Goal: Communication & Community: Answer question/provide support

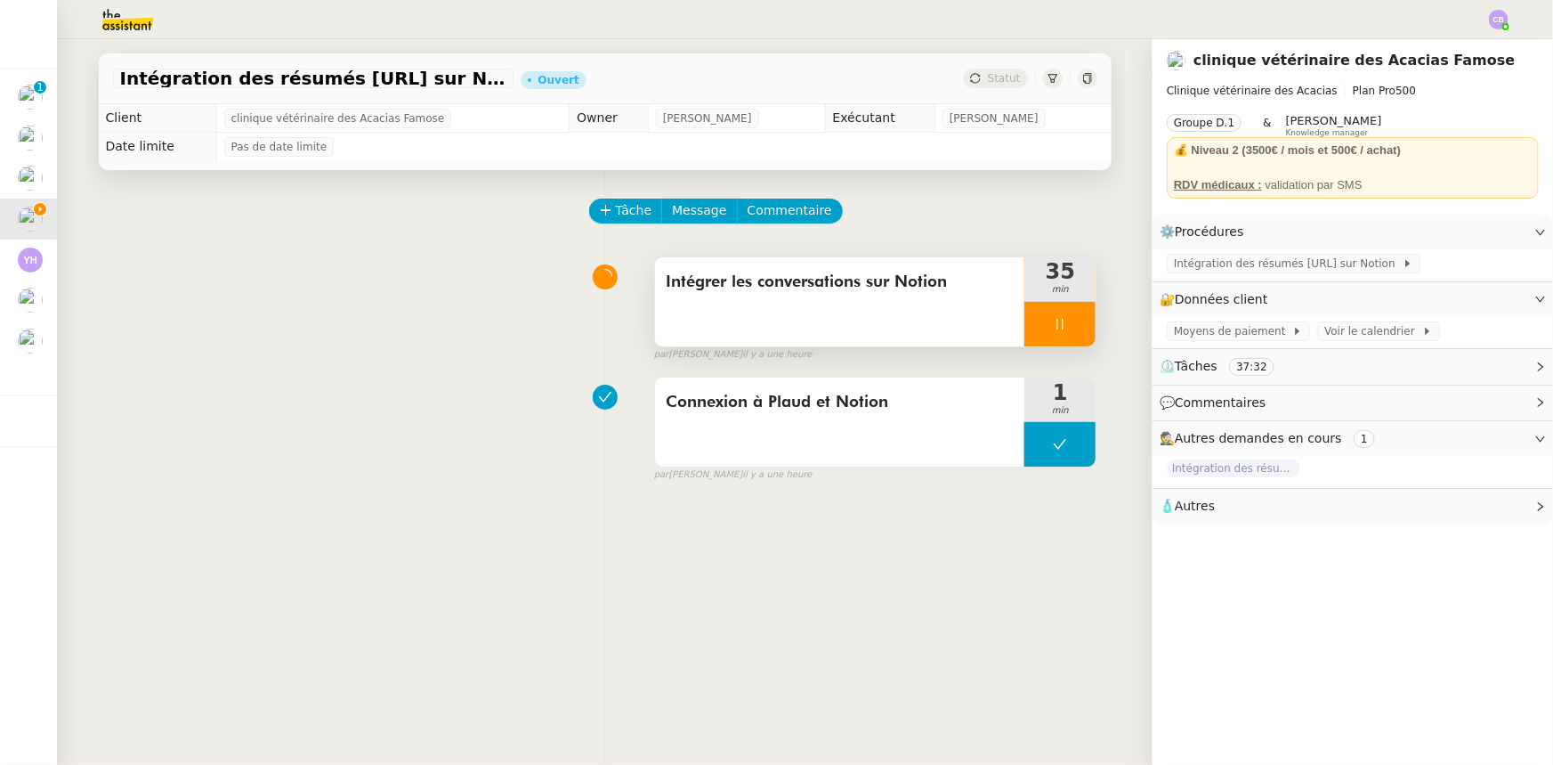
scroll to position [80, 0]
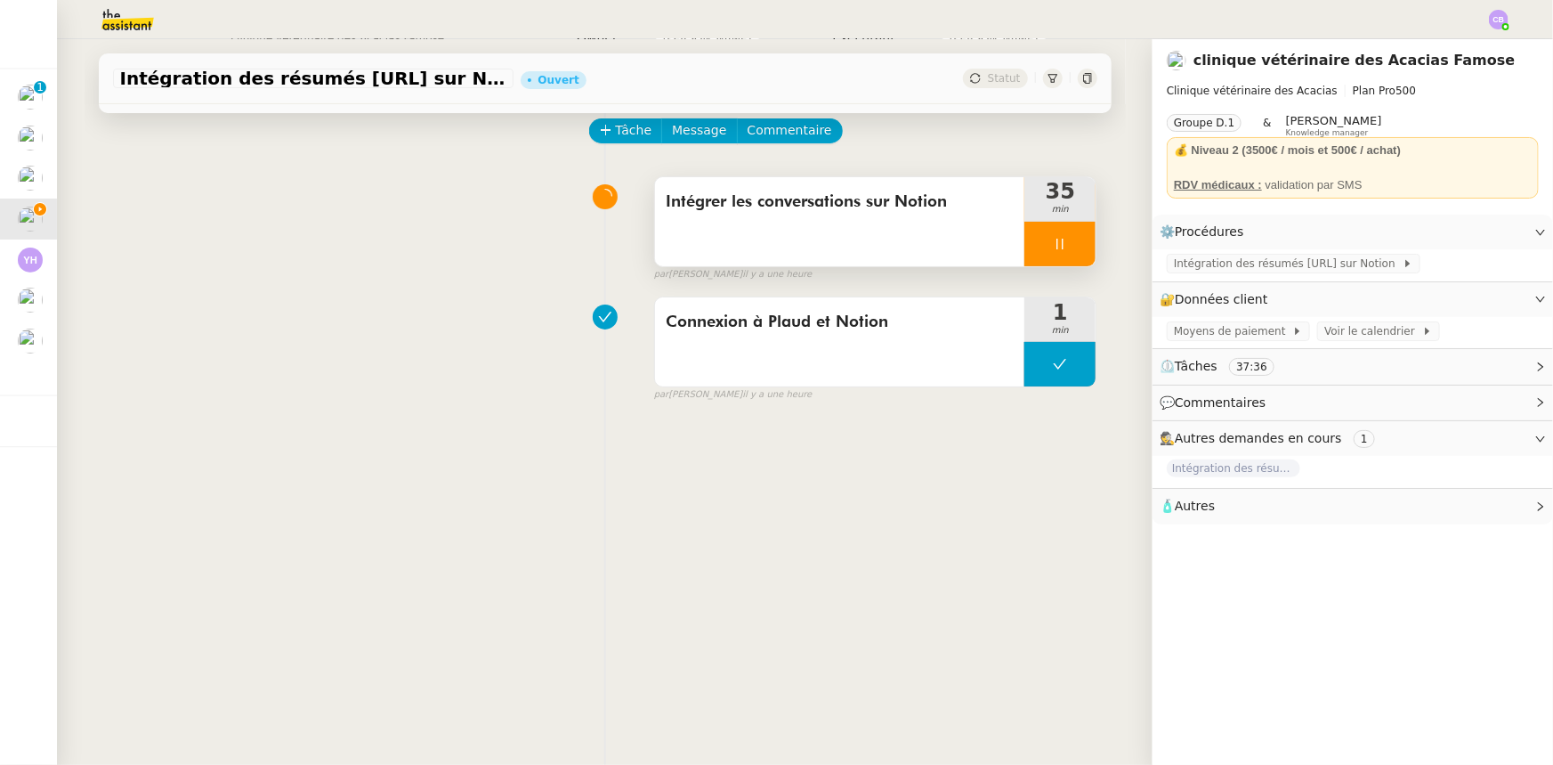
click at [1025, 244] on div at bounding box center [1060, 244] width 71 height 45
click at [1071, 251] on icon at bounding box center [1078, 244] width 14 height 14
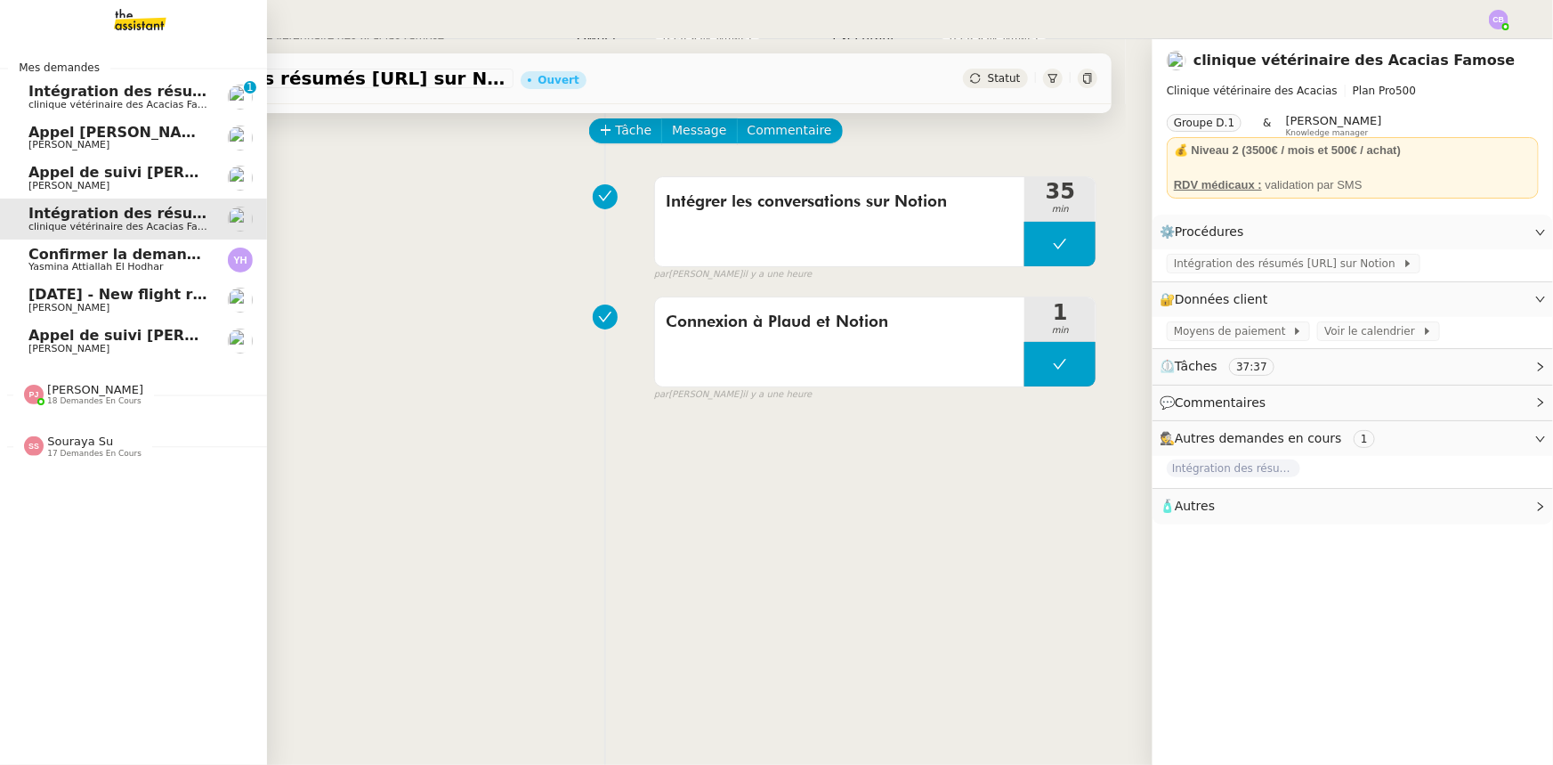
click at [61, 97] on span "Intégration des résumés [URL] sur Notion - [DATE]" at bounding box center [230, 91] width 405 height 17
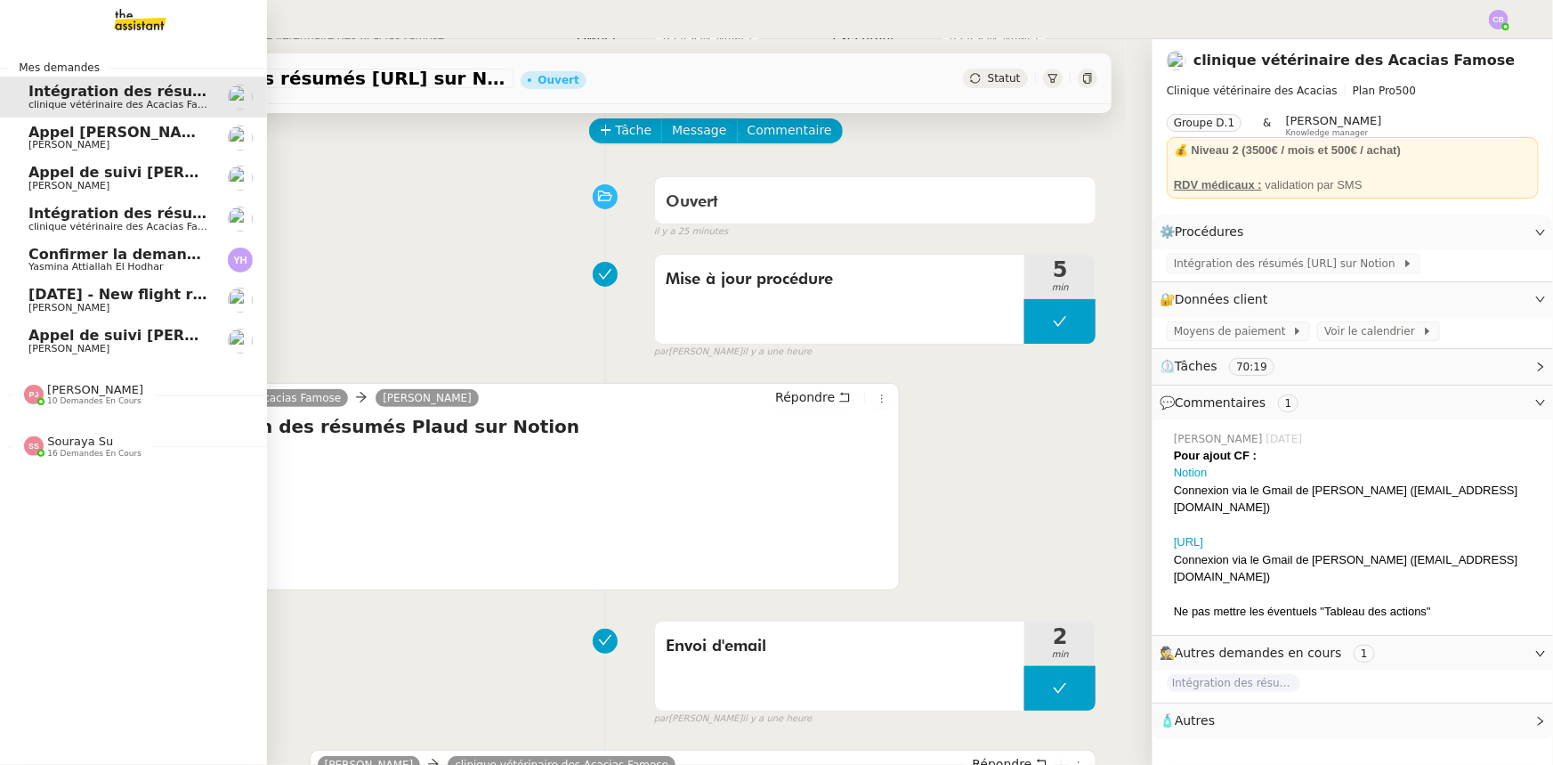
click at [152, 337] on span "Appel de suivi [PERSON_NAME] - EKIPEO GROUP" at bounding box center [221, 335] width 386 height 17
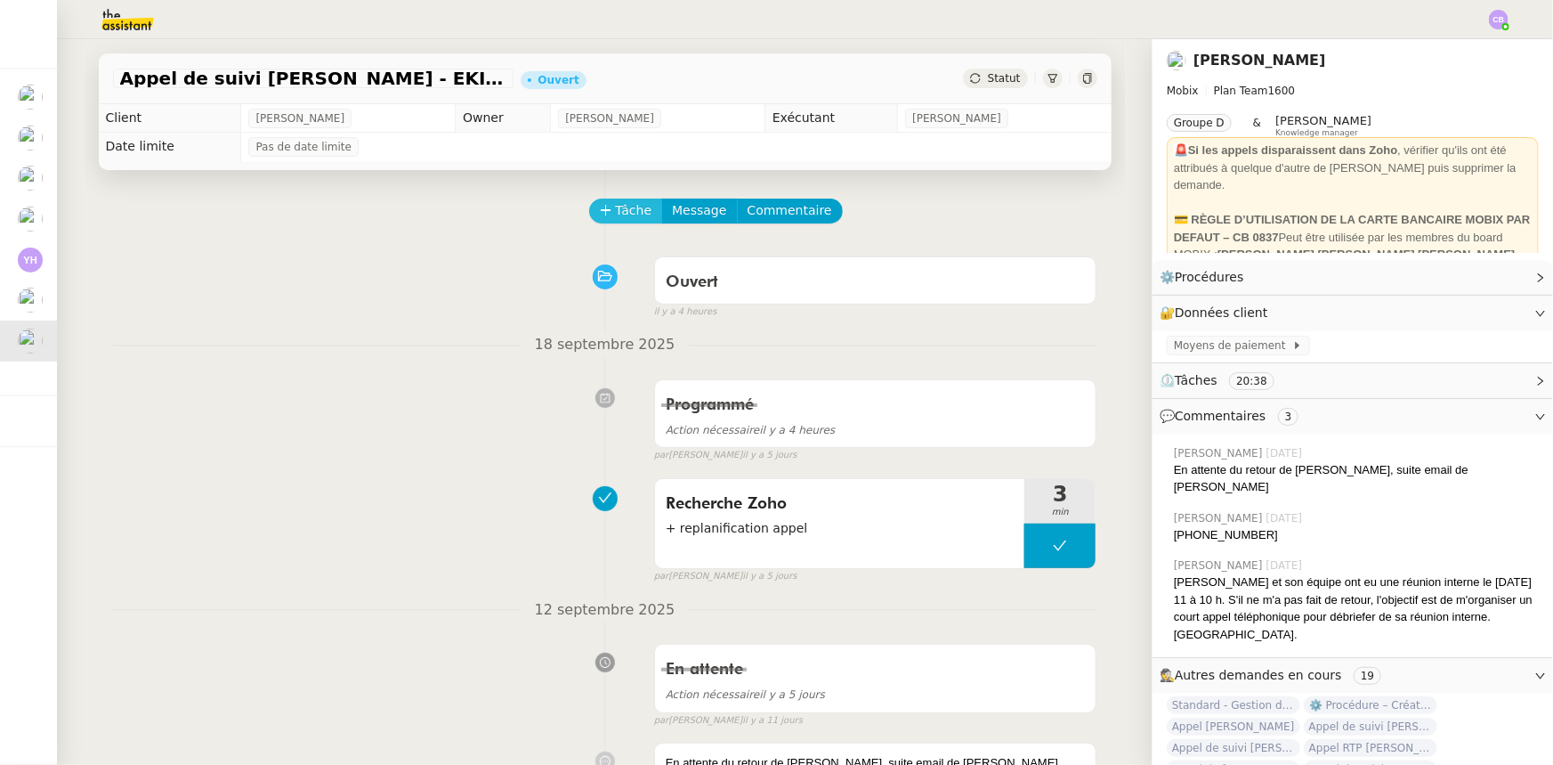
click at [616, 219] on span "Tâche" at bounding box center [634, 210] width 36 height 20
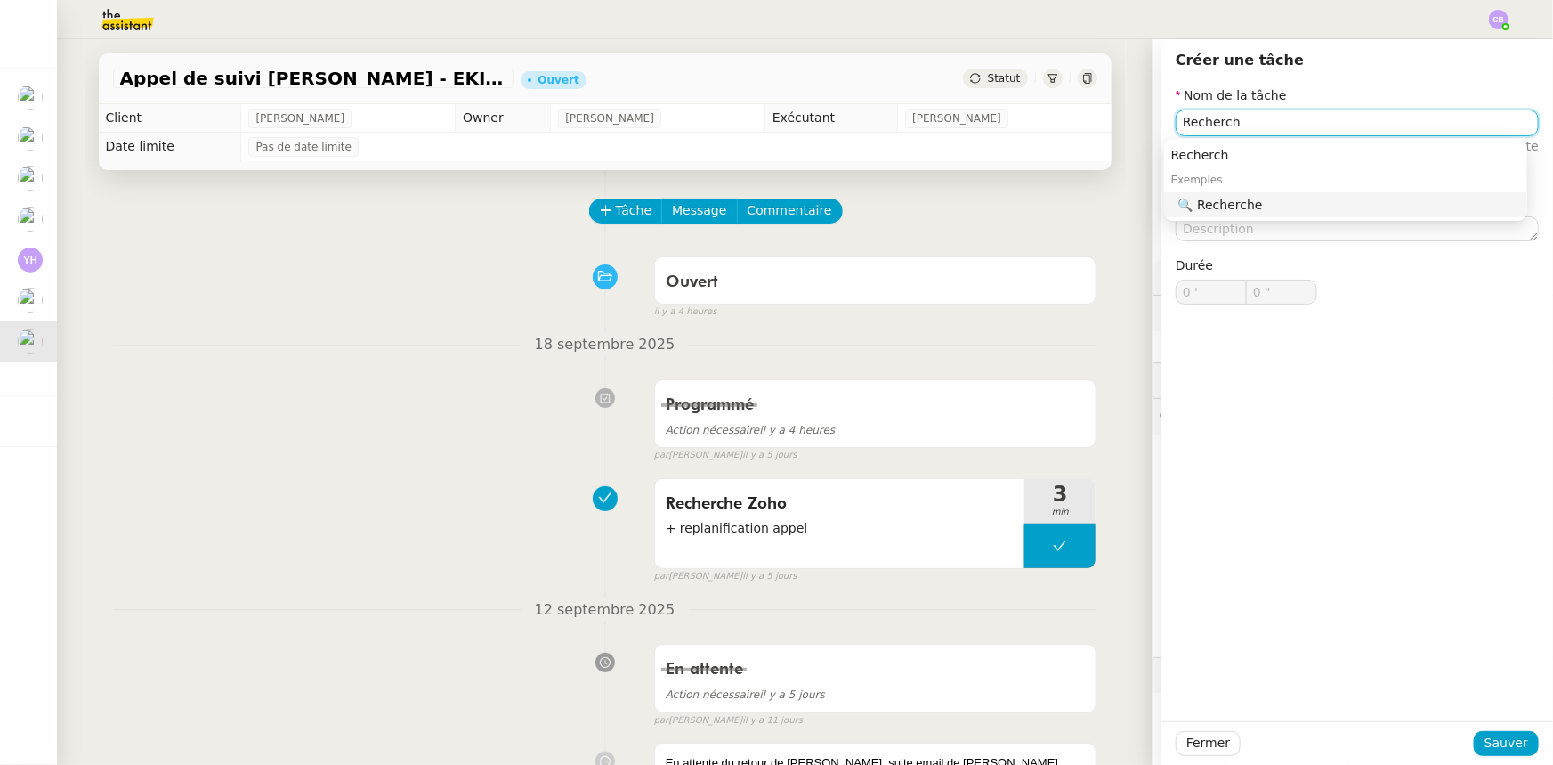
click at [1242, 205] on div "🔍 Recherche" at bounding box center [1350, 205] width 342 height 16
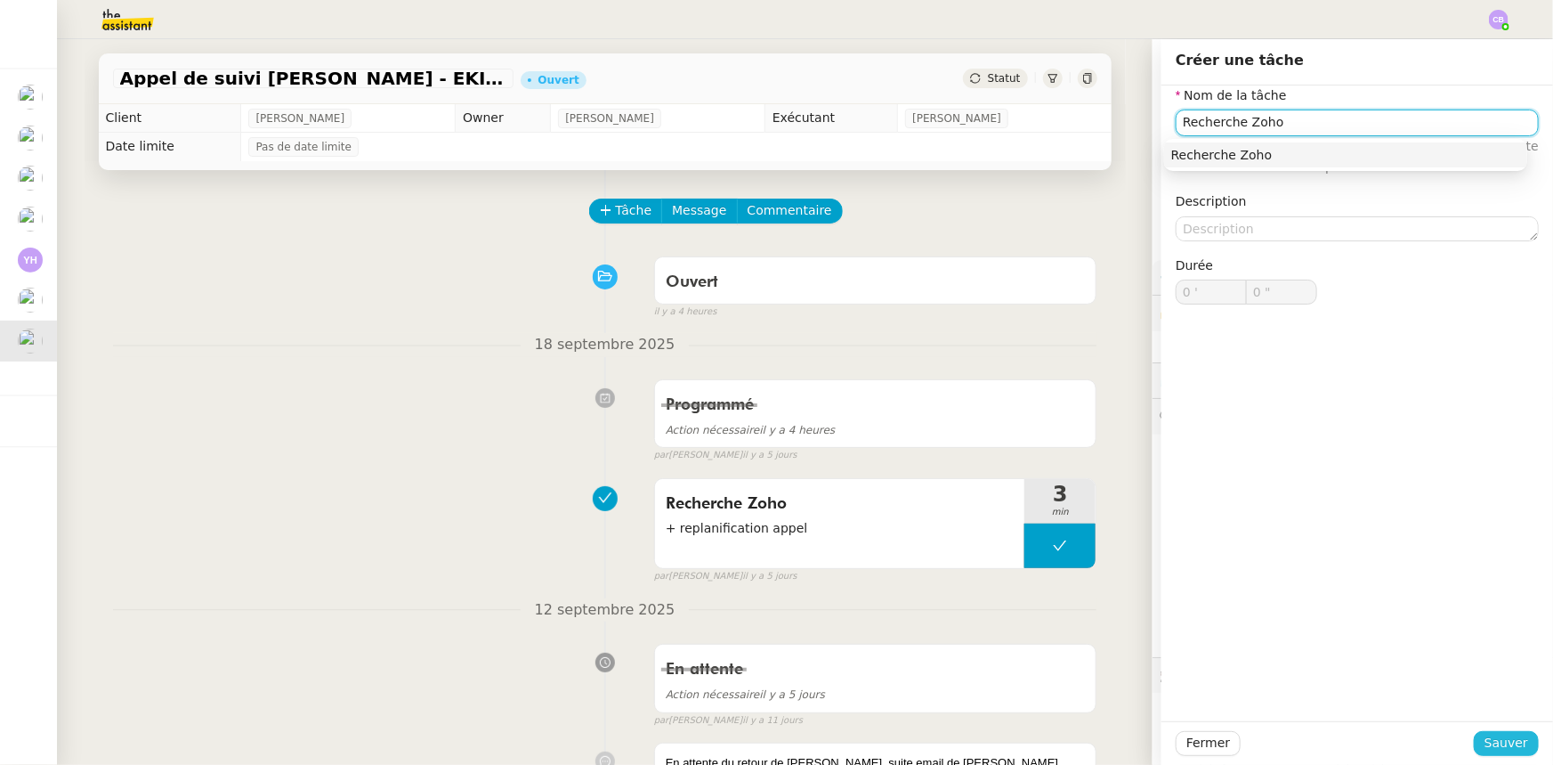
type input "Recherche Zoho"
click at [1485, 735] on span "Sauver" at bounding box center [1507, 743] width 44 height 20
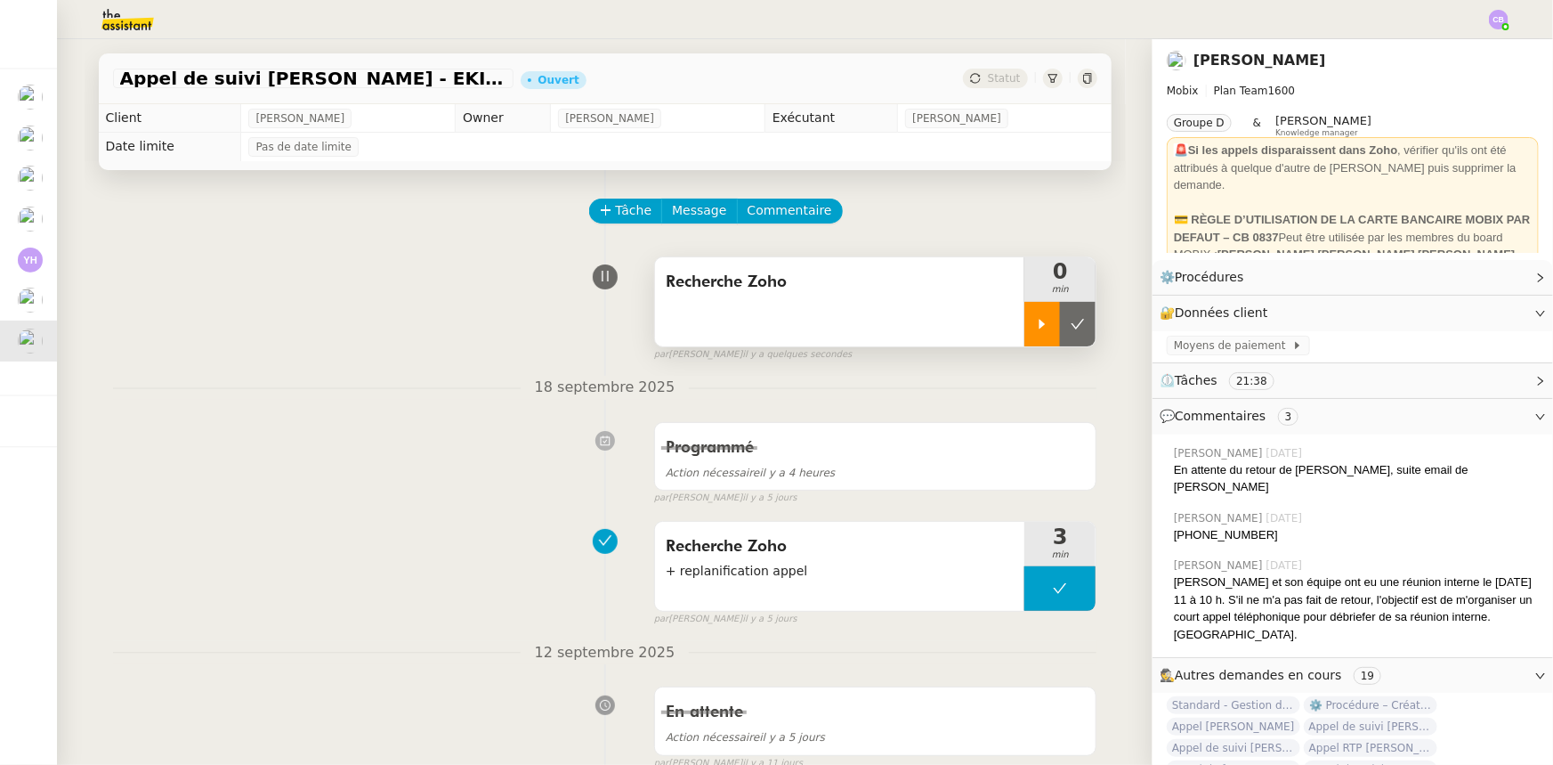
click at [1036, 329] on div at bounding box center [1043, 324] width 36 height 45
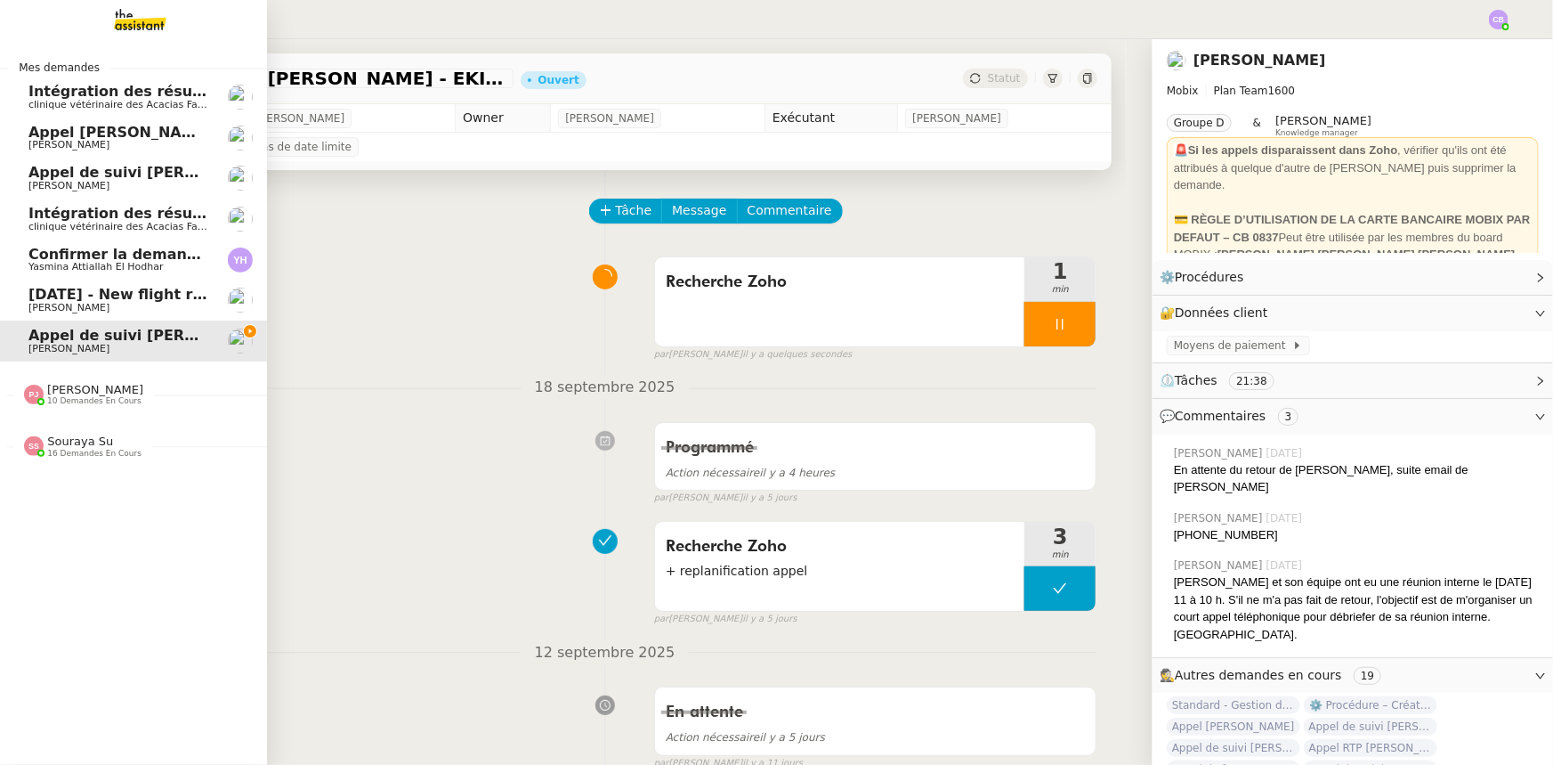
click at [73, 399] on span "10 demandes en cours" at bounding box center [94, 401] width 94 height 10
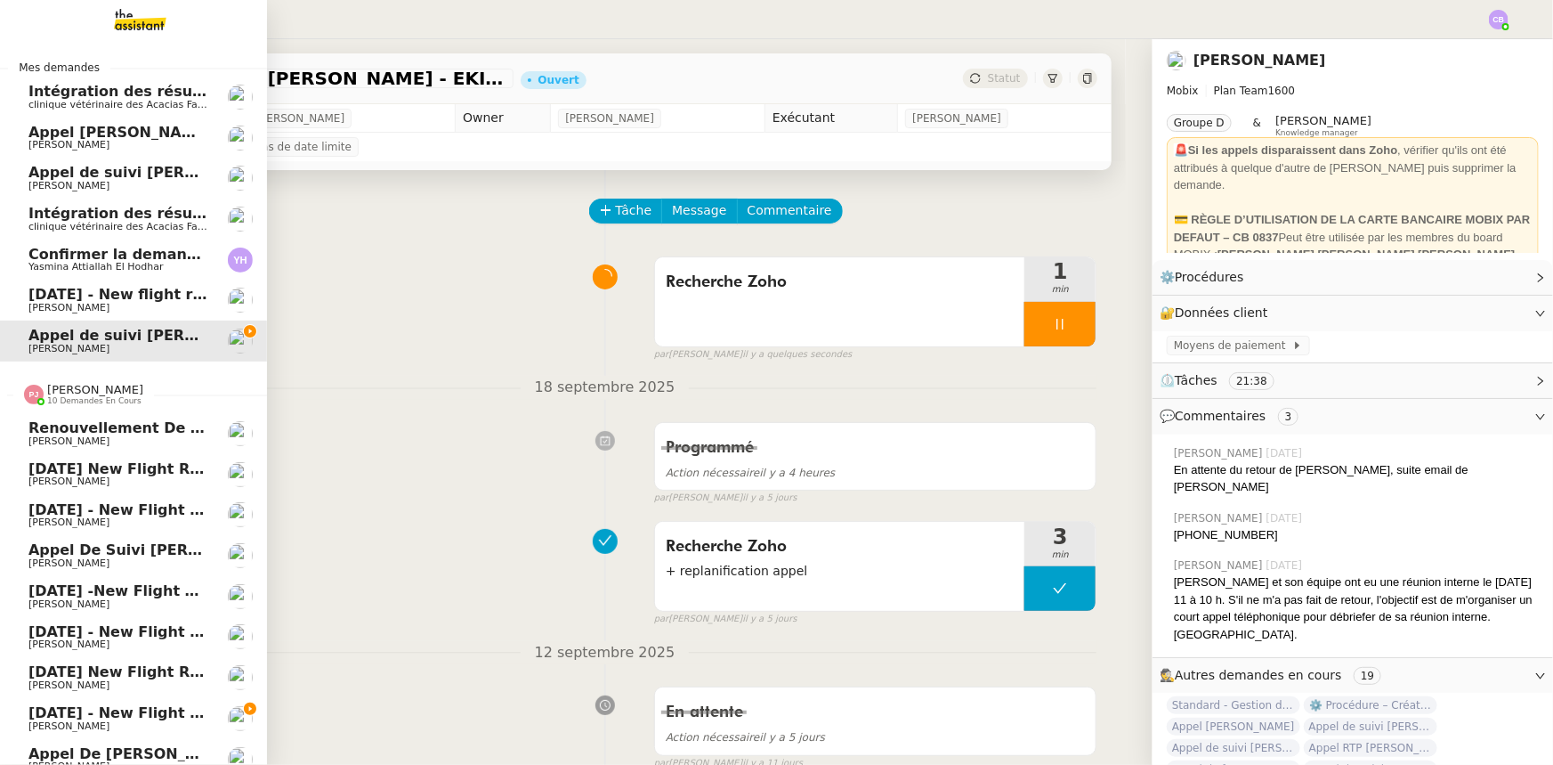
click at [85, 398] on span "10 demandes en cours" at bounding box center [94, 401] width 94 height 10
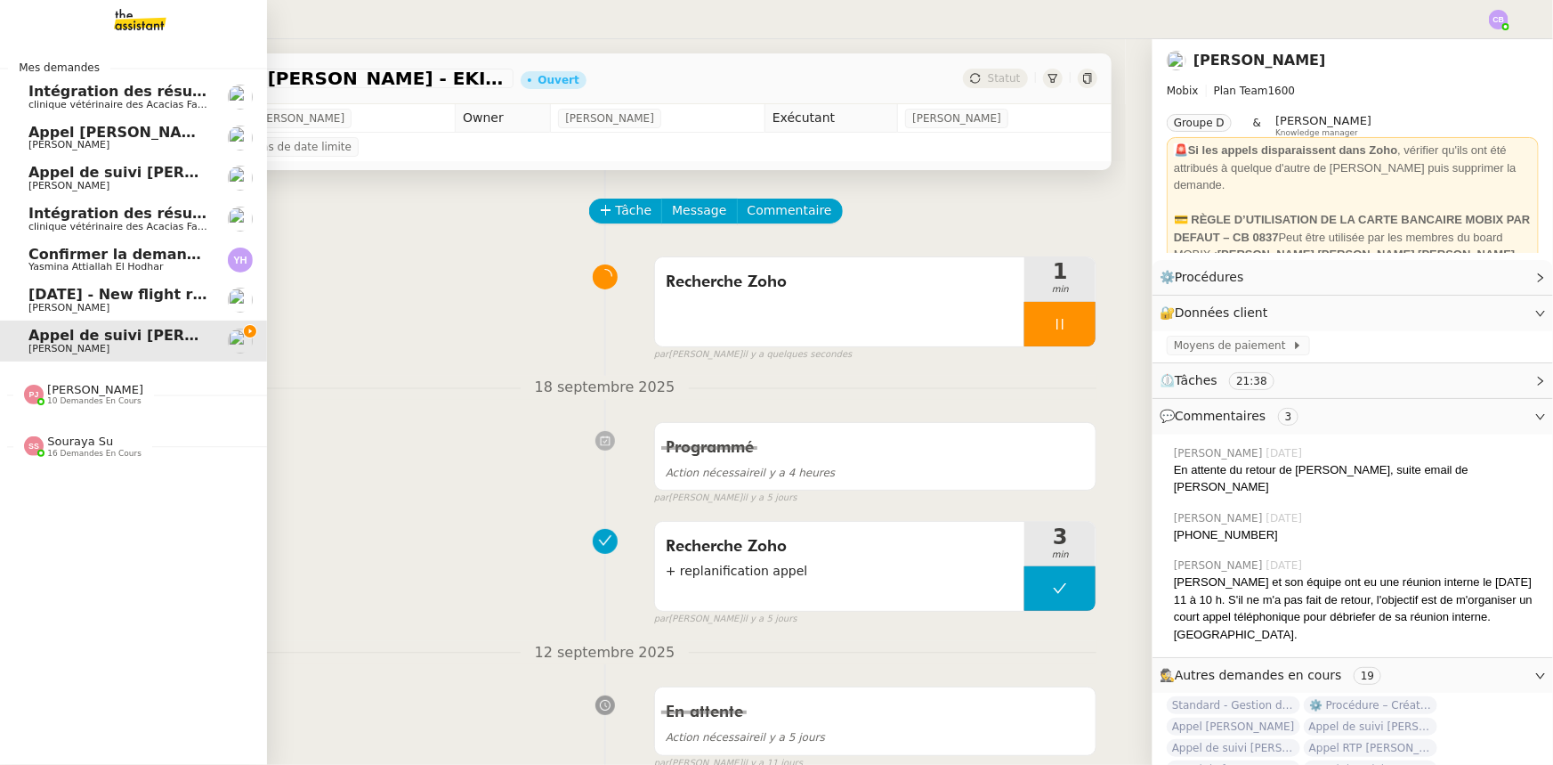
click at [82, 449] on span "16 demandes en cours" at bounding box center [94, 454] width 94 height 10
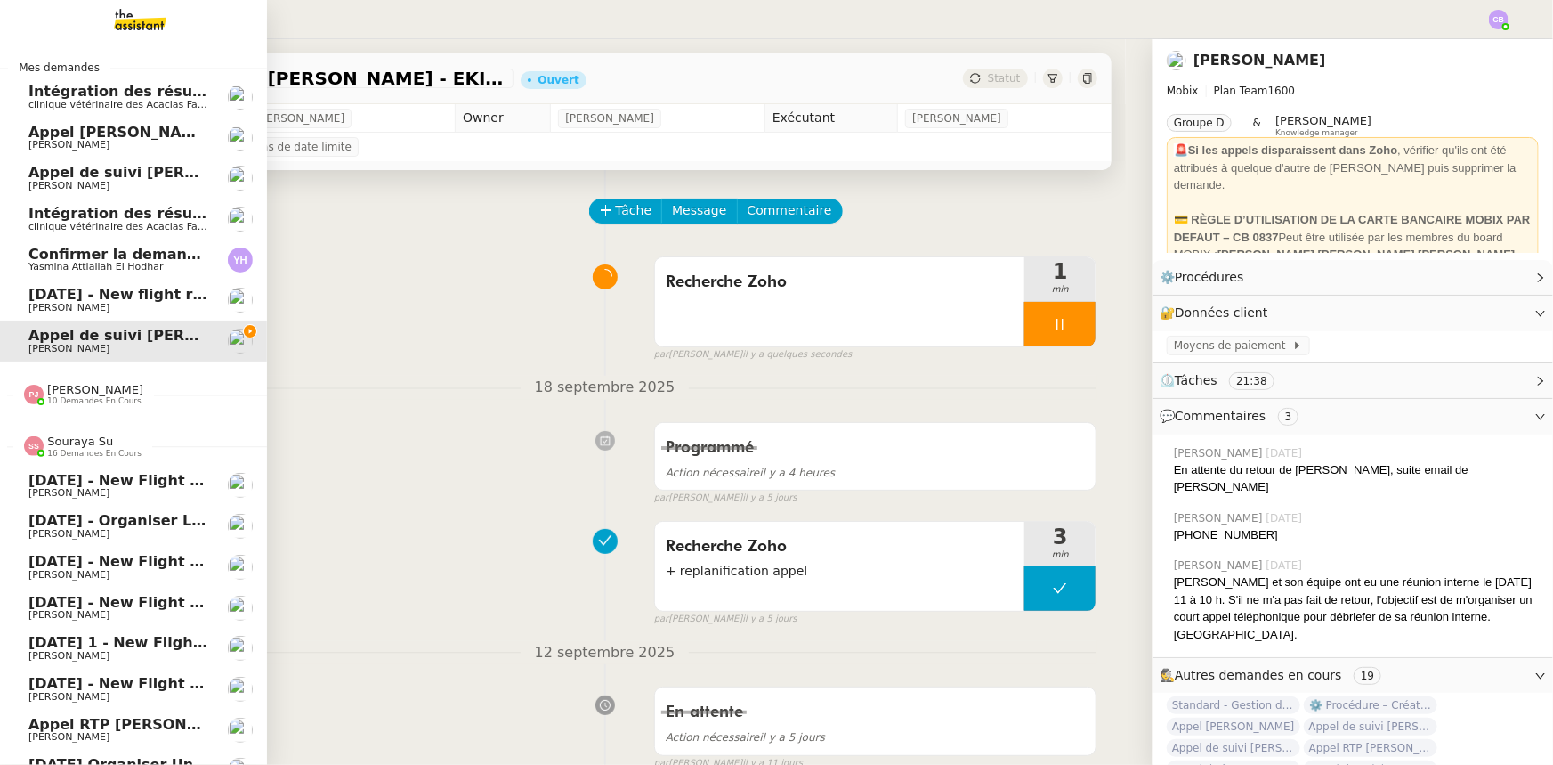
click at [77, 444] on span "Souraya Su" at bounding box center [80, 440] width 66 height 13
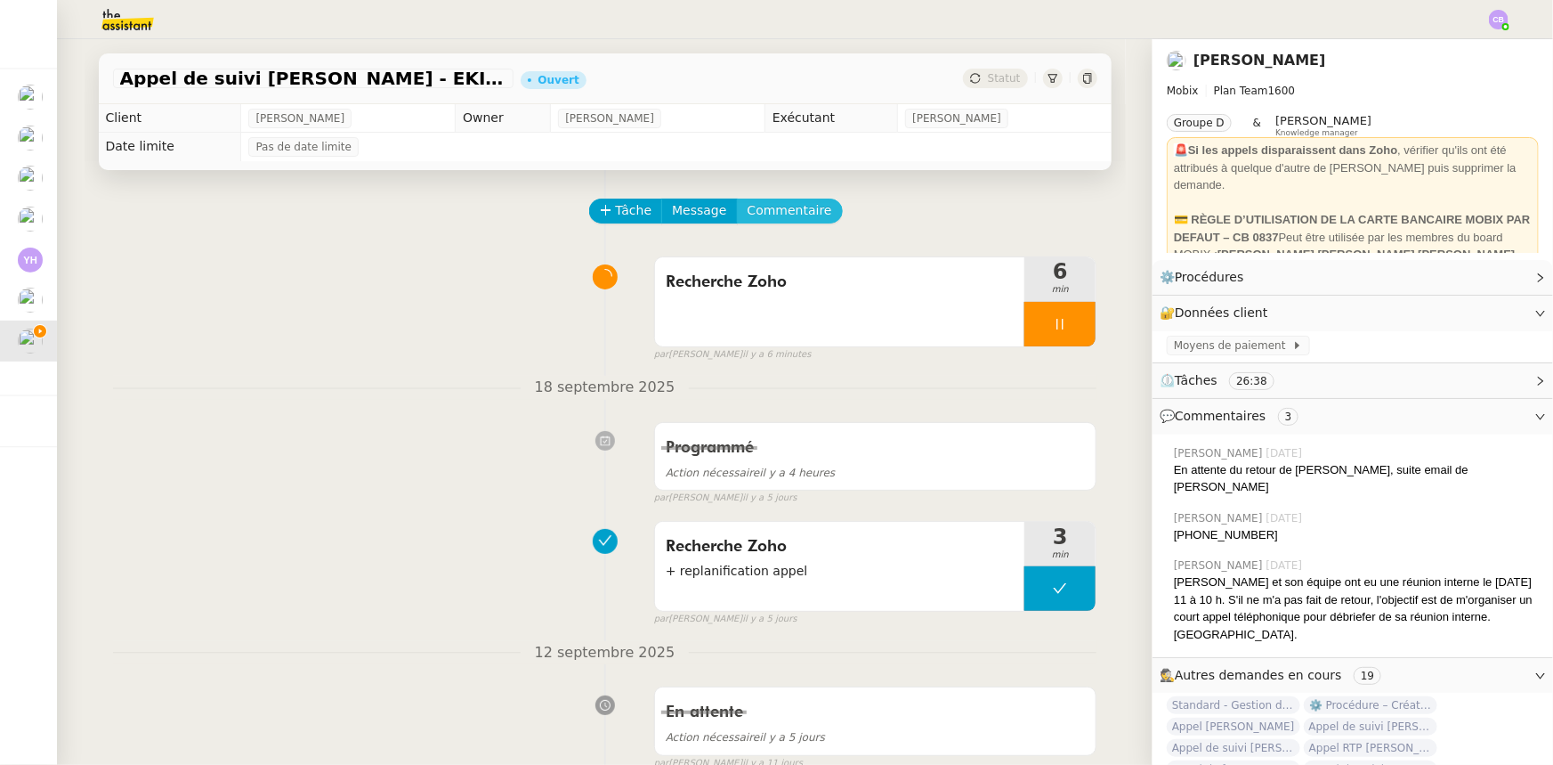
click at [792, 220] on span "Commentaire" at bounding box center [790, 210] width 85 height 20
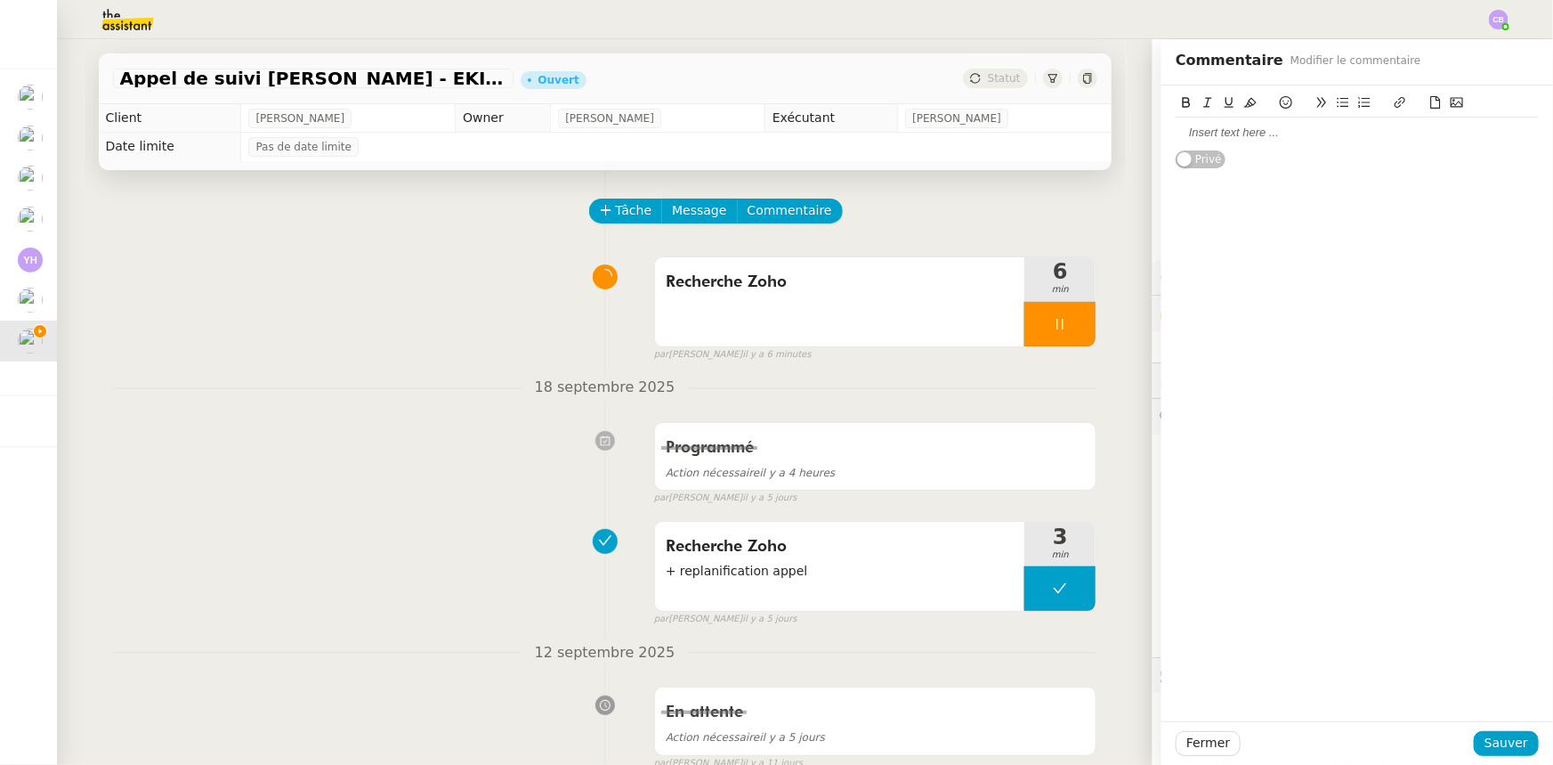
click at [1226, 137] on div at bounding box center [1357, 133] width 363 height 16
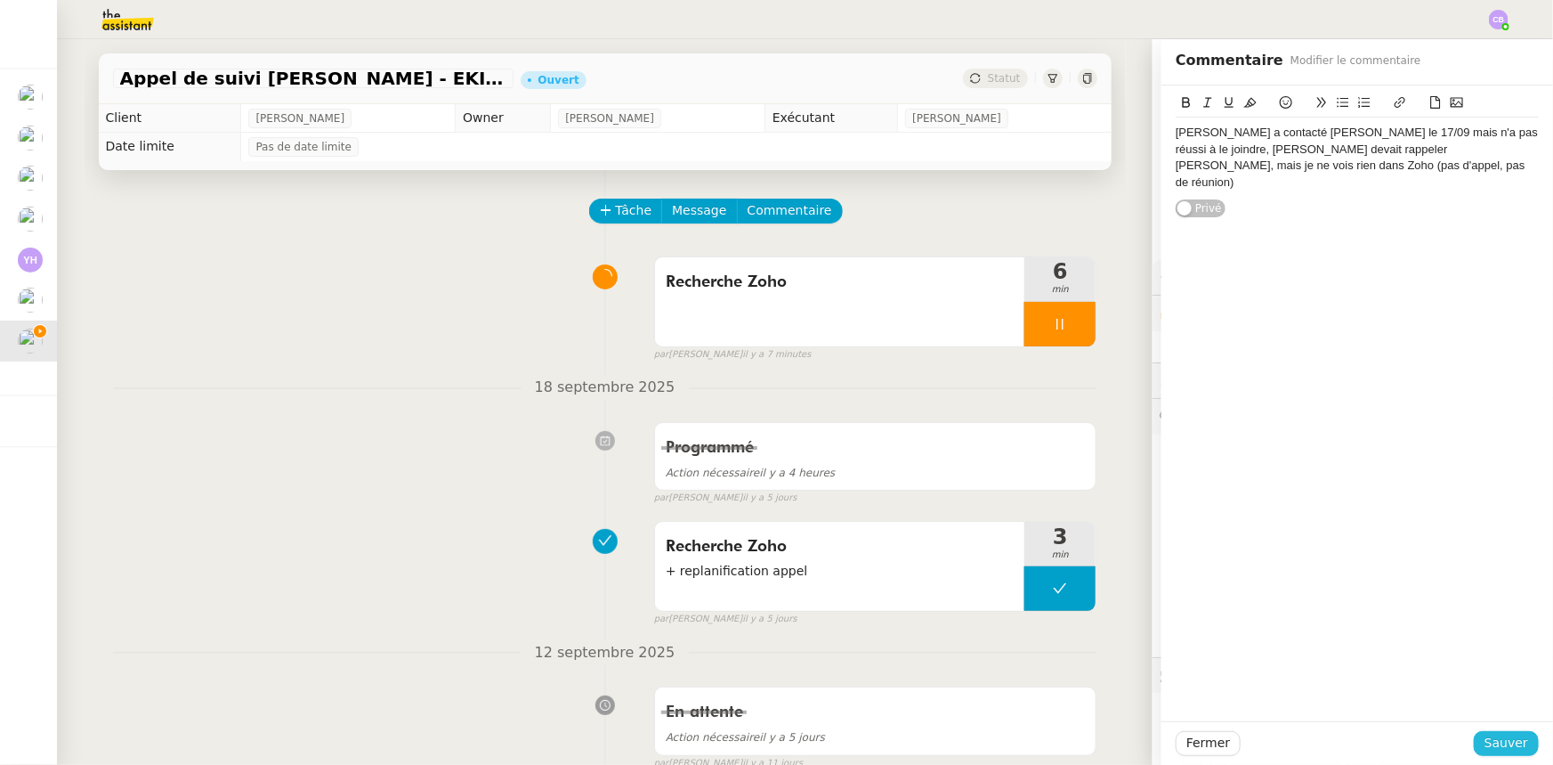
click at [1496, 746] on span "Sauver" at bounding box center [1507, 743] width 44 height 20
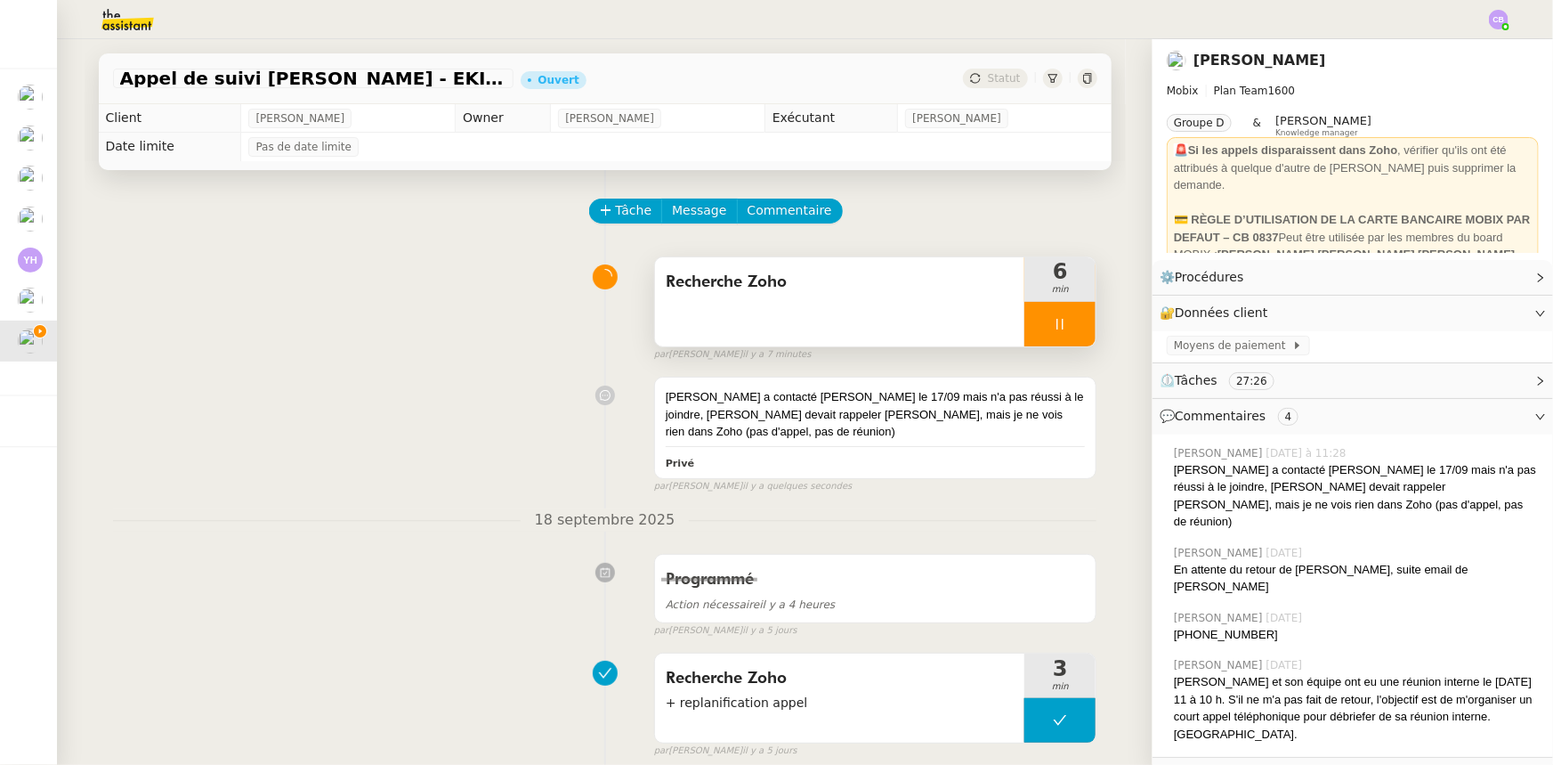
click at [1026, 327] on div at bounding box center [1060, 324] width 71 height 45
click at [1031, 333] on div at bounding box center [1043, 324] width 36 height 45
click at [1026, 316] on div at bounding box center [1060, 324] width 71 height 45
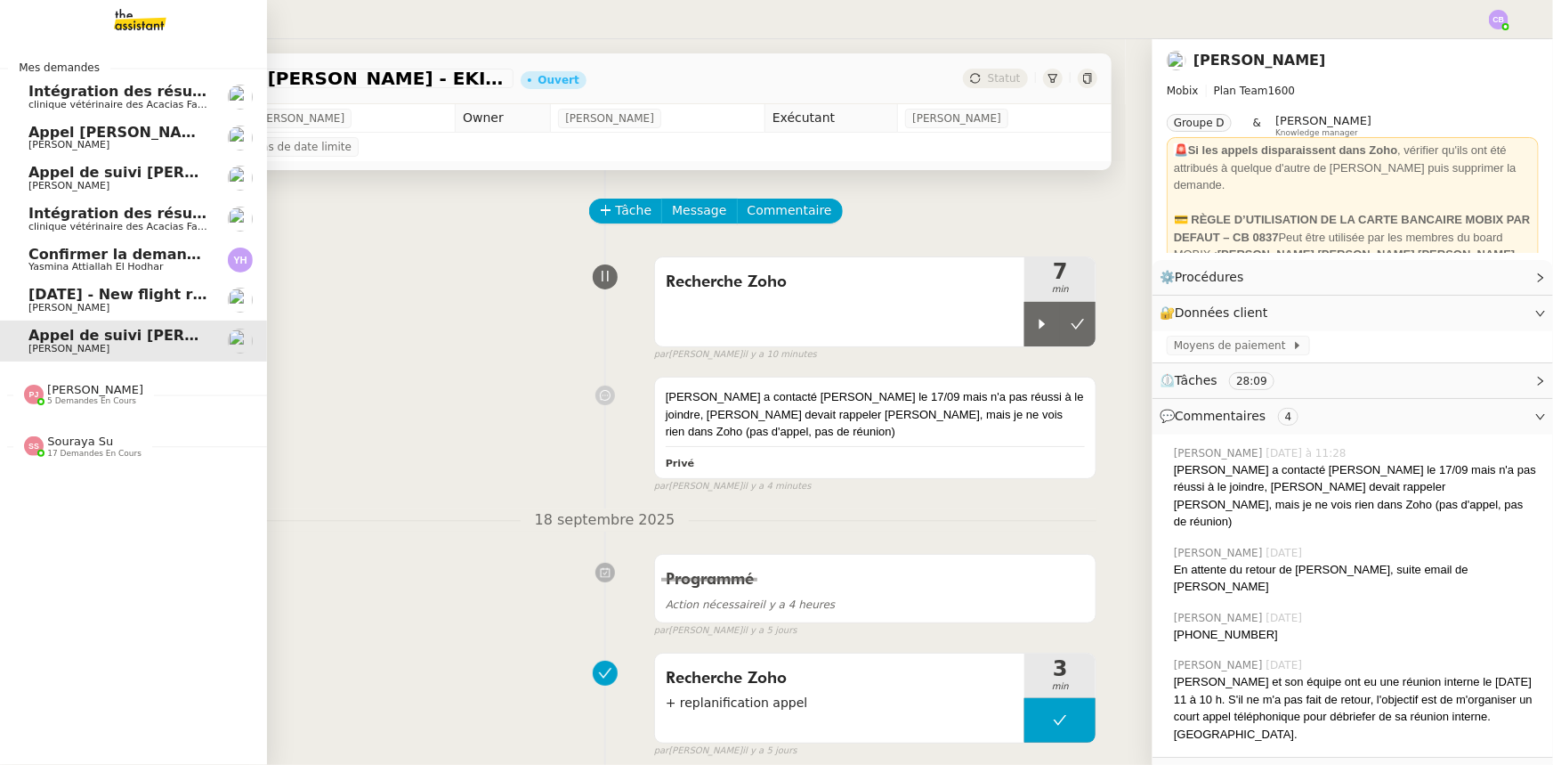
click at [45, 134] on span "Appel [PERSON_NAME]" at bounding box center [119, 132] width 183 height 17
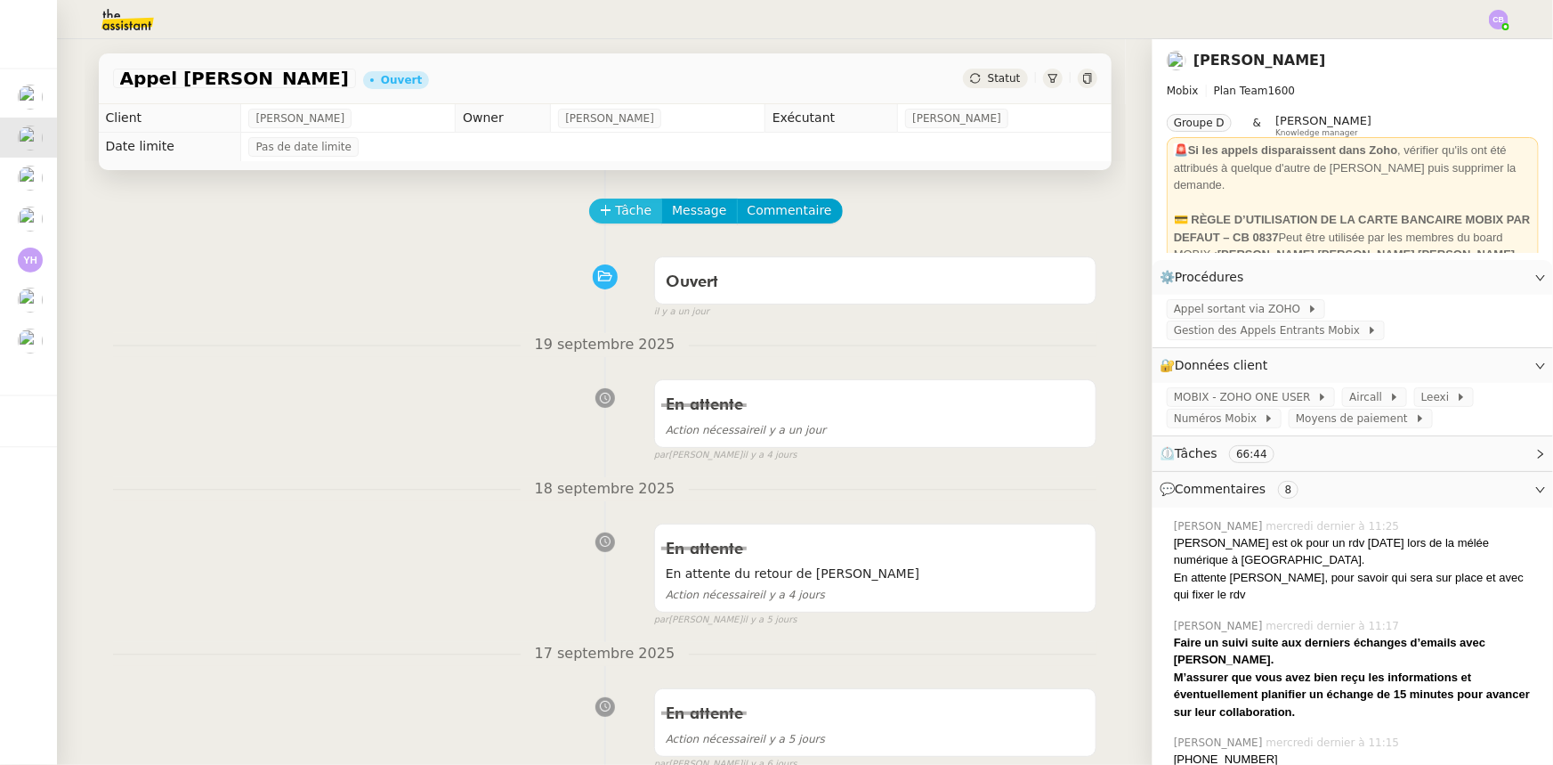
click at [623, 213] on span "Tâche" at bounding box center [634, 210] width 36 height 20
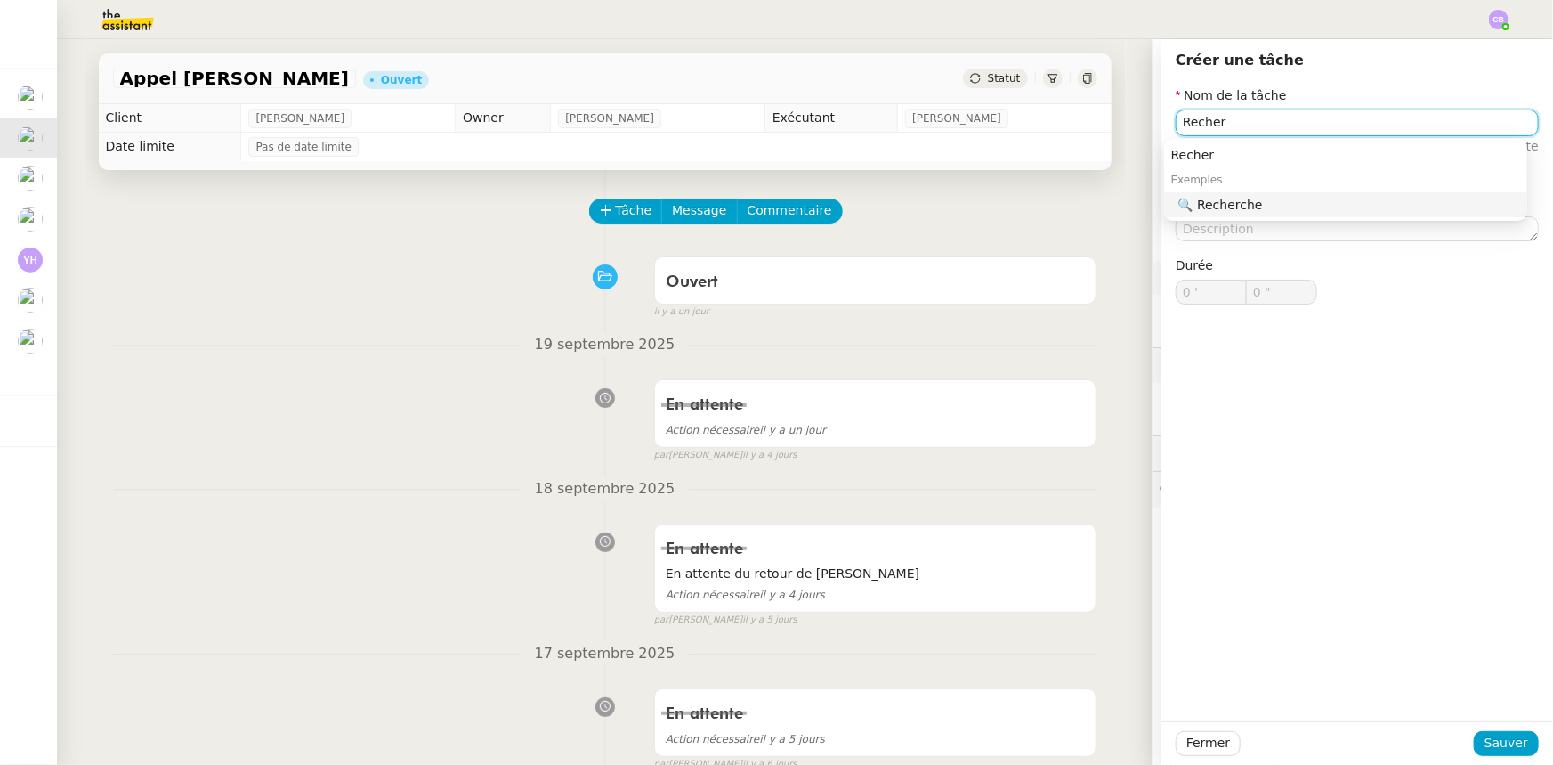
click at [1201, 208] on div "🔍 Recherche" at bounding box center [1350, 205] width 342 height 16
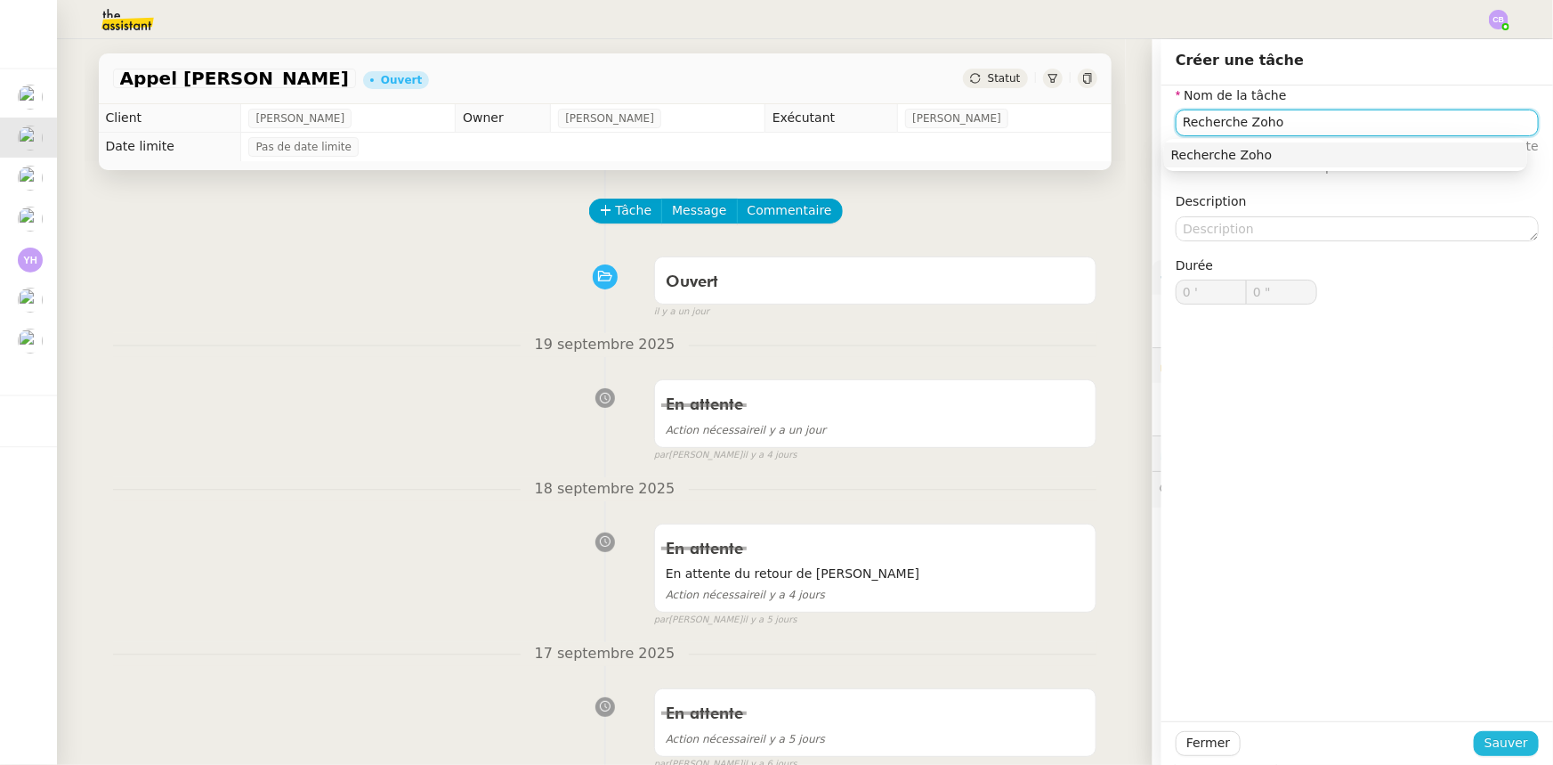
type input "Recherche Zoho"
click at [1511, 744] on span "Sauver" at bounding box center [1507, 743] width 44 height 20
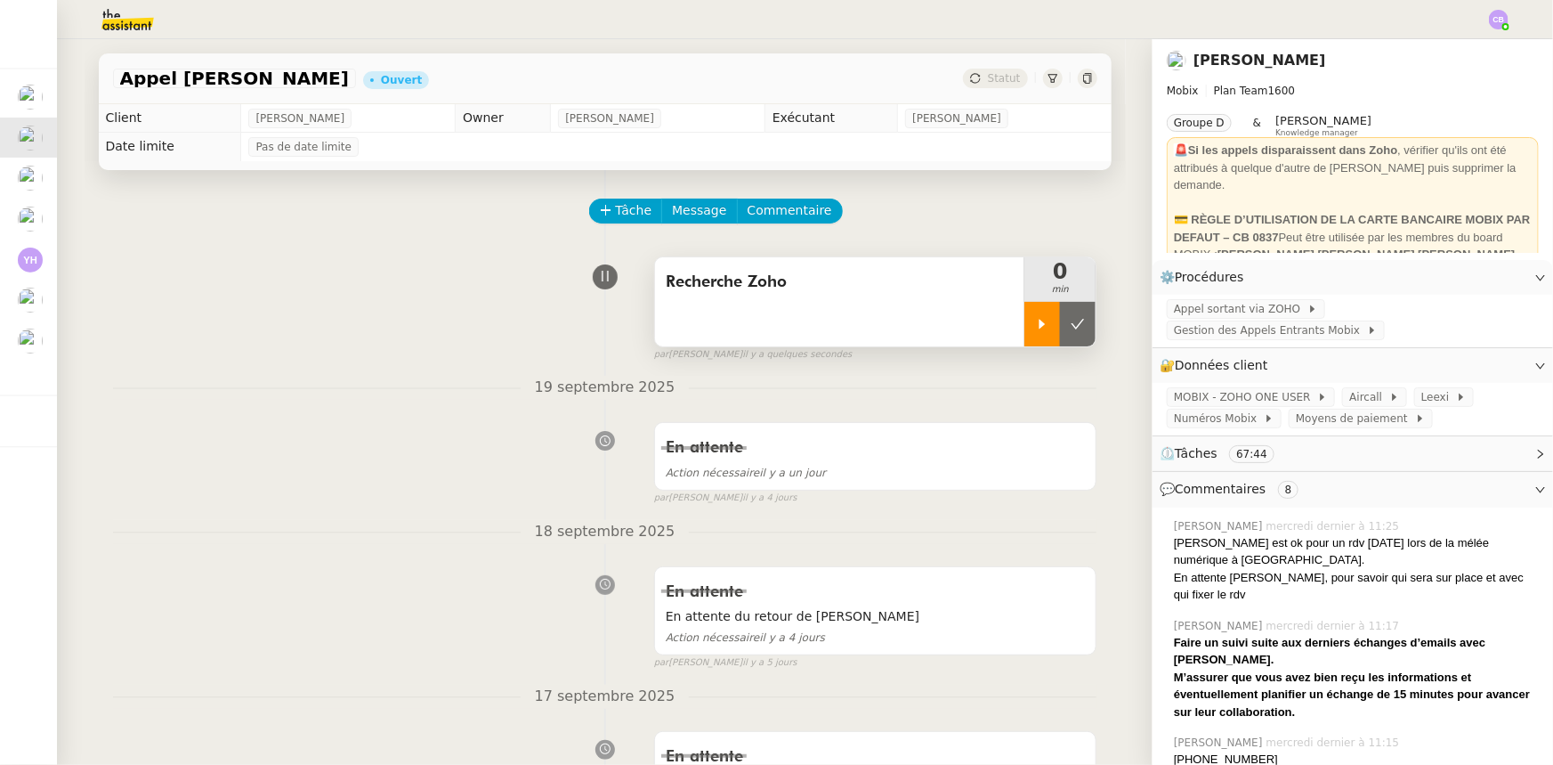
click at [1025, 334] on div at bounding box center [1043, 324] width 36 height 45
click at [784, 213] on span "Commentaire" at bounding box center [790, 210] width 85 height 20
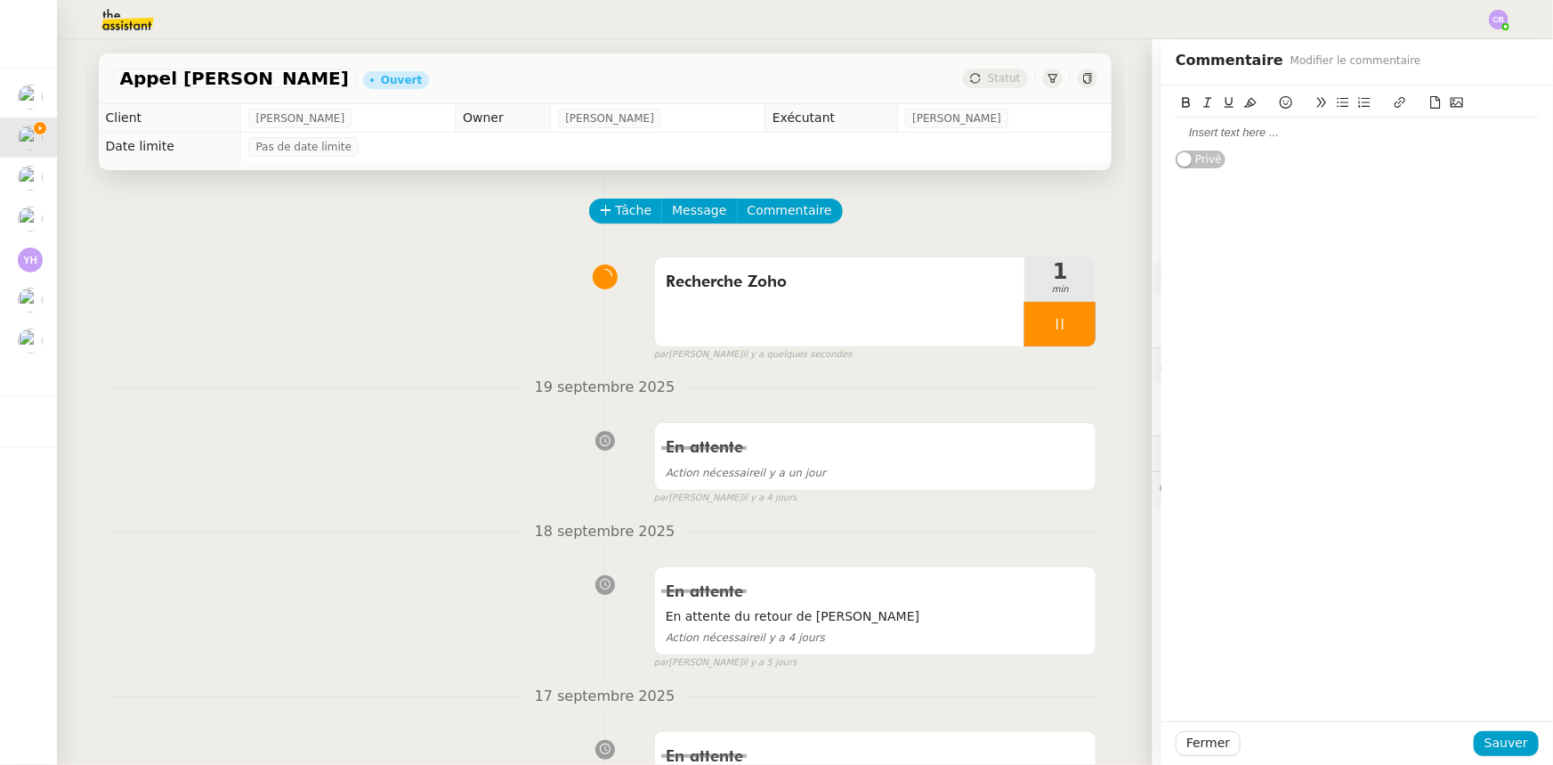
click at [1210, 133] on div at bounding box center [1357, 133] width 363 height 16
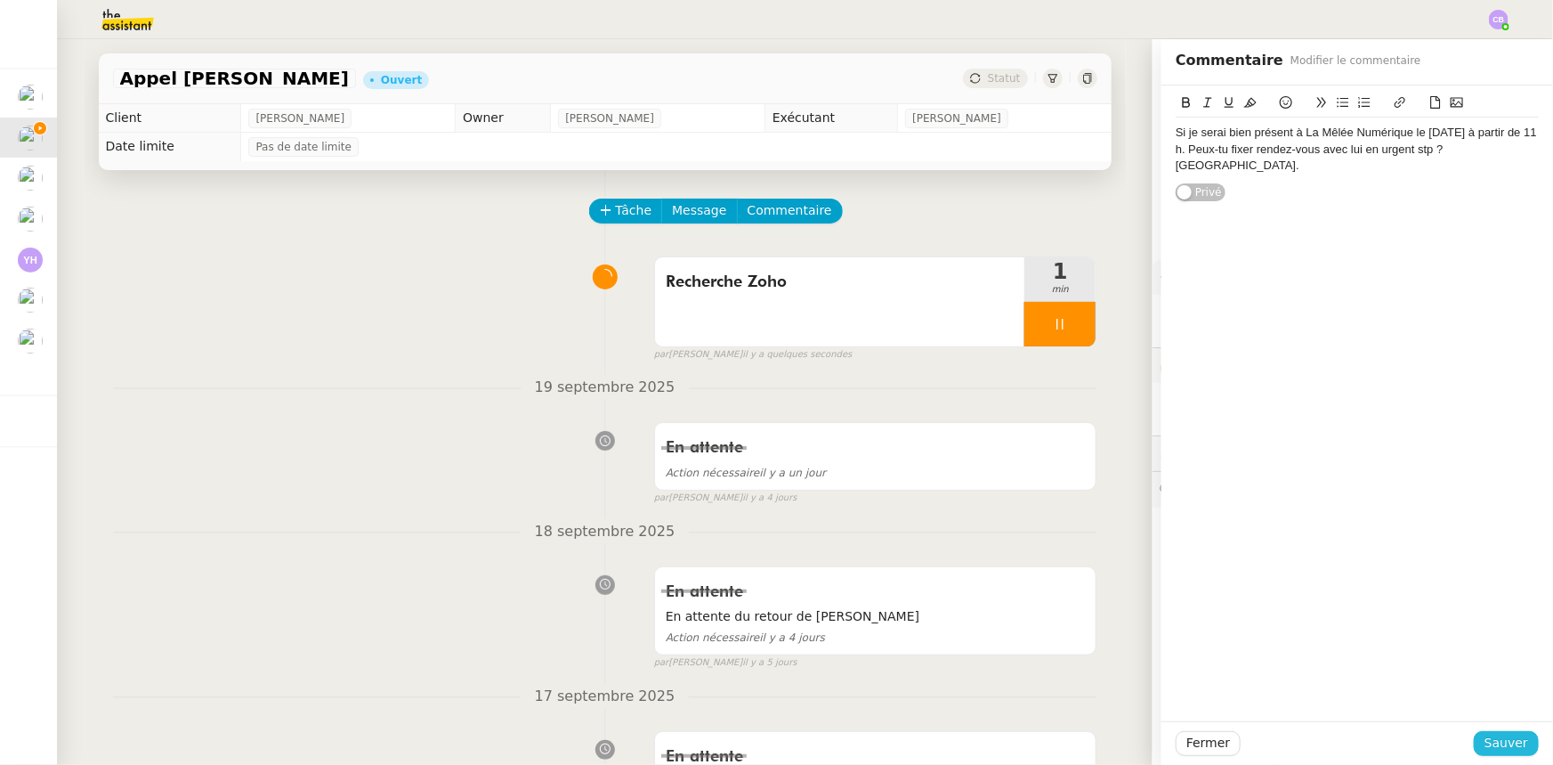
click at [1491, 741] on span "Sauver" at bounding box center [1507, 743] width 44 height 20
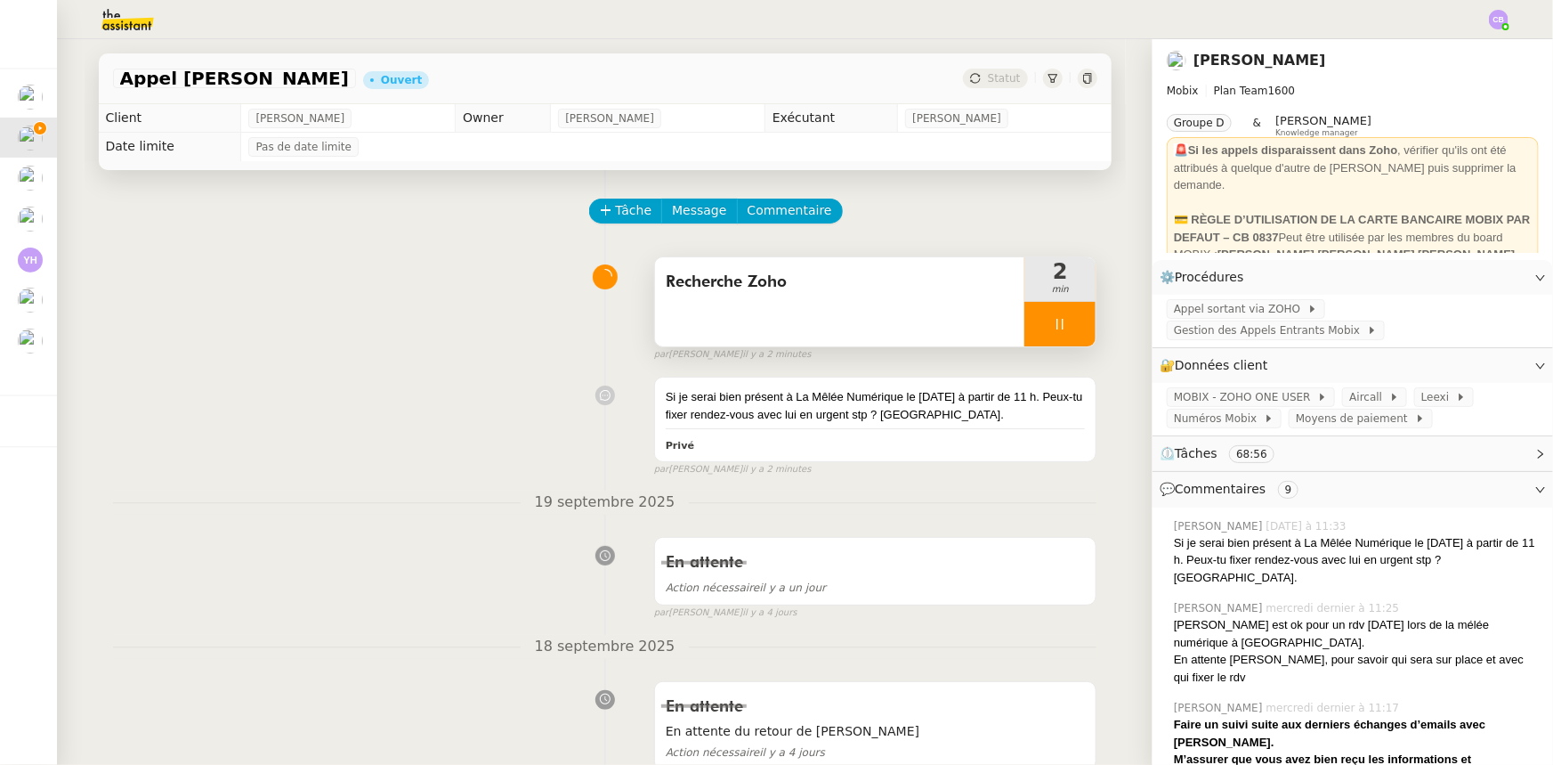
click at [776, 303] on div "Recherche Zoho" at bounding box center [840, 301] width 370 height 89
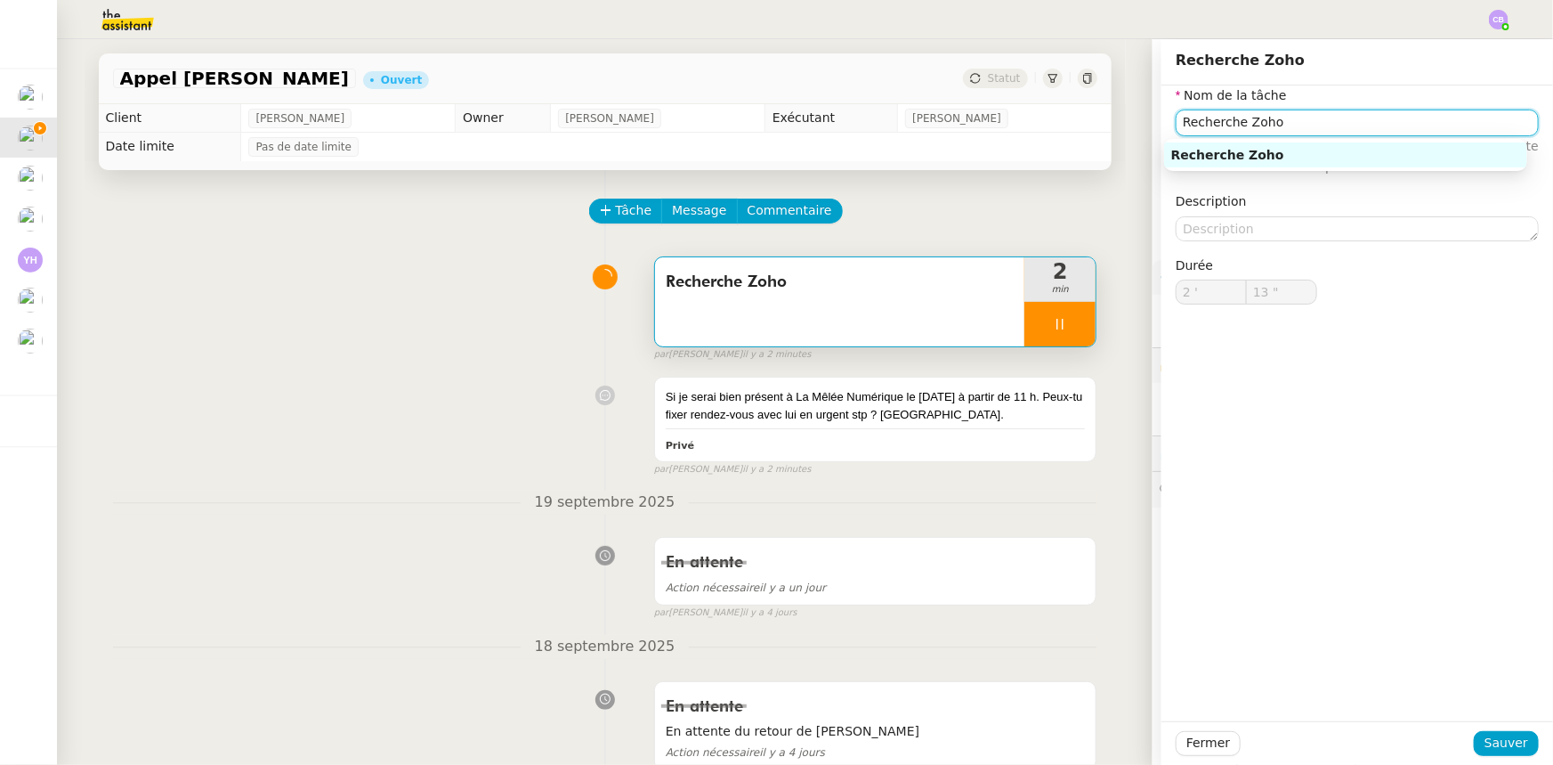
type input "14 ""
click at [1293, 124] on input "Recherche Zoho" at bounding box center [1357, 122] width 363 height 26
type input "Recherche Zoho +"
type input "15 ""
type input "Recherche Zoho + a"
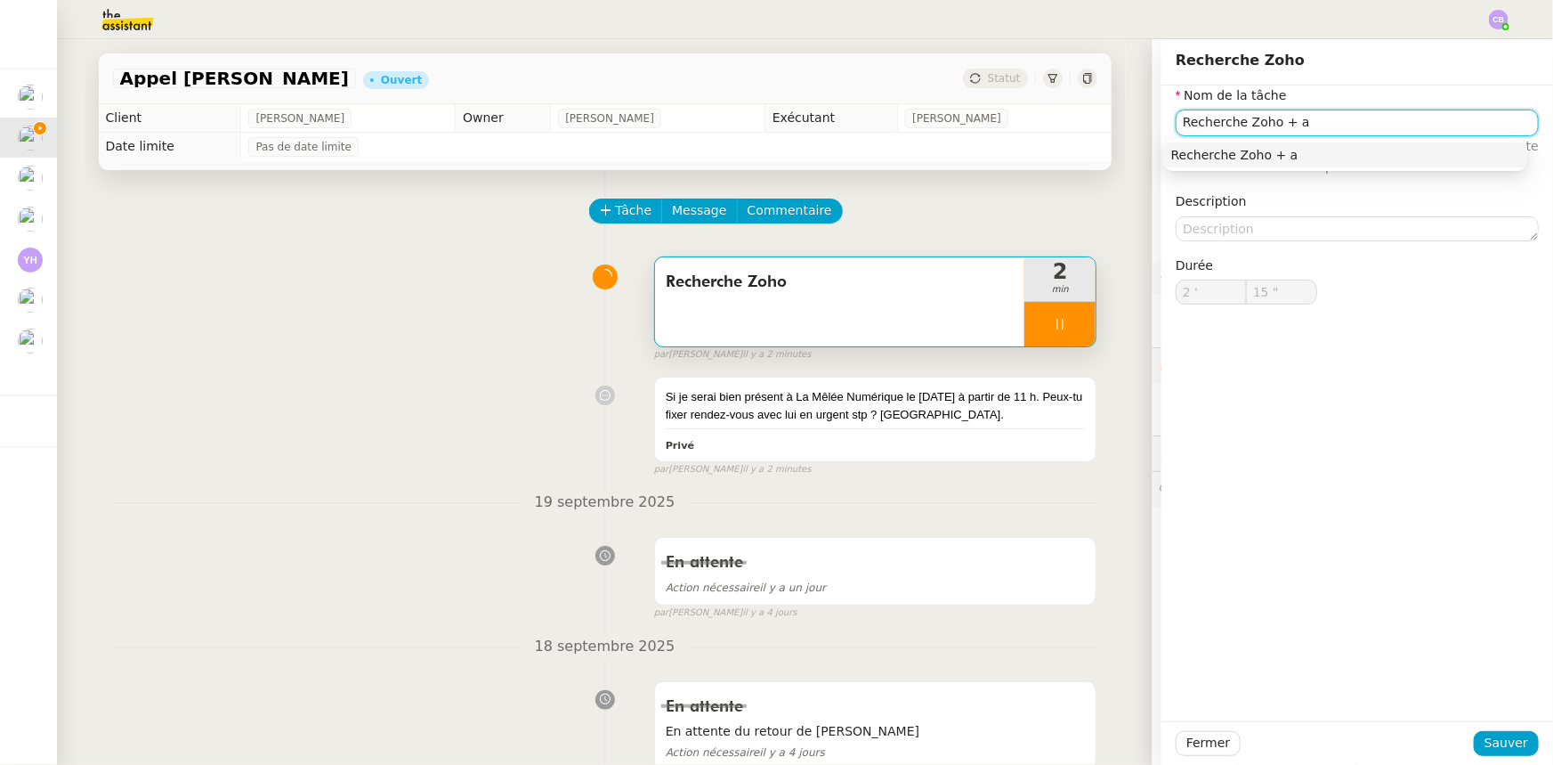
type input "16 ""
type input "Recherche Zoho + app"
type input "17 ""
type input "Recherche Zoho + appel"
type input "19 ""
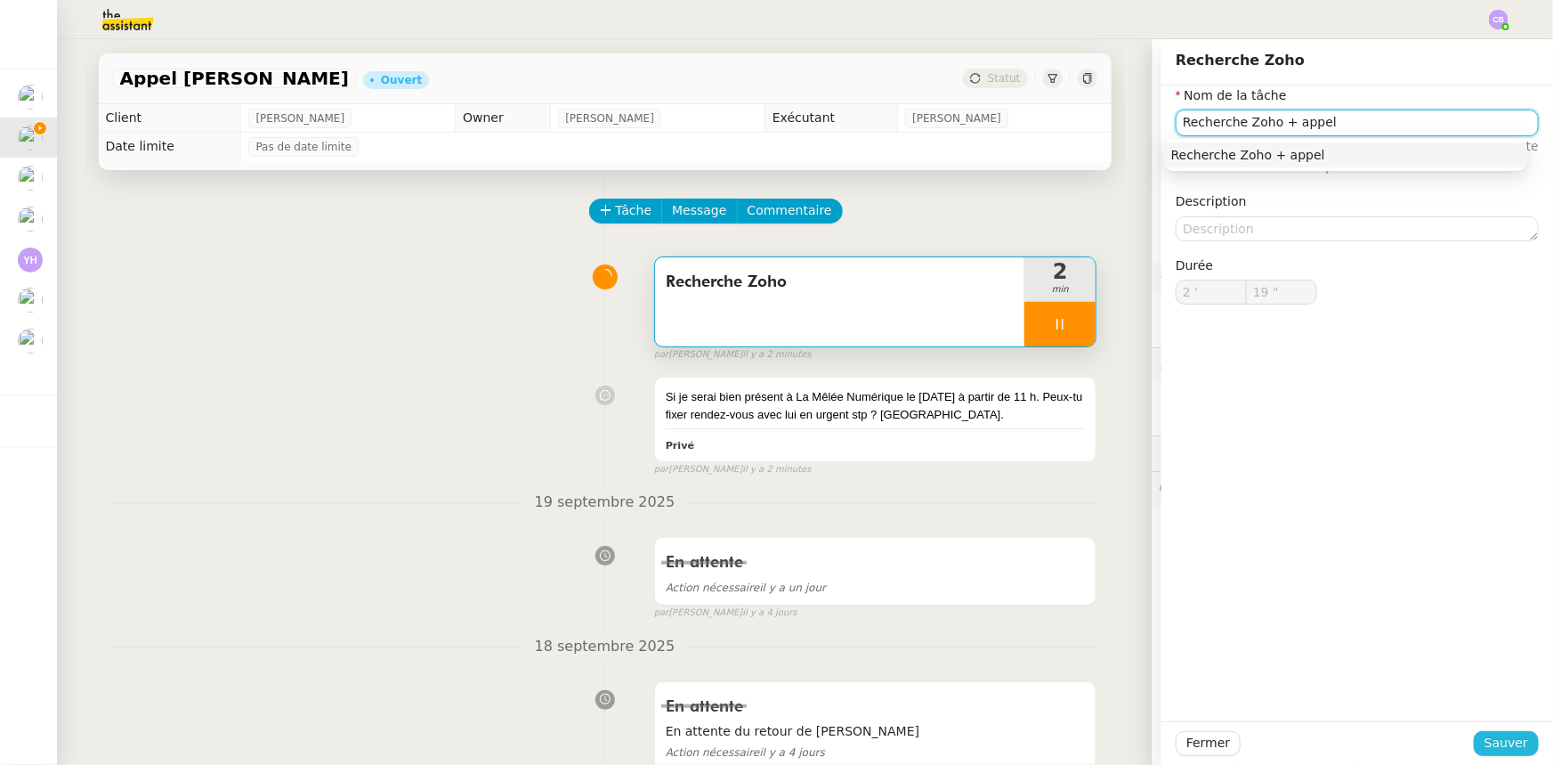
type input "Recherche Zoho + appel"
click at [1487, 746] on span "Sauver" at bounding box center [1507, 743] width 44 height 20
type input "20 ""
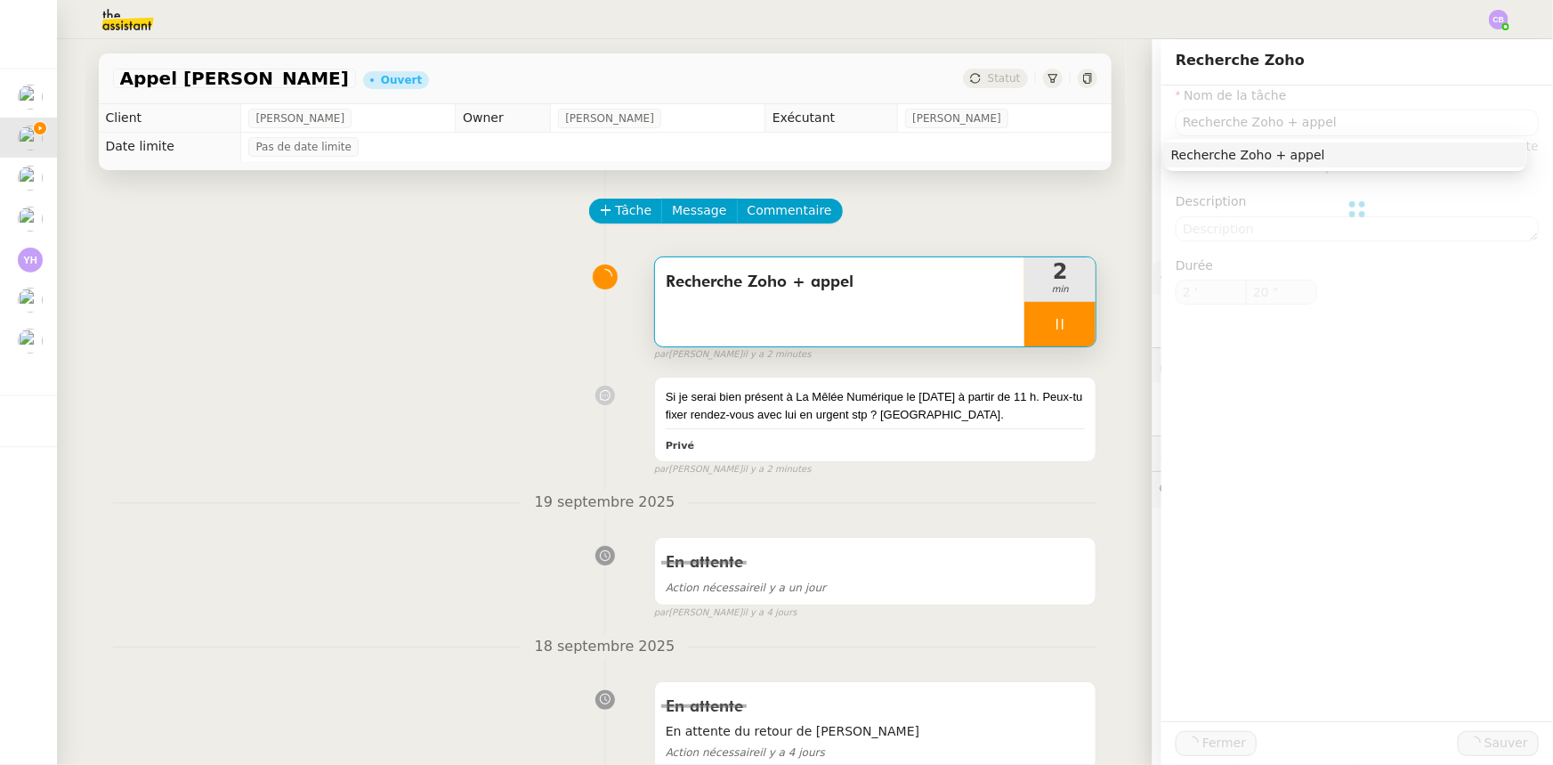
type input "Recherche Zoho + appel"
type input "2 '"
type input "21 ""
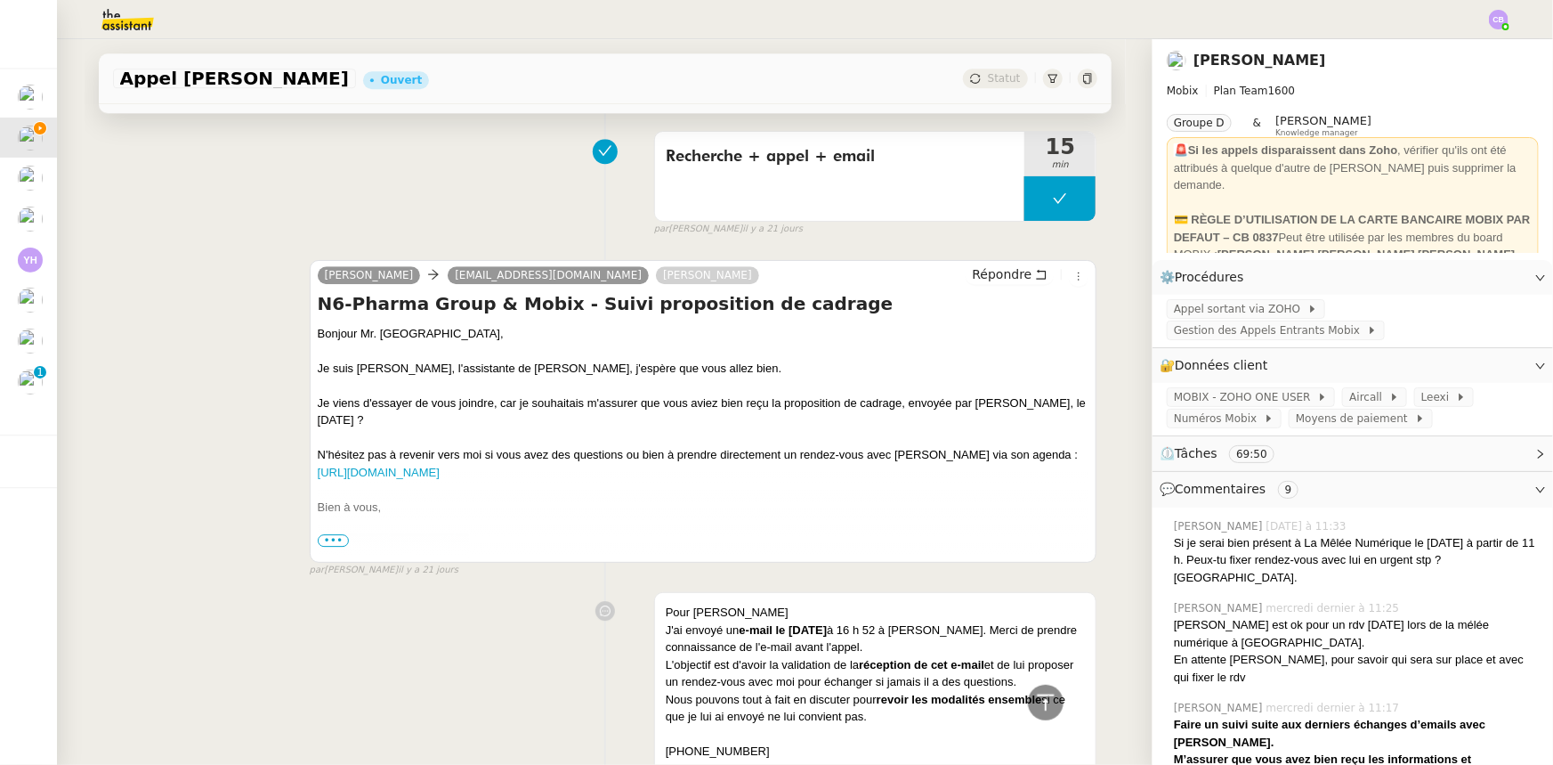
scroll to position [2428, 0]
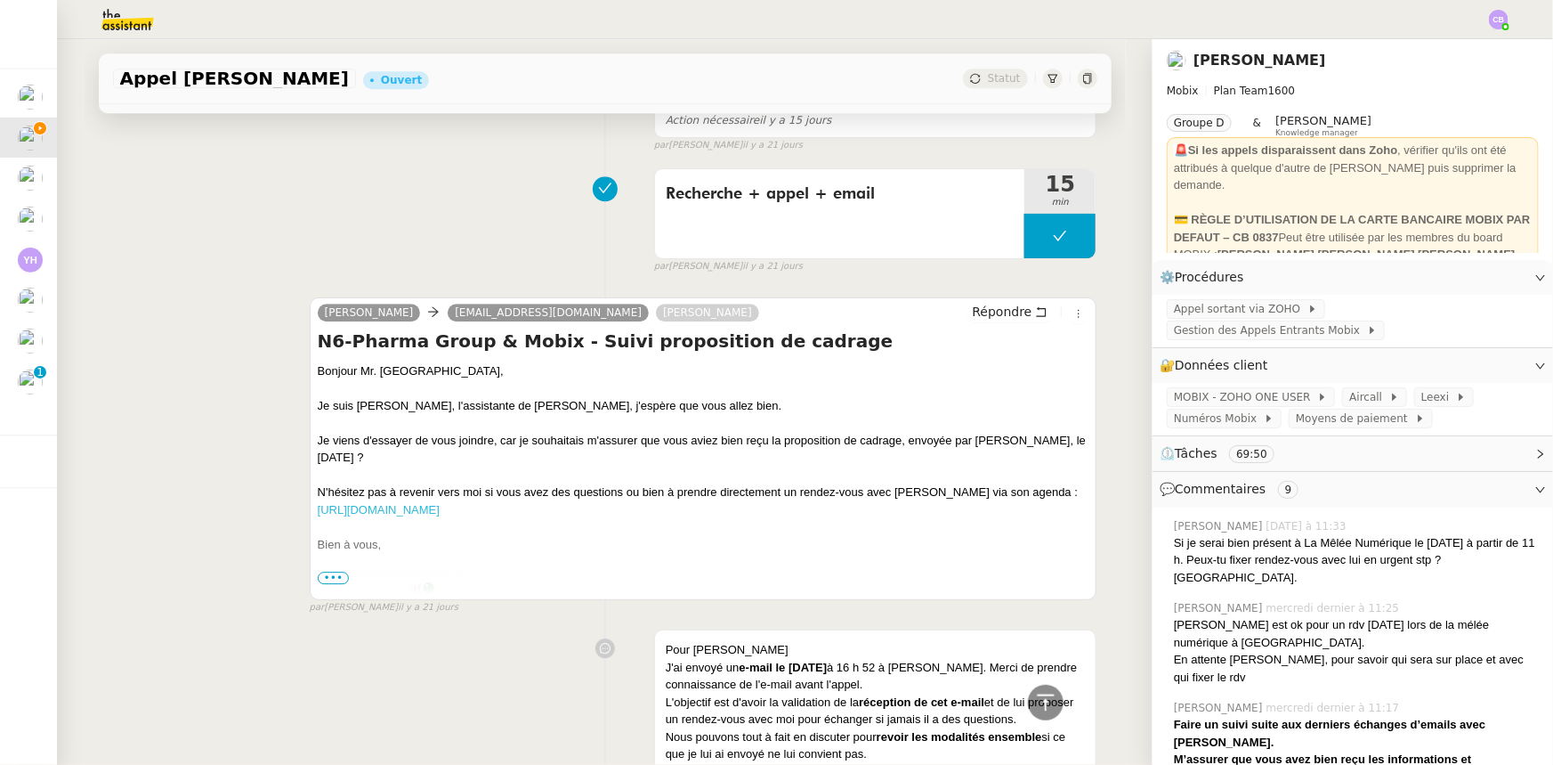
click at [440, 503] on link "[URL][DOMAIN_NAME]" at bounding box center [379, 509] width 122 height 13
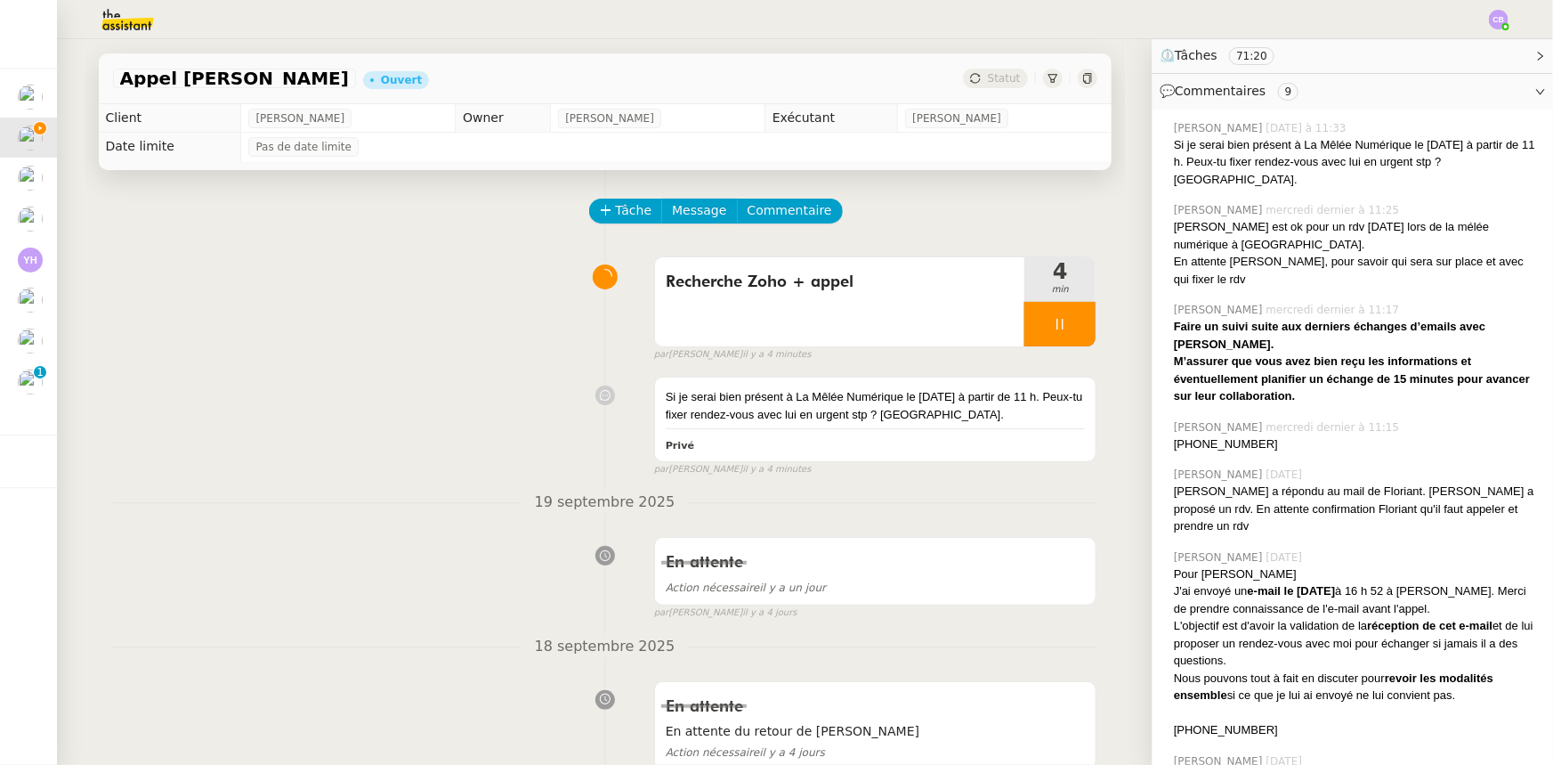
scroll to position [404, 0]
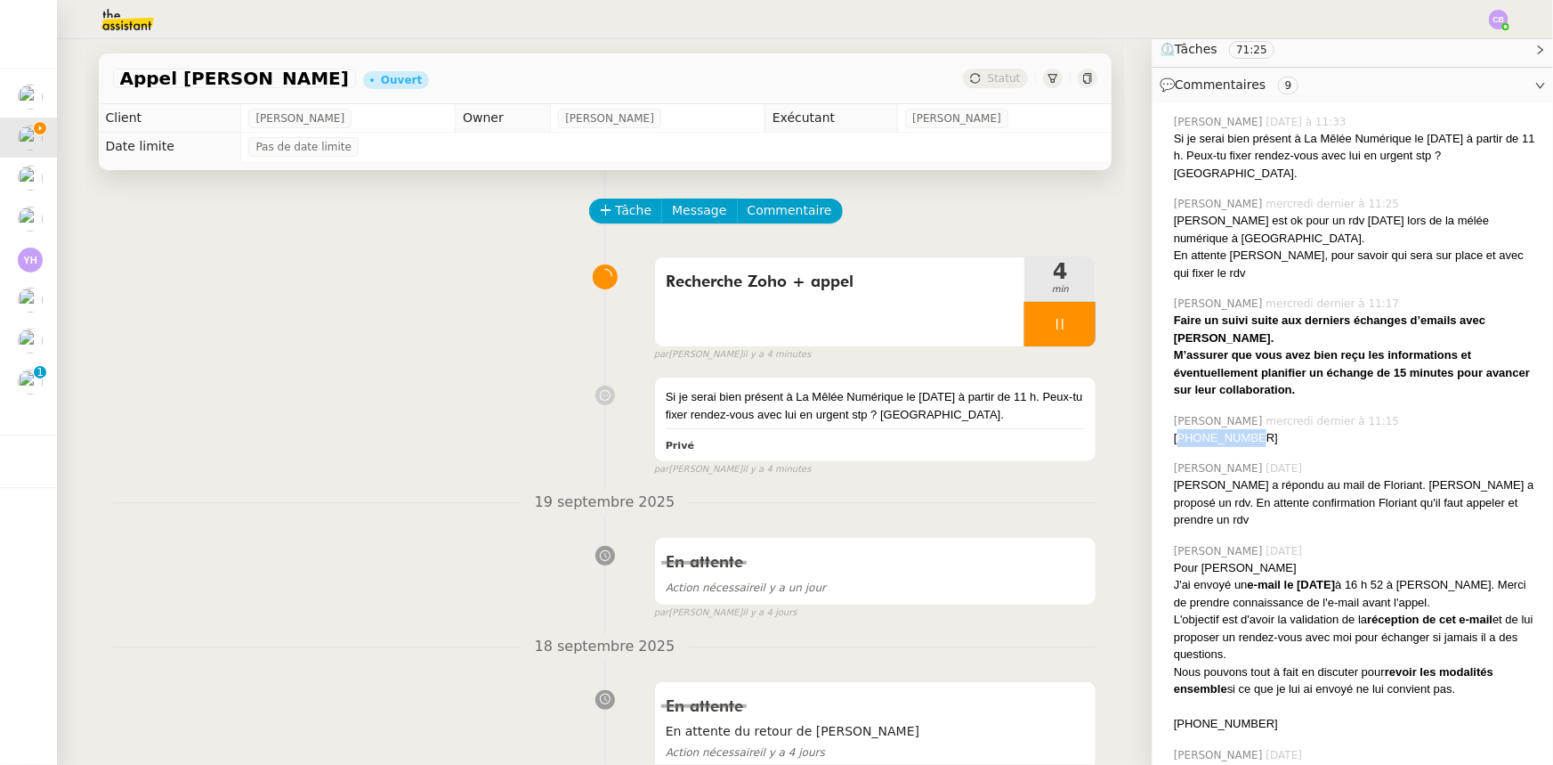
drag, startPoint x: 1239, startPoint y: 418, endPoint x: 1170, endPoint y: 416, distance: 69.5
click at [1174, 429] on div "[PHONE_NUMBER]" at bounding box center [1356, 438] width 365 height 18
copy div "33625540561"
click at [940, 315] on div "Recherche Zoho + appel" at bounding box center [840, 301] width 370 height 89
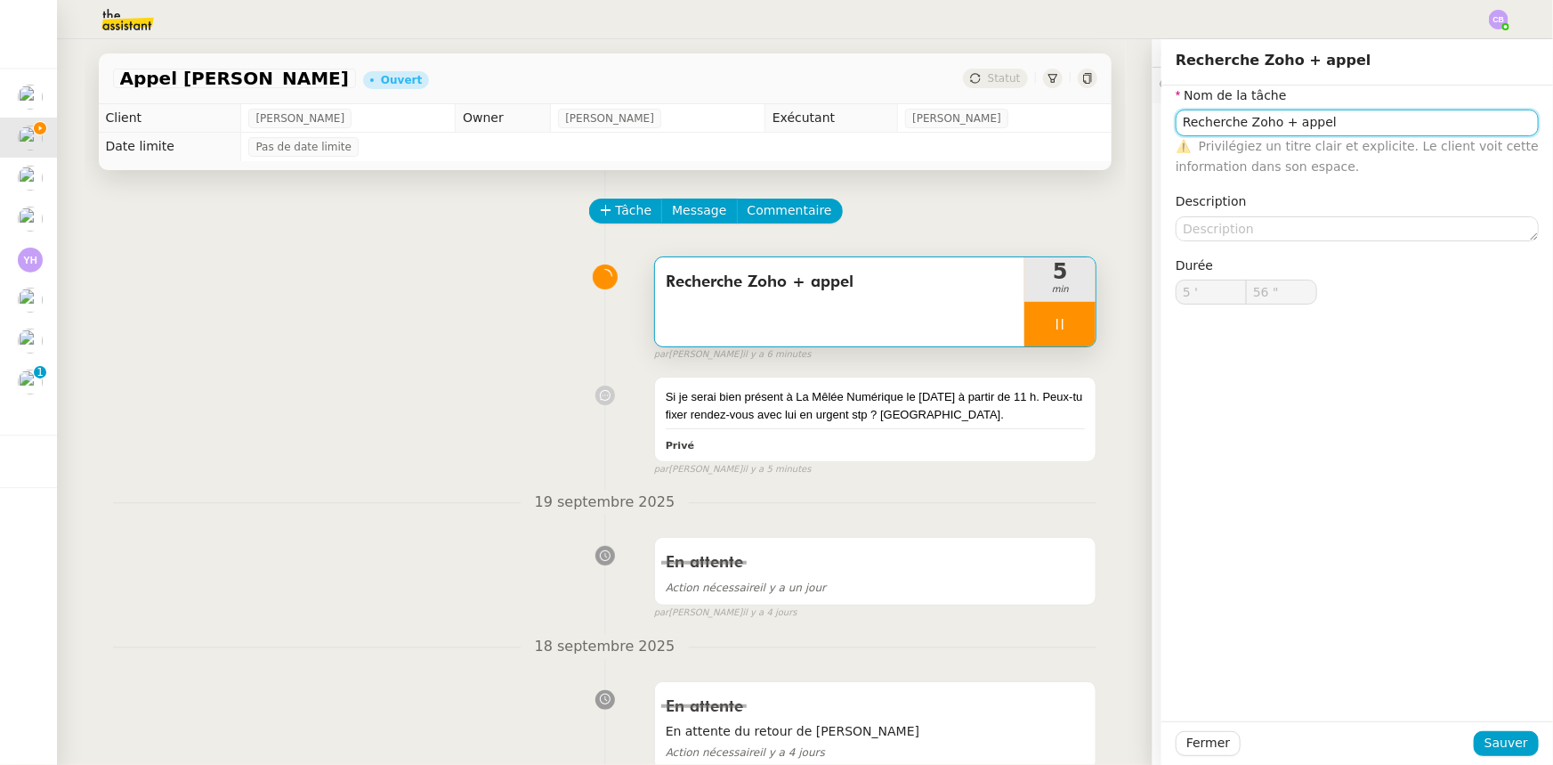
click at [1335, 125] on input "Recherche Zoho + appel" at bounding box center [1357, 122] width 363 height 26
type input "58 ""
type input "Recherche Zoho + appel +"
type input "59 ""
type input "Recherche Zoho + appel + email"
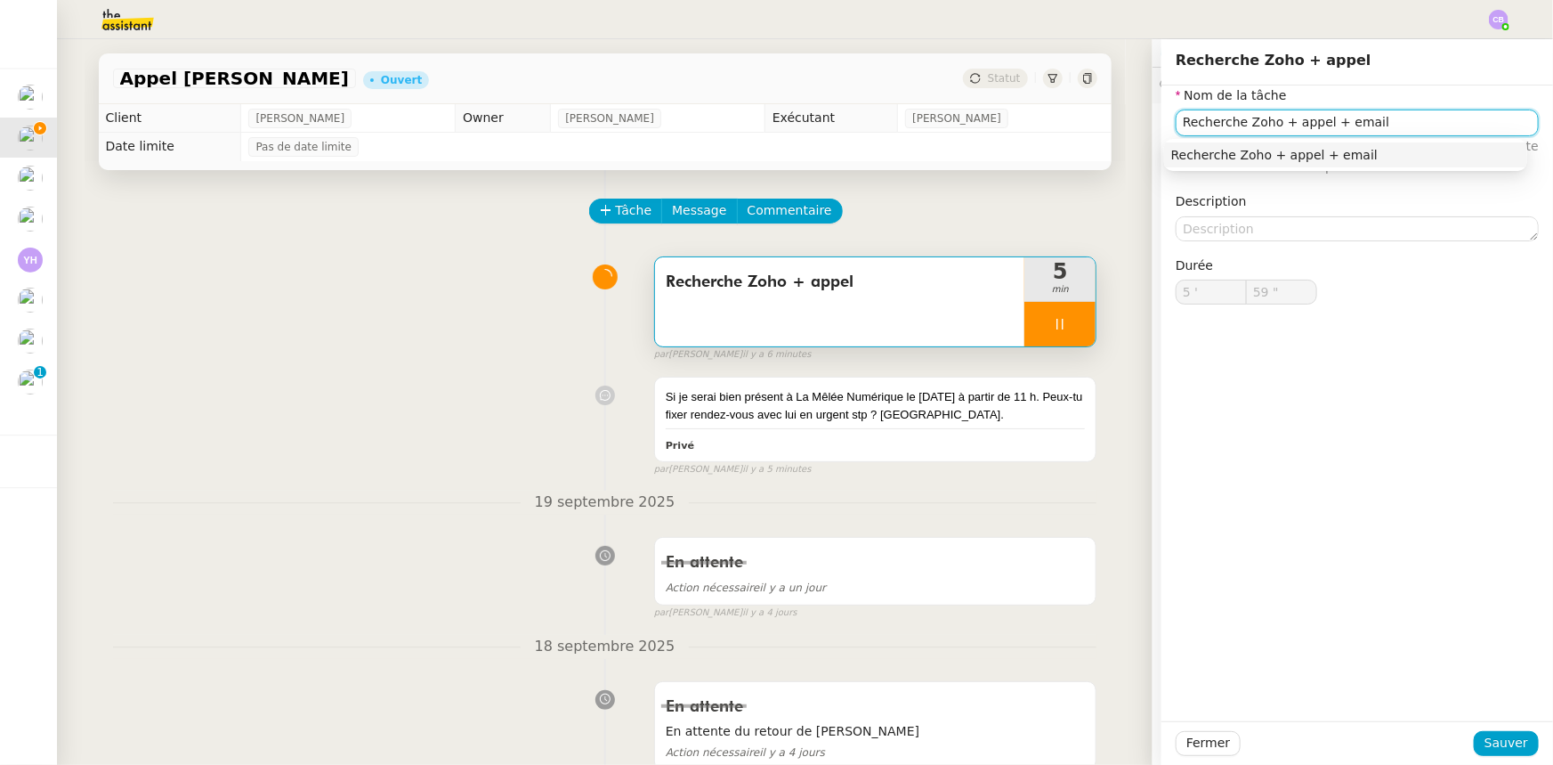
type input "6 '"
type input "0 ""
type input "Recherche Zoho + appel + email"
type input "1 ""
type input "Recherche Zoho + appel + email conf"
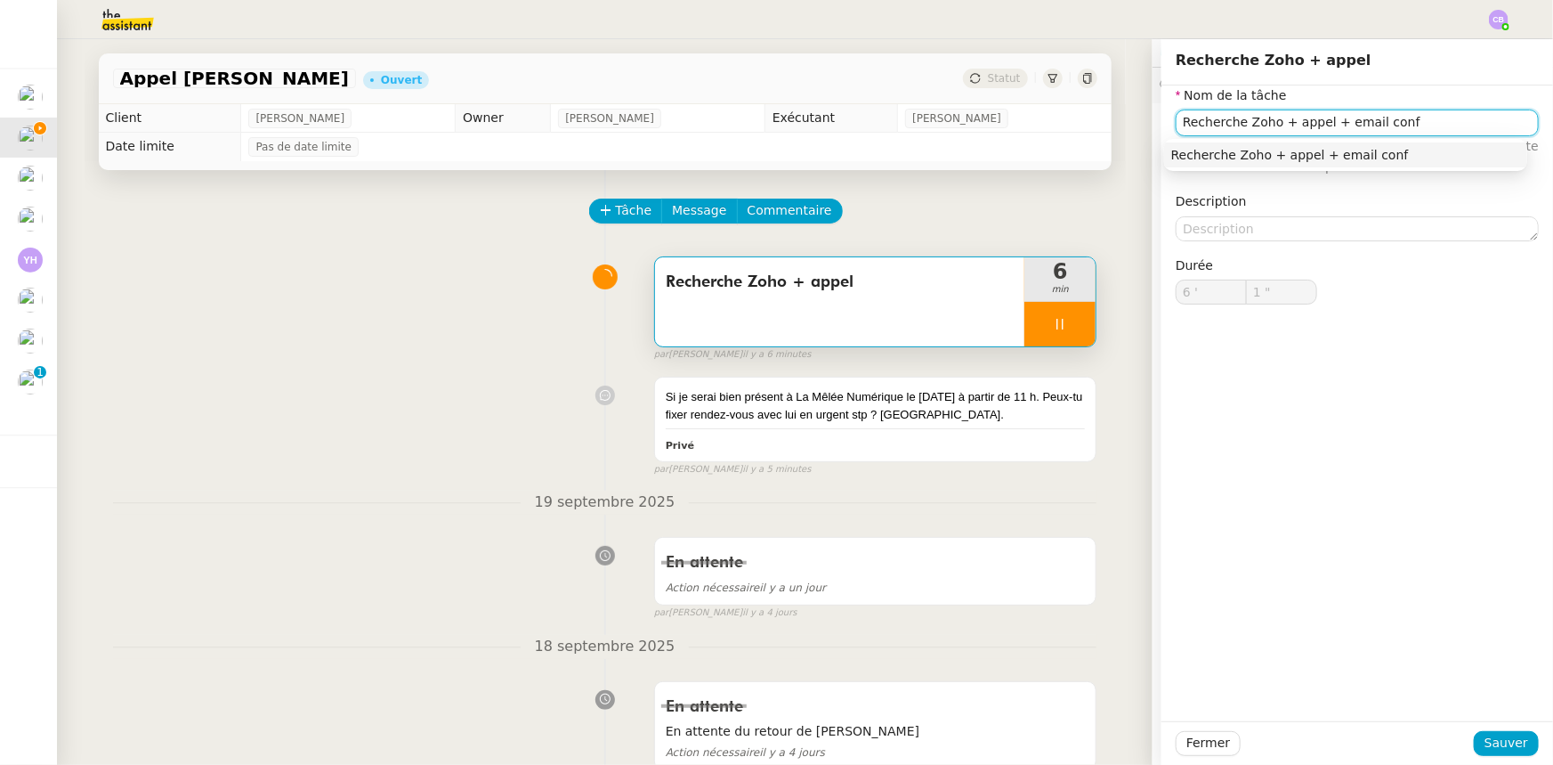
type input "2 ""
type input "Recherche Zoho + appel + email confirmat"
type input "3 ""
type input "Recherche Zoho + appel + email confirmation rd"
type input "4 ""
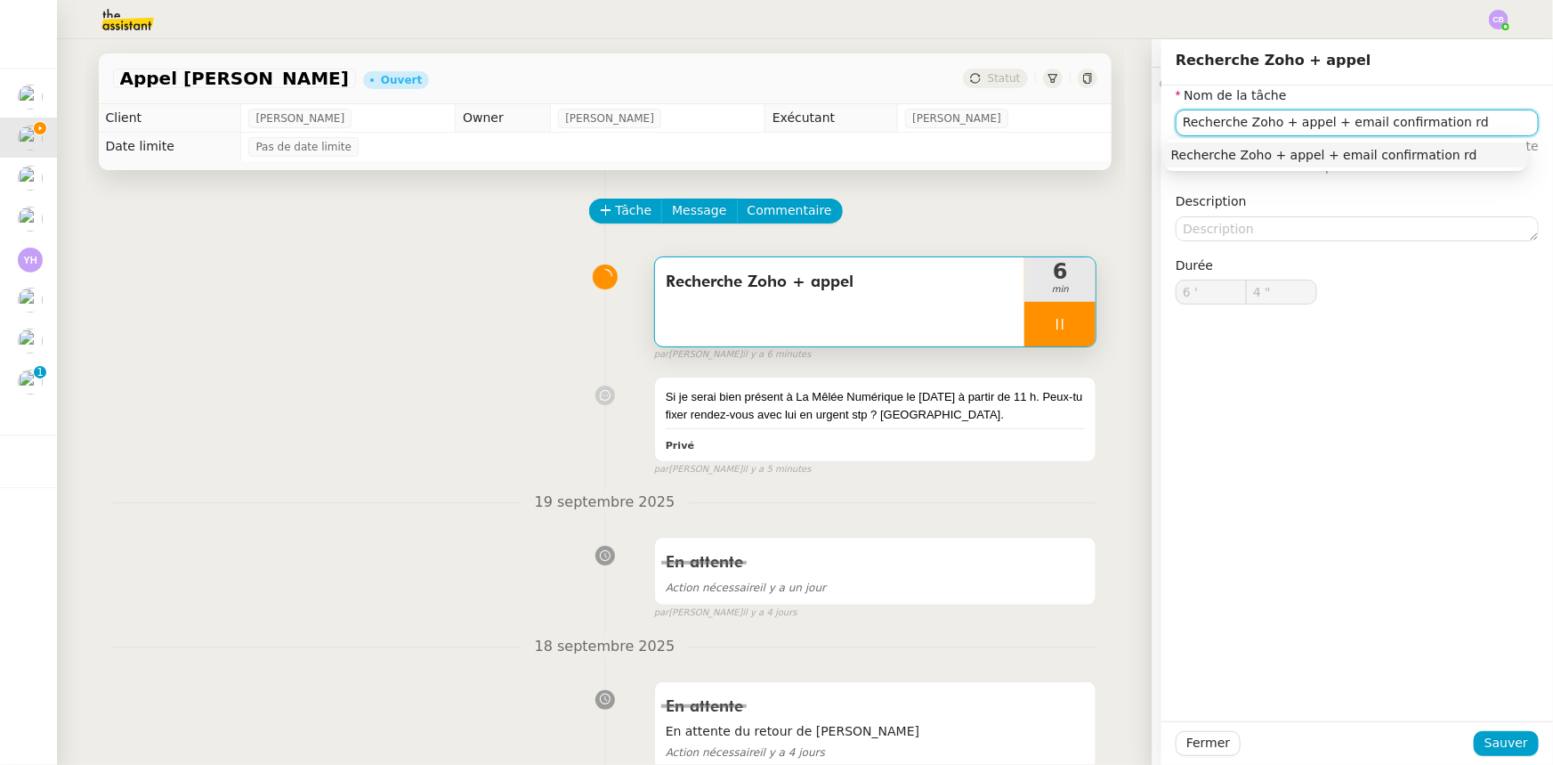
type input "Recherche Zoho + appel + email confirmation rdv"
type input "6 ""
type input "Recherche Zoho + appel + email confirmation rdv"
click at [1510, 740] on span "Sauver" at bounding box center [1507, 743] width 44 height 20
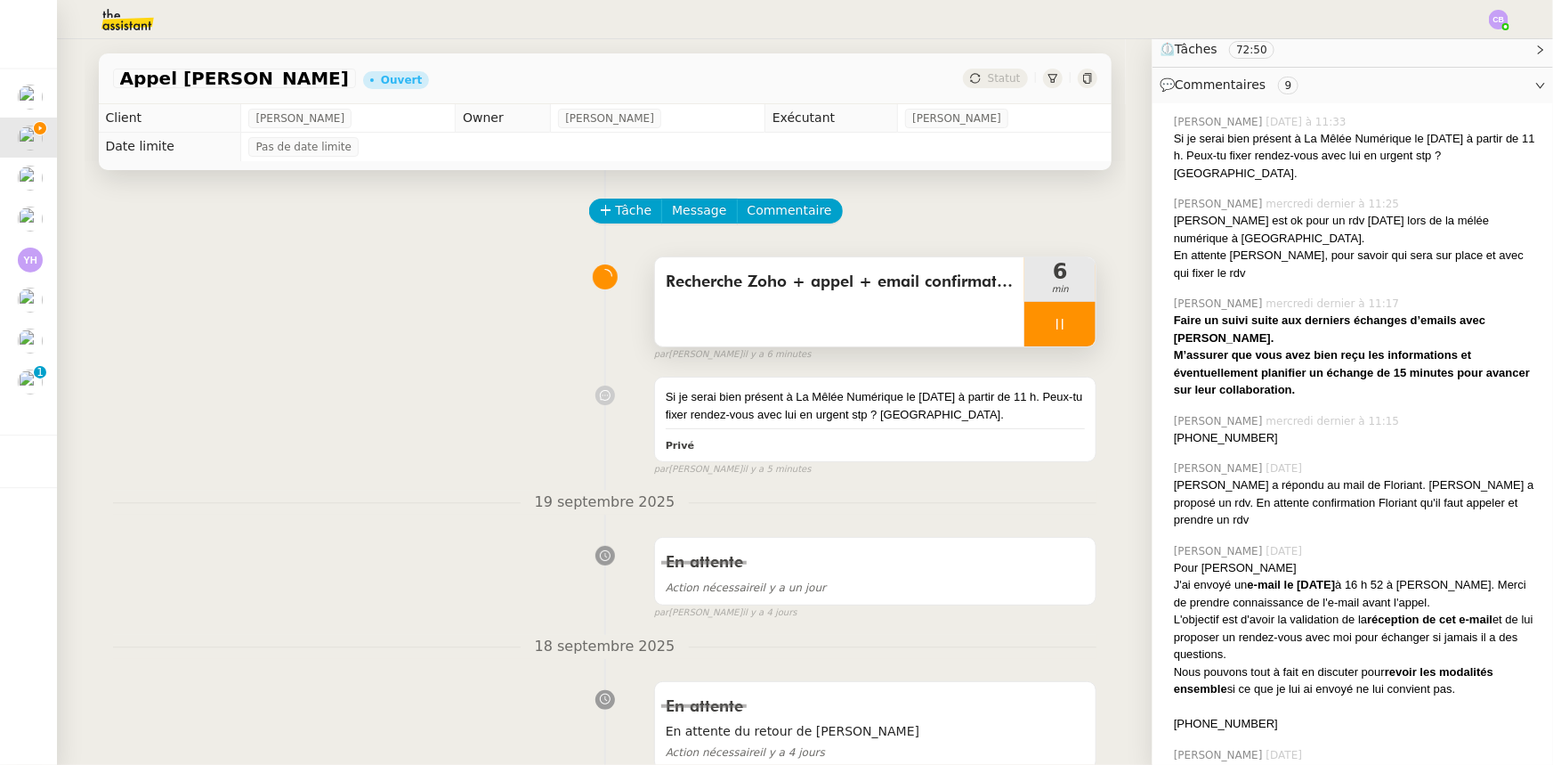
click at [1030, 326] on div at bounding box center [1060, 324] width 71 height 45
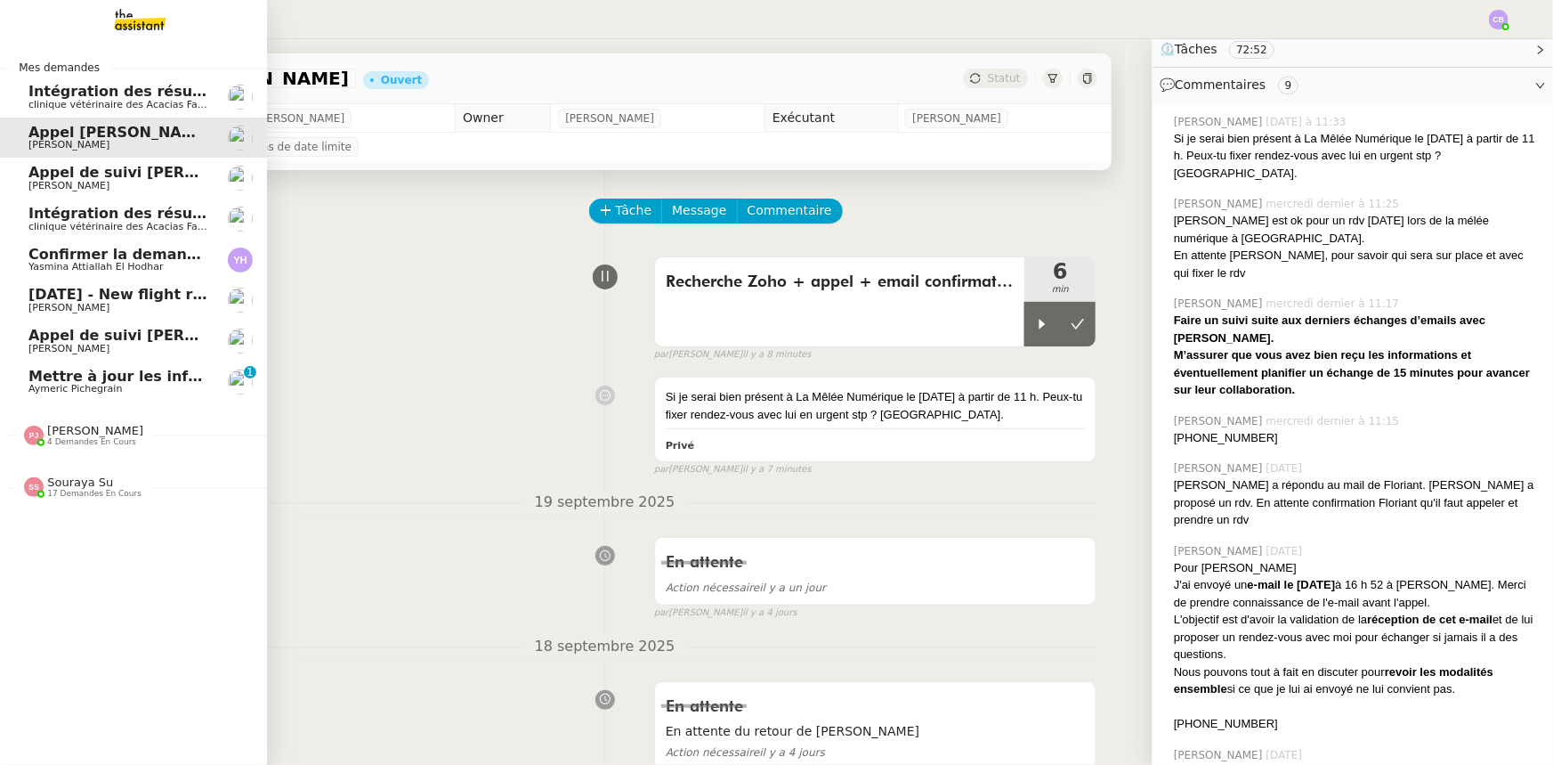
click at [126, 384] on span "Aymeric Pichegrain" at bounding box center [118, 389] width 180 height 11
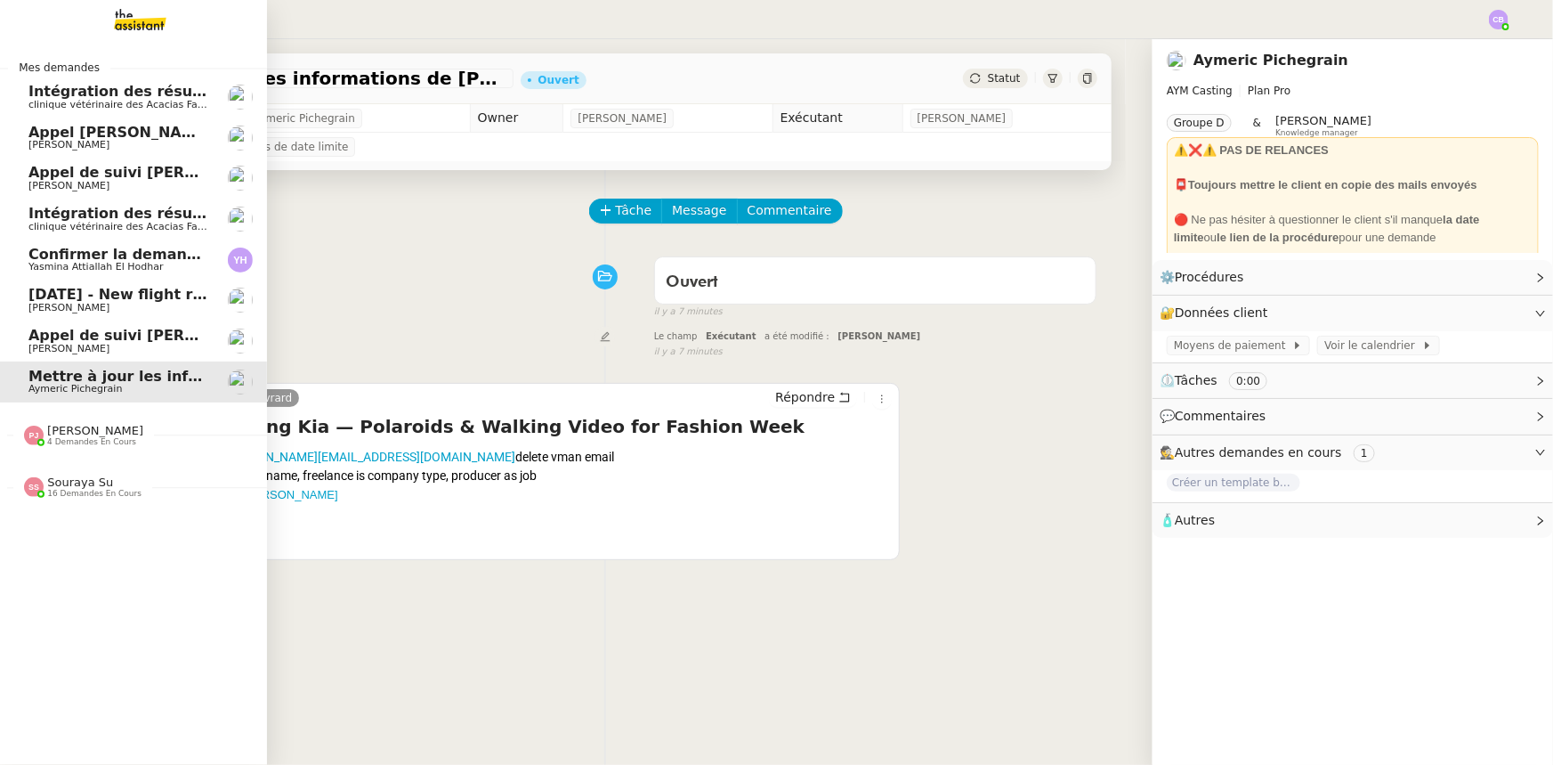
click at [89, 136] on span "Appel [PERSON_NAME]" at bounding box center [119, 132] width 183 height 17
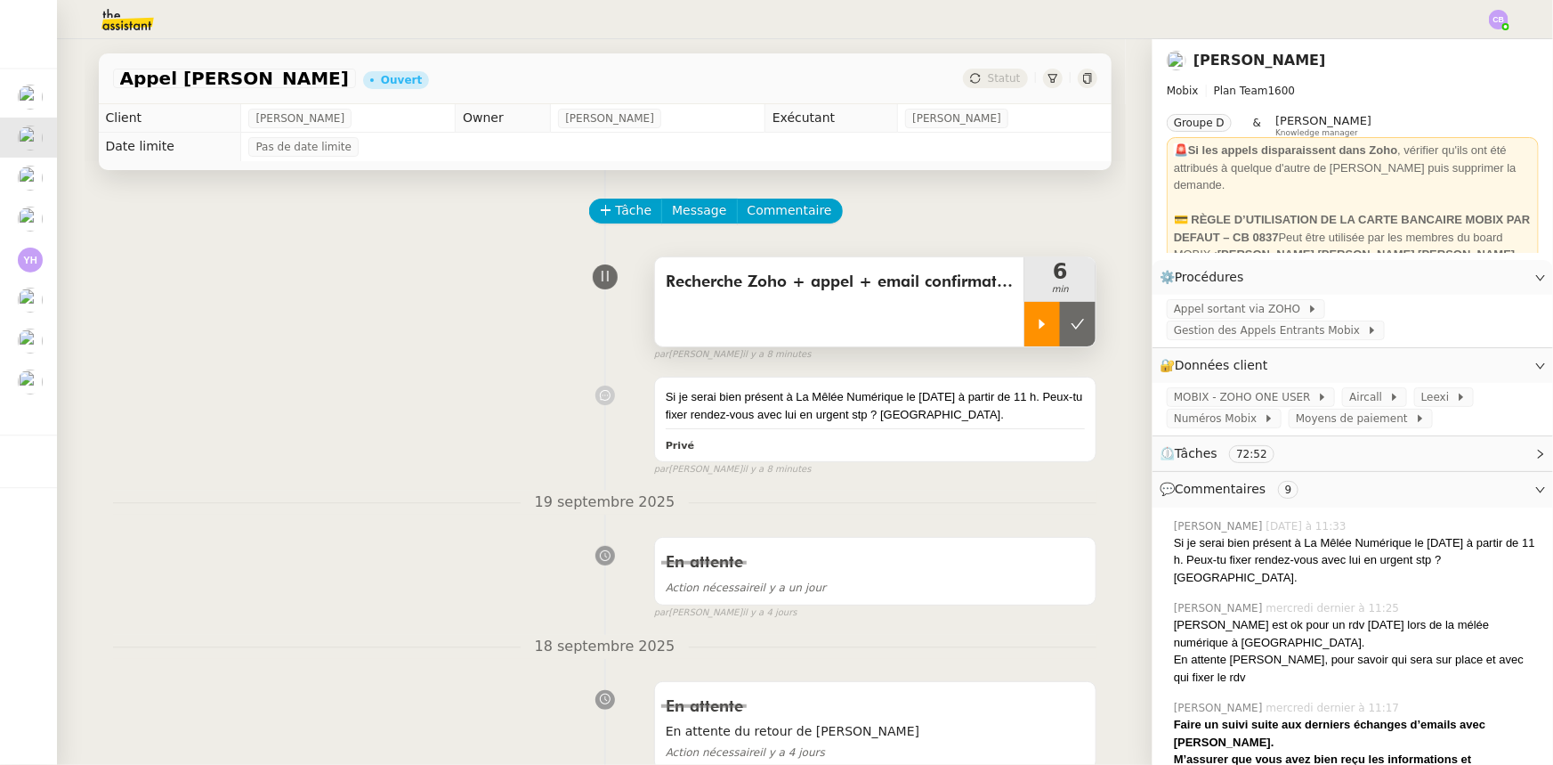
click at [1030, 334] on div at bounding box center [1043, 324] width 36 height 45
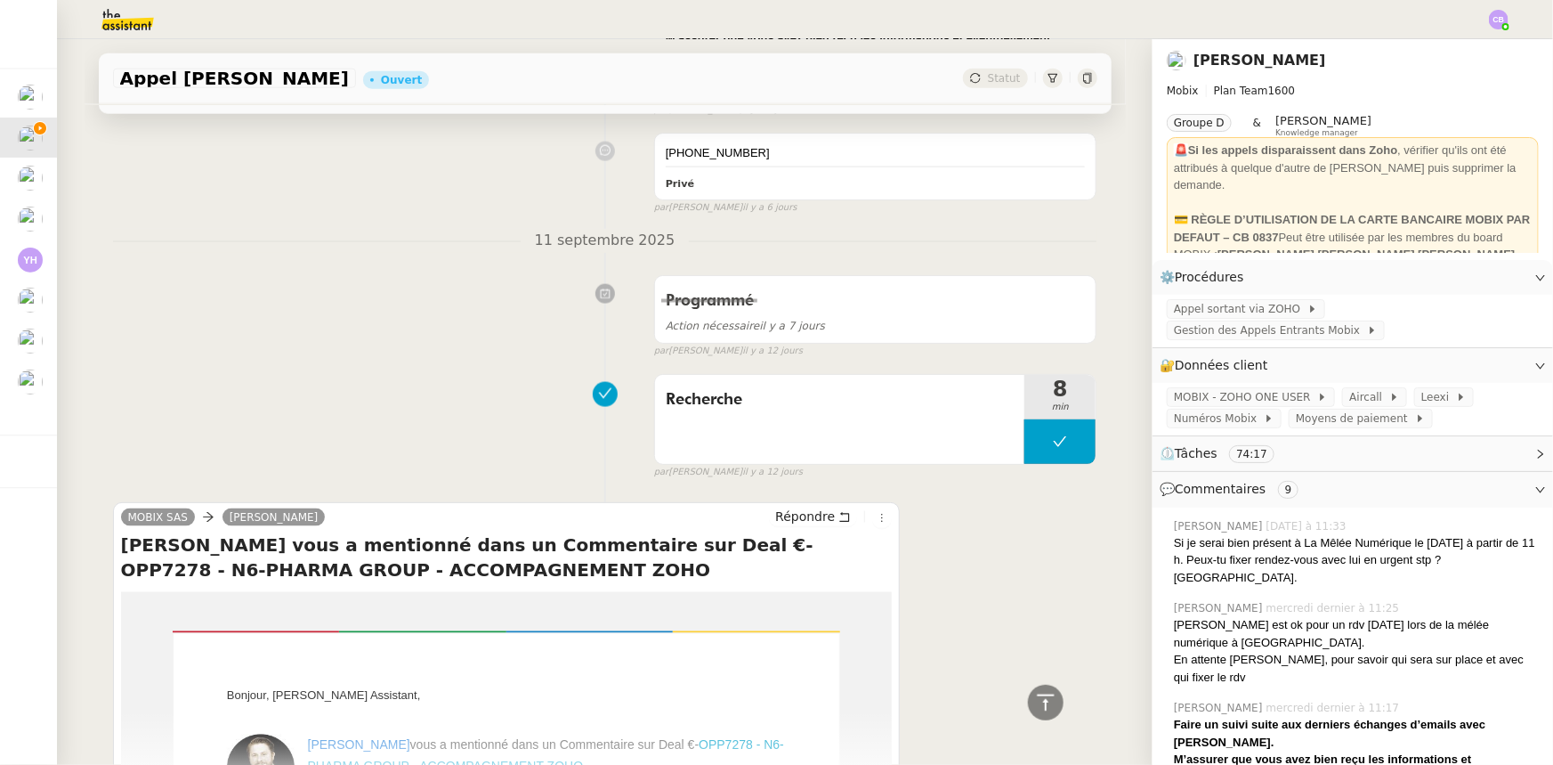
scroll to position [1456, 0]
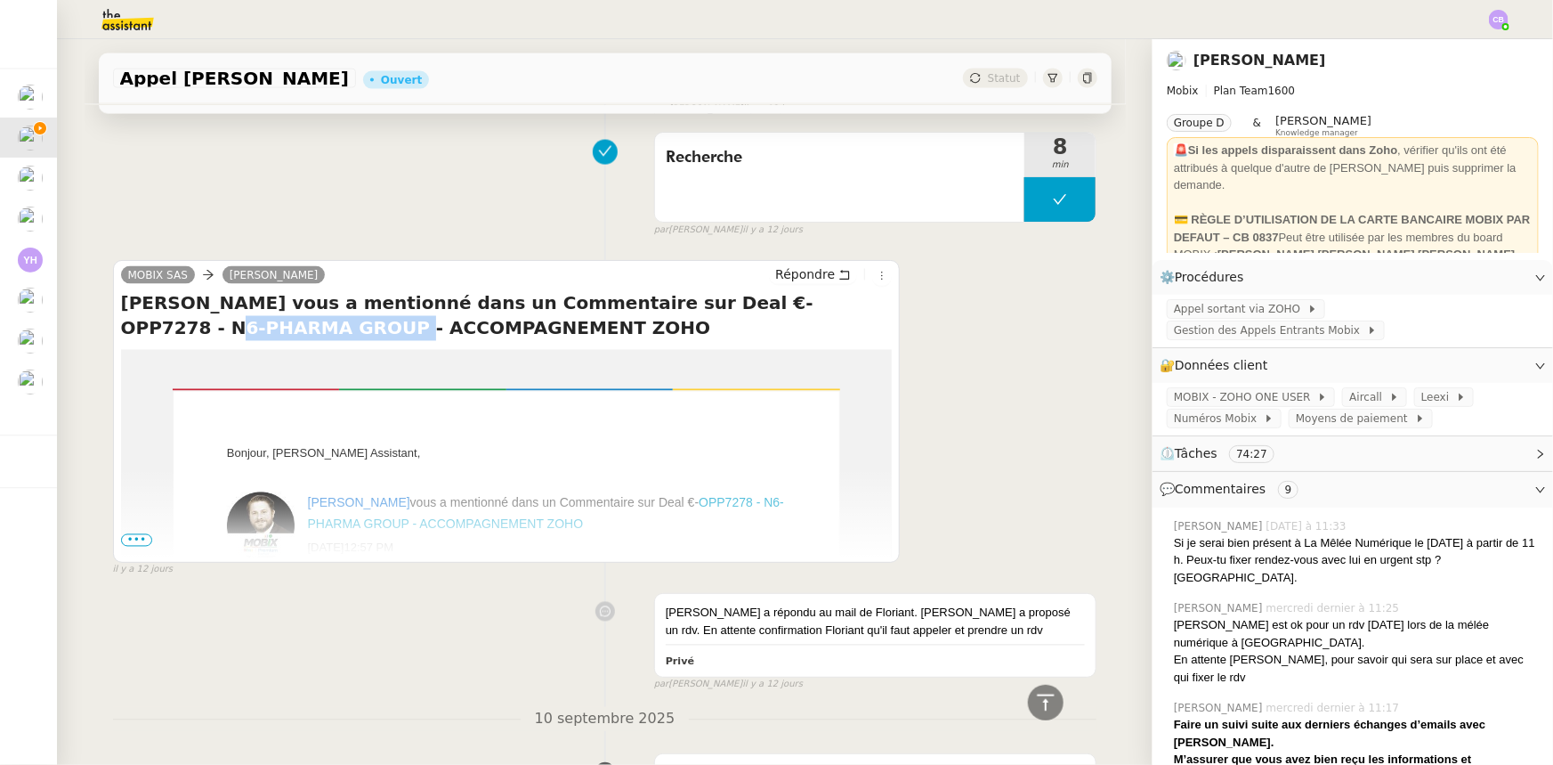
drag, startPoint x: 170, startPoint y: 312, endPoint x: 748, endPoint y: 282, distance: 578.5
click at [748, 291] on h4 "[PERSON_NAME] vous a mentionné dans un Commentaire sur Deal €- OPP7278 - N6-PHA…" at bounding box center [507, 316] width 772 height 50
copy h4 "N6-PHARMA GROUP"
click at [1237, 312] on span "Appel sortant via ZOHO" at bounding box center [1241, 309] width 134 height 18
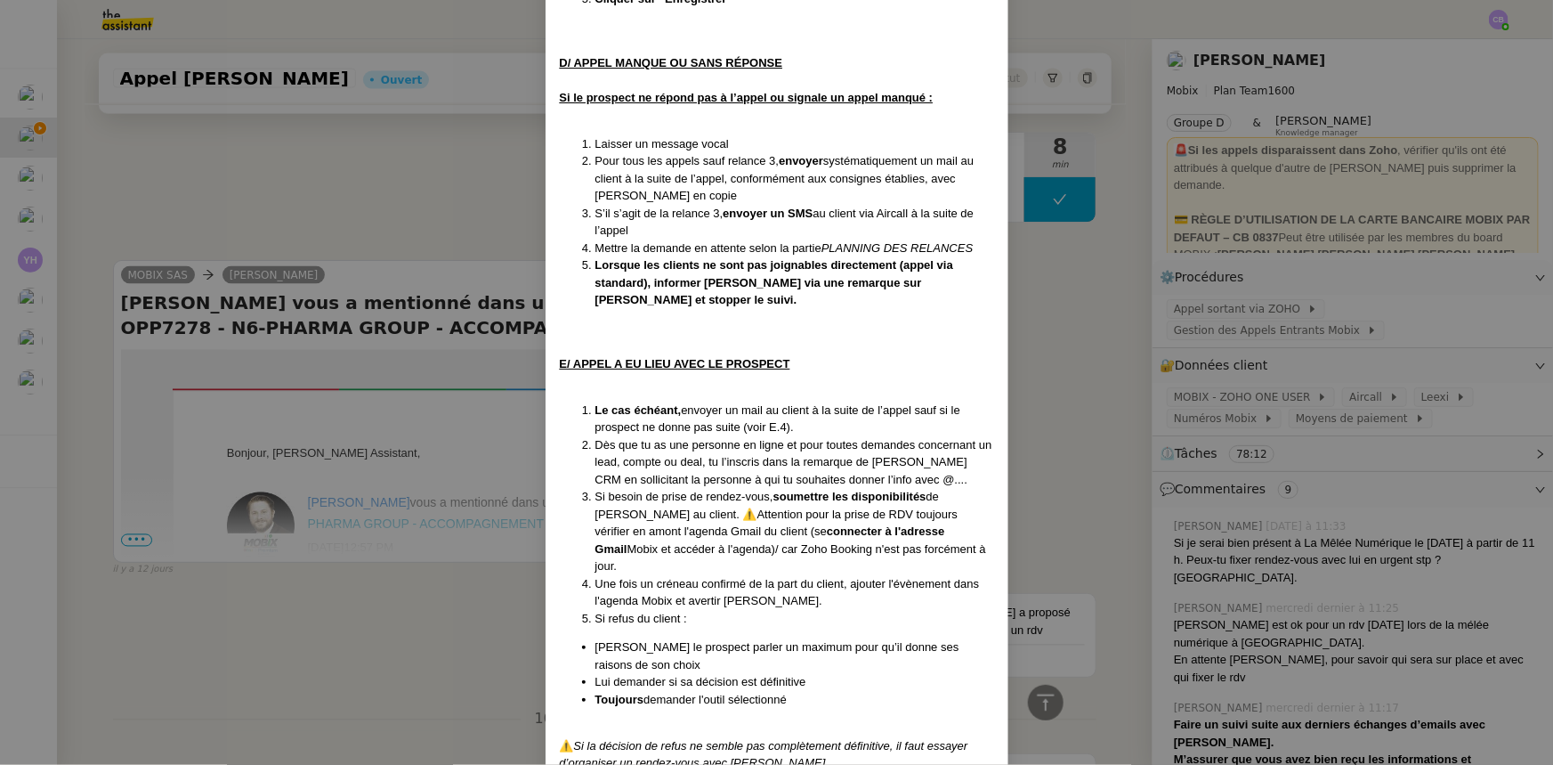
scroll to position [2266, 0]
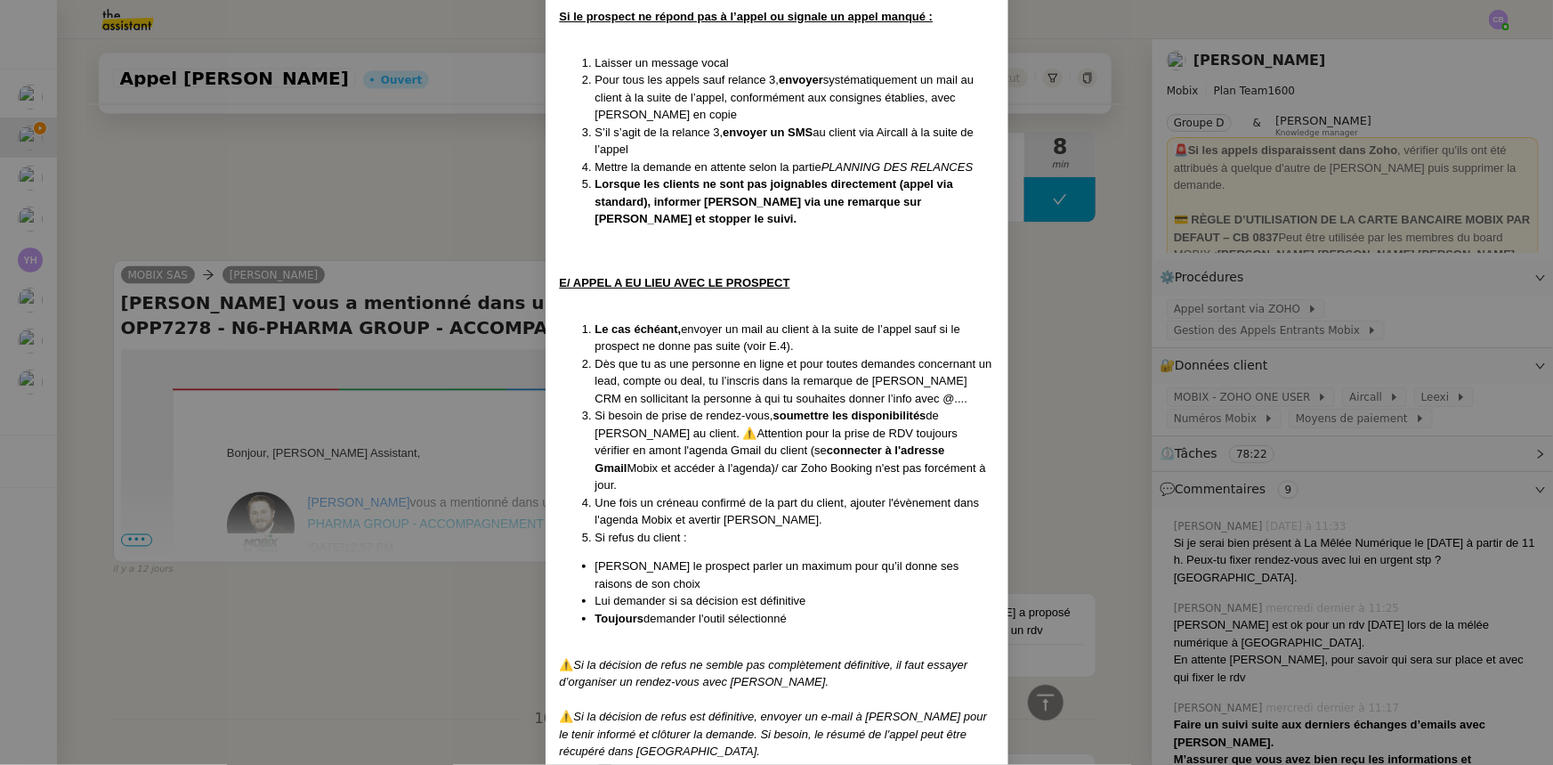
click at [449, 197] on nz-modal-container "Créé le [DATE] MAJ le [DATE] Contexte : Cette procédure s’applique lors du trai…" at bounding box center [776, 382] width 1553 height 765
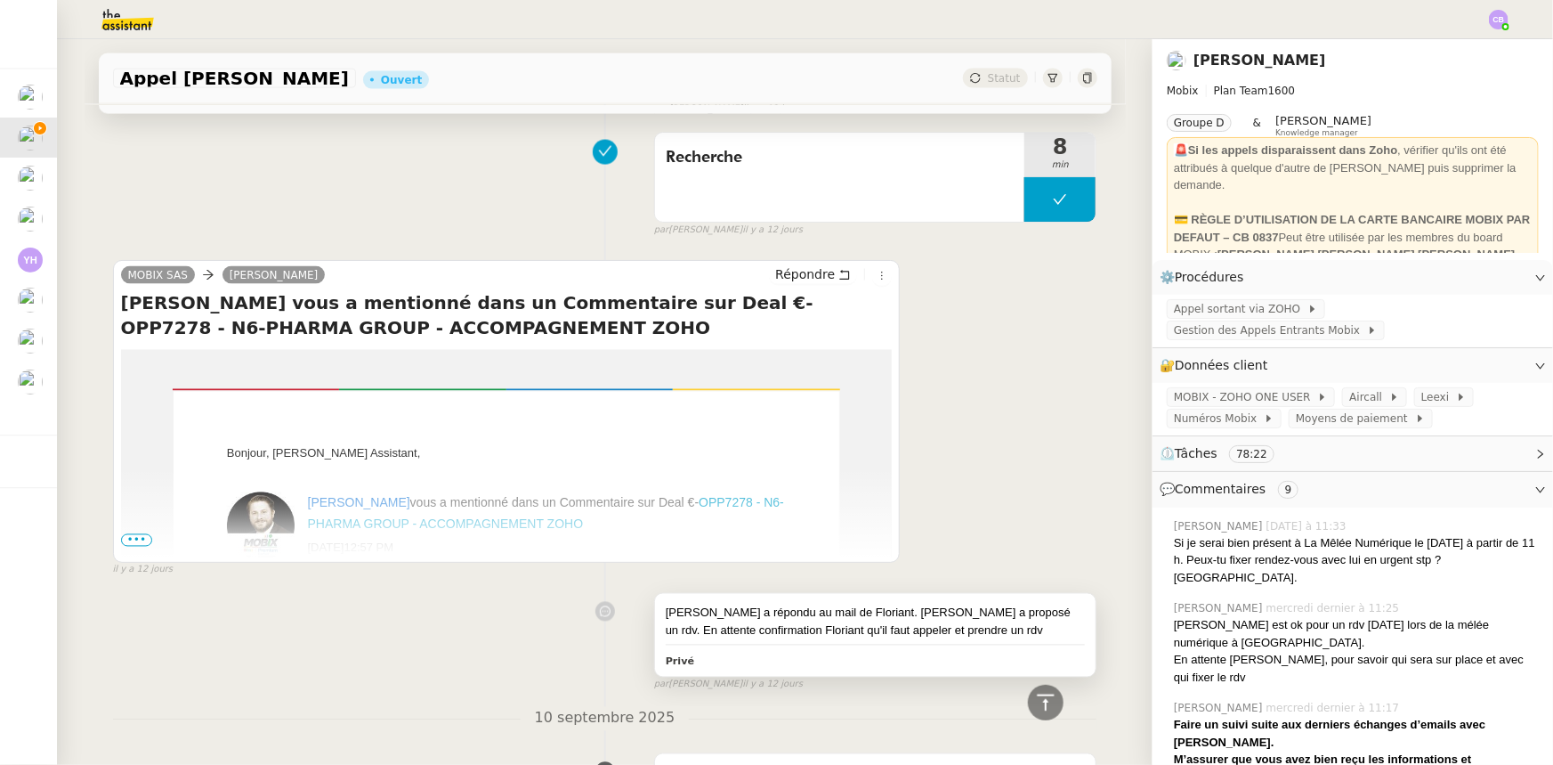
drag, startPoint x: 1042, startPoint y: 697, endPoint x: 1042, endPoint y: 653, distance: 43.6
click at [1041, 697] on icon at bounding box center [1045, 702] width 21 height 21
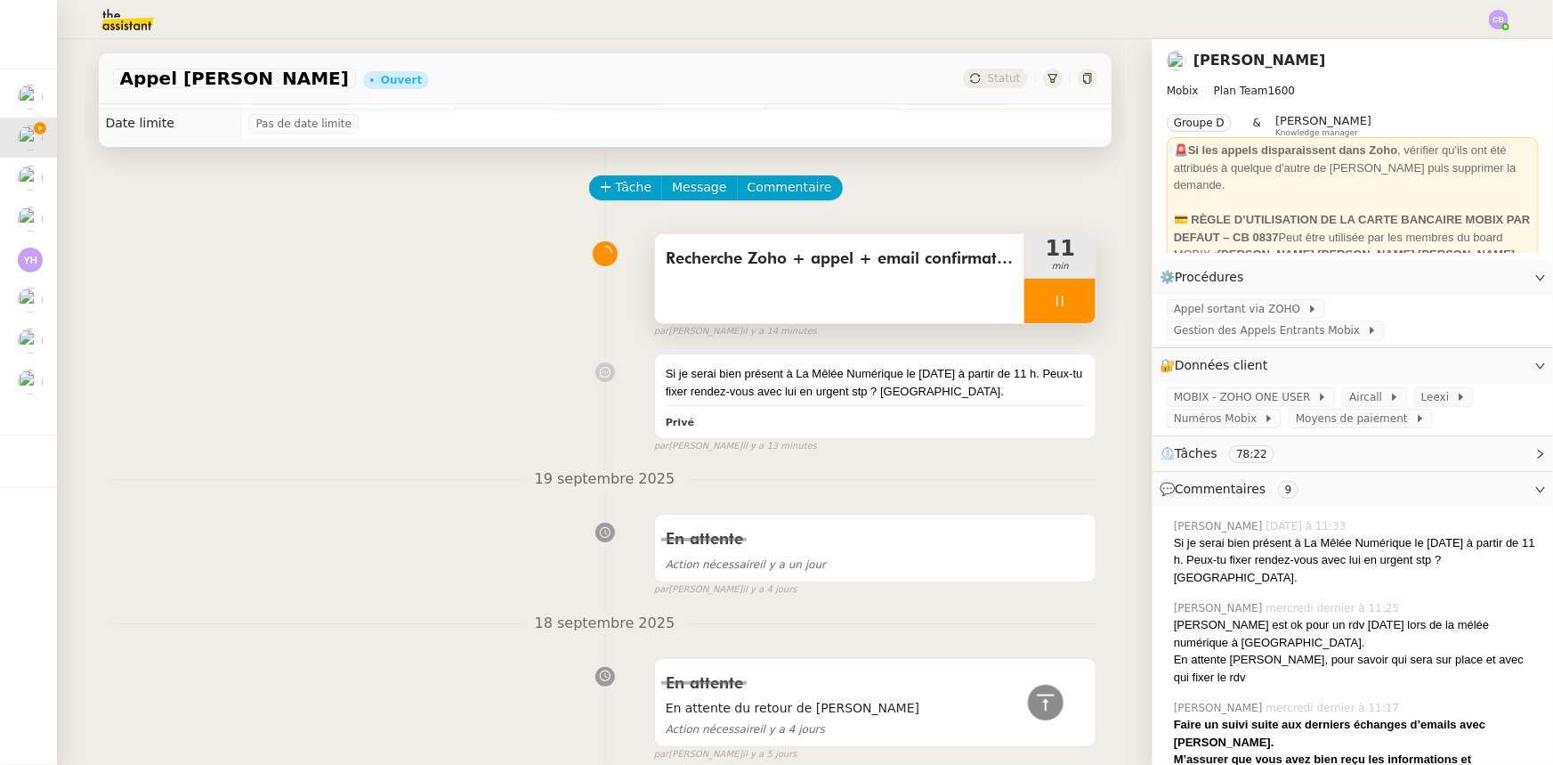
scroll to position [0, 0]
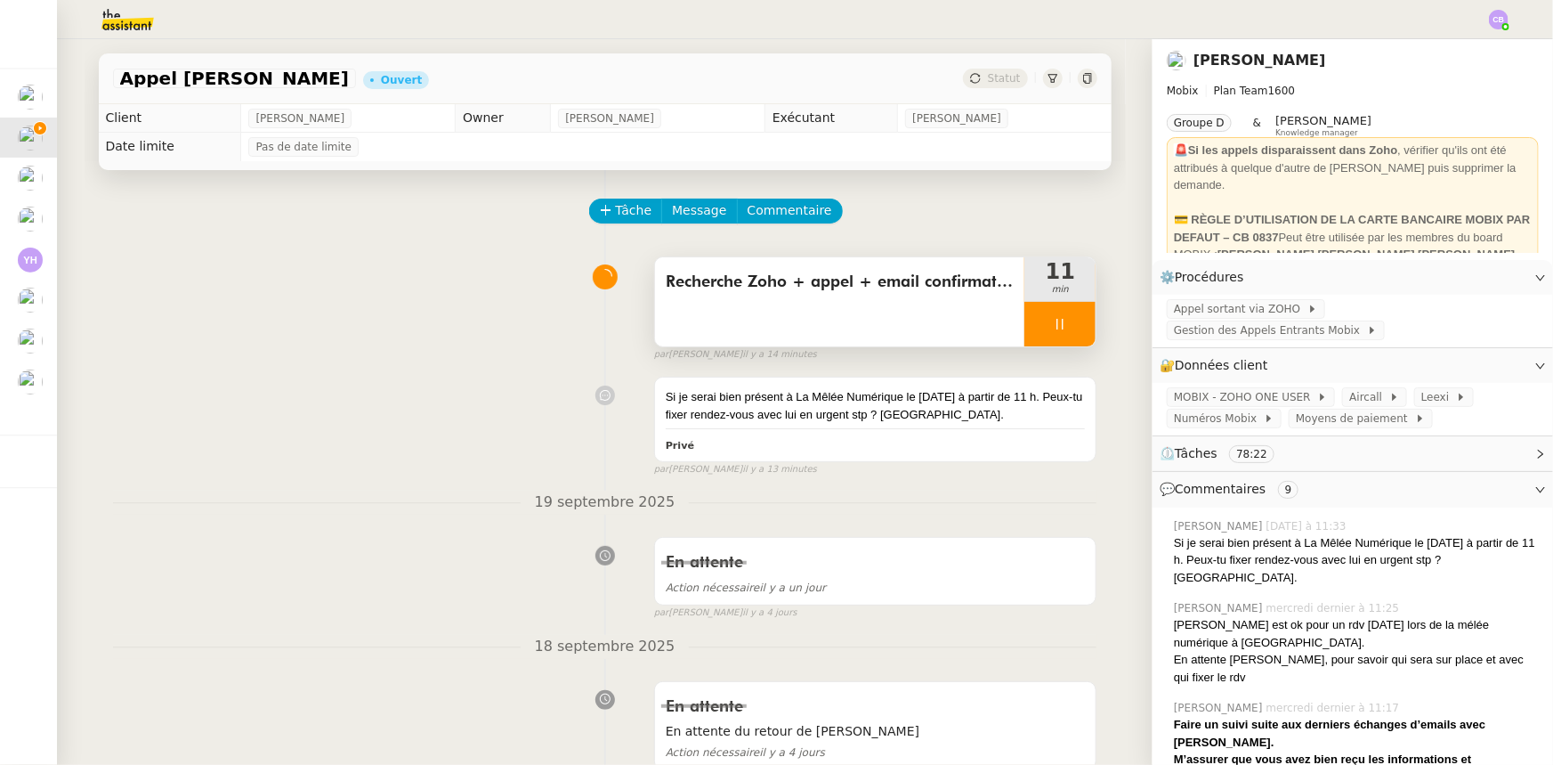
click at [1025, 324] on div at bounding box center [1060, 324] width 71 height 45
click at [1236, 304] on span "Appel sortant via ZOHO" at bounding box center [1241, 309] width 134 height 18
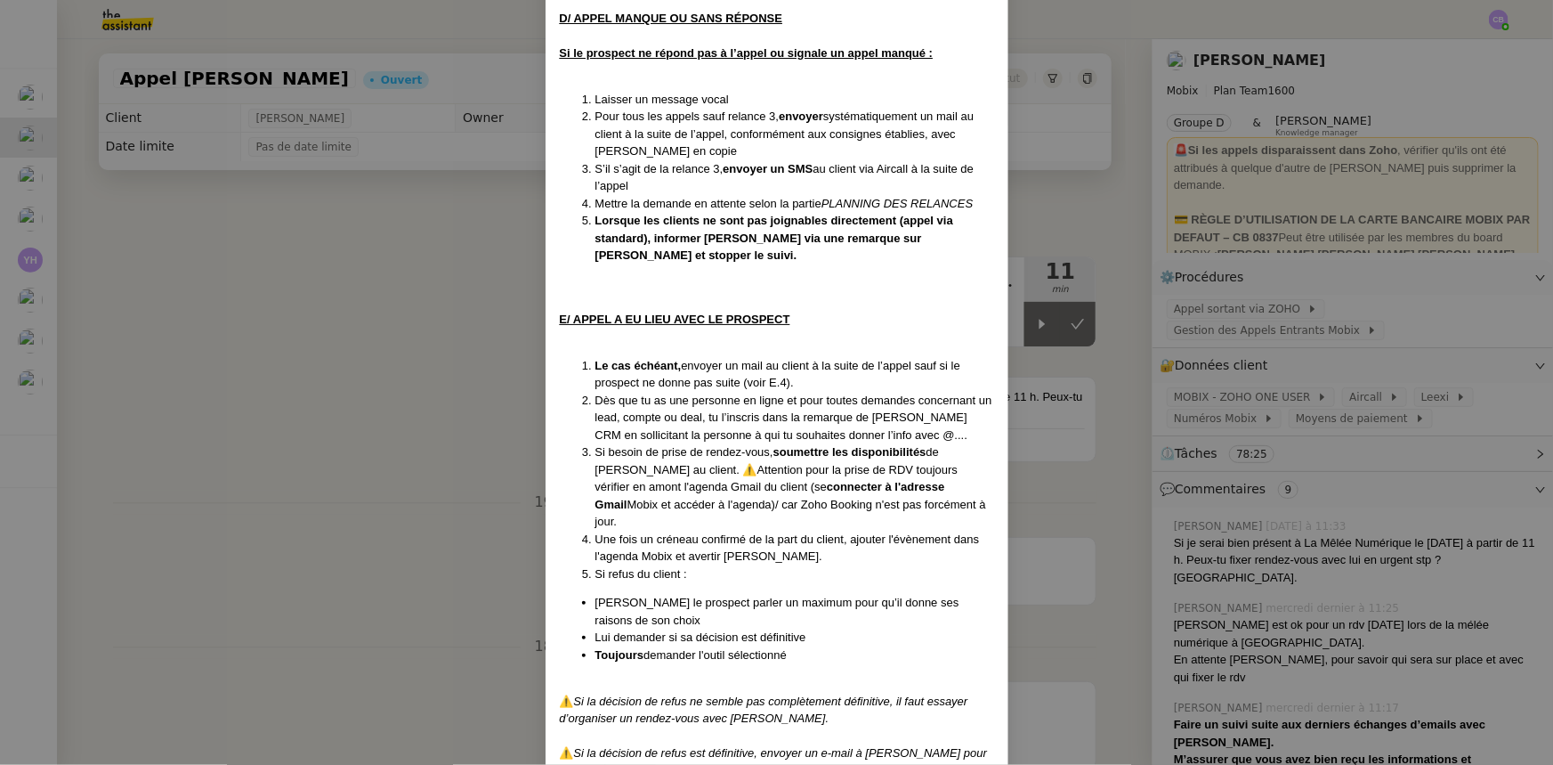
scroll to position [2266, 0]
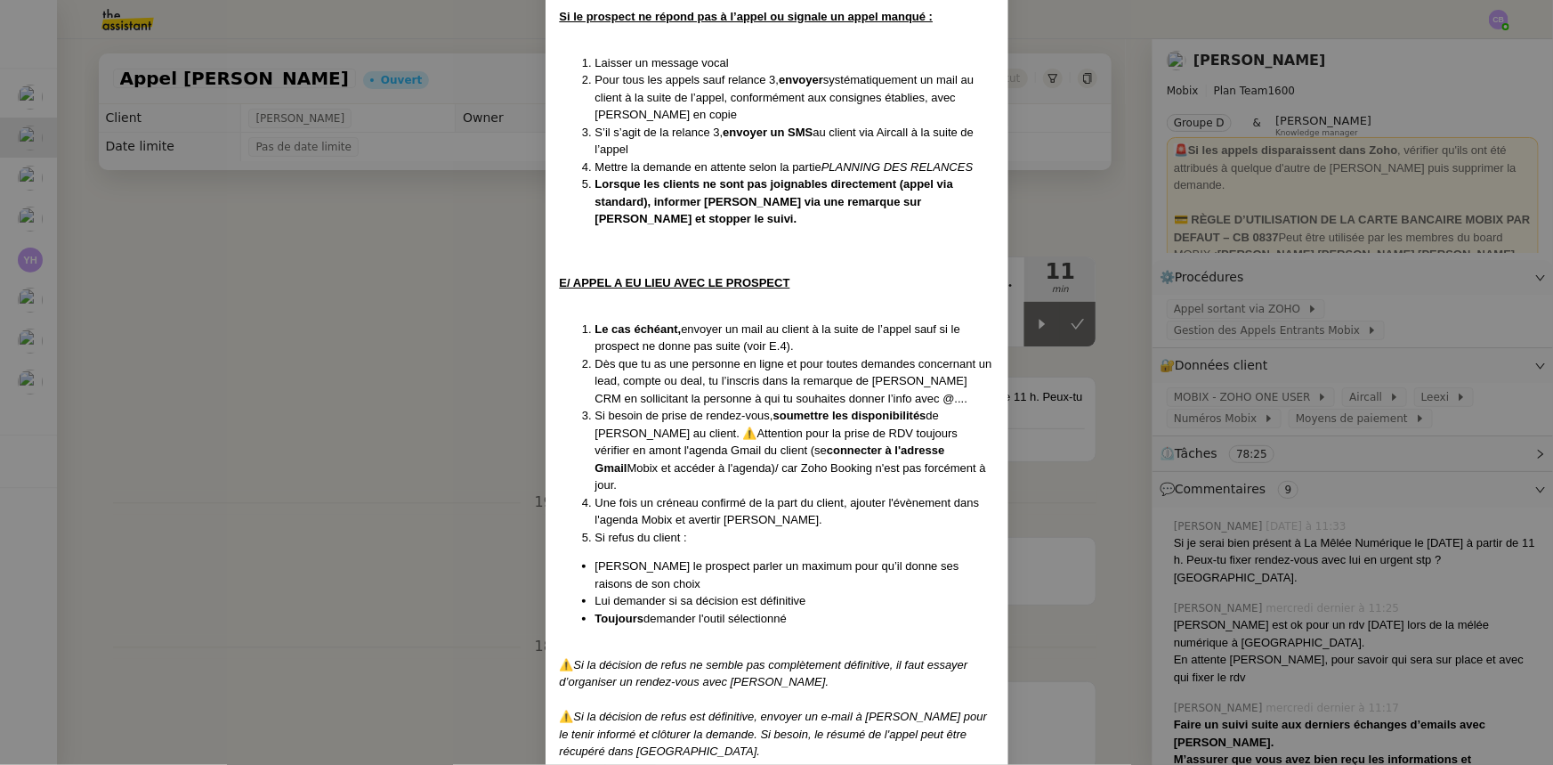
click at [469, 267] on nz-modal-container "Créé le [DATE] MAJ le [DATE] Contexte : Cette procédure s’applique lors du trai…" at bounding box center [776, 382] width 1553 height 765
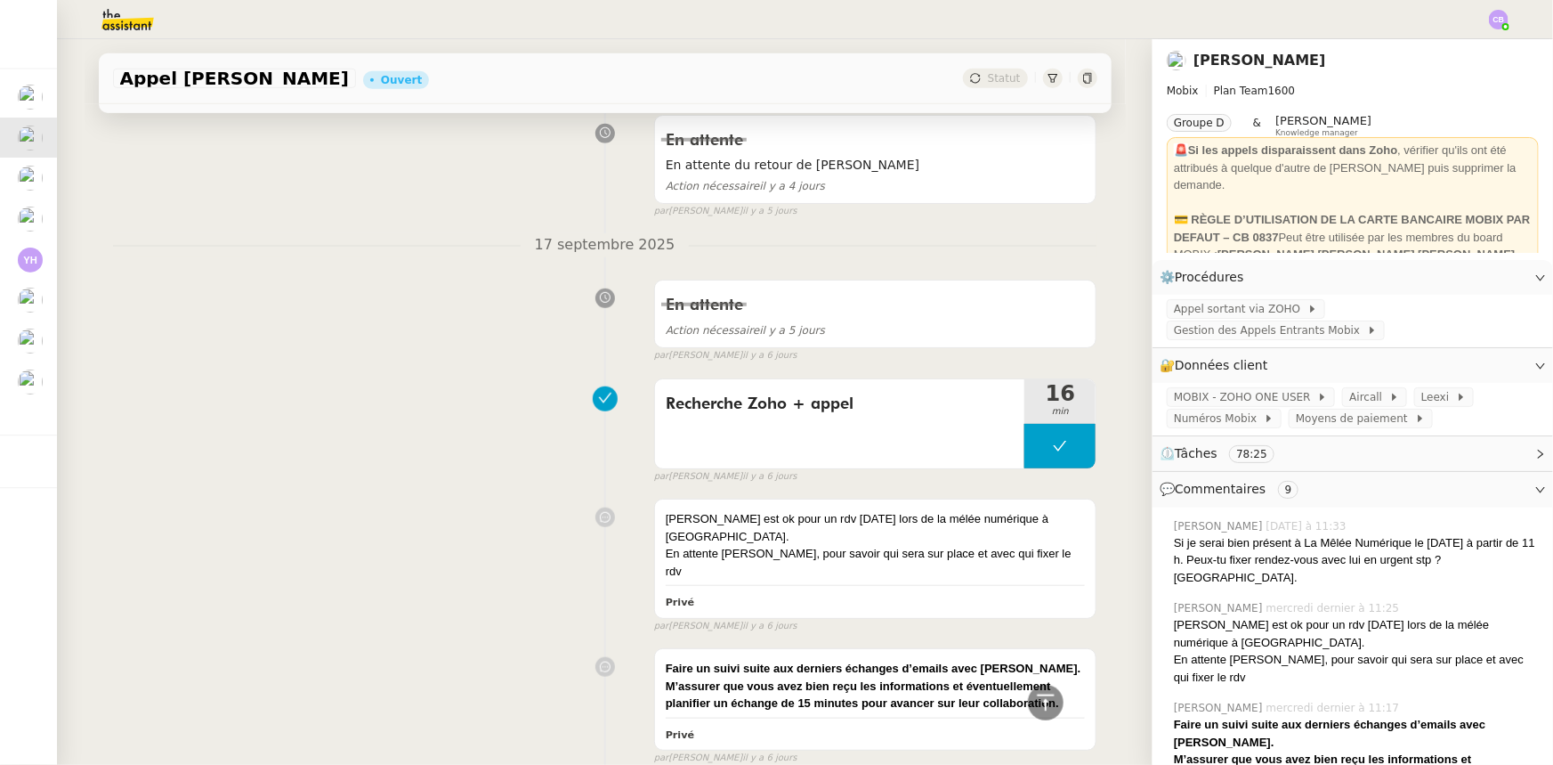
scroll to position [80, 0]
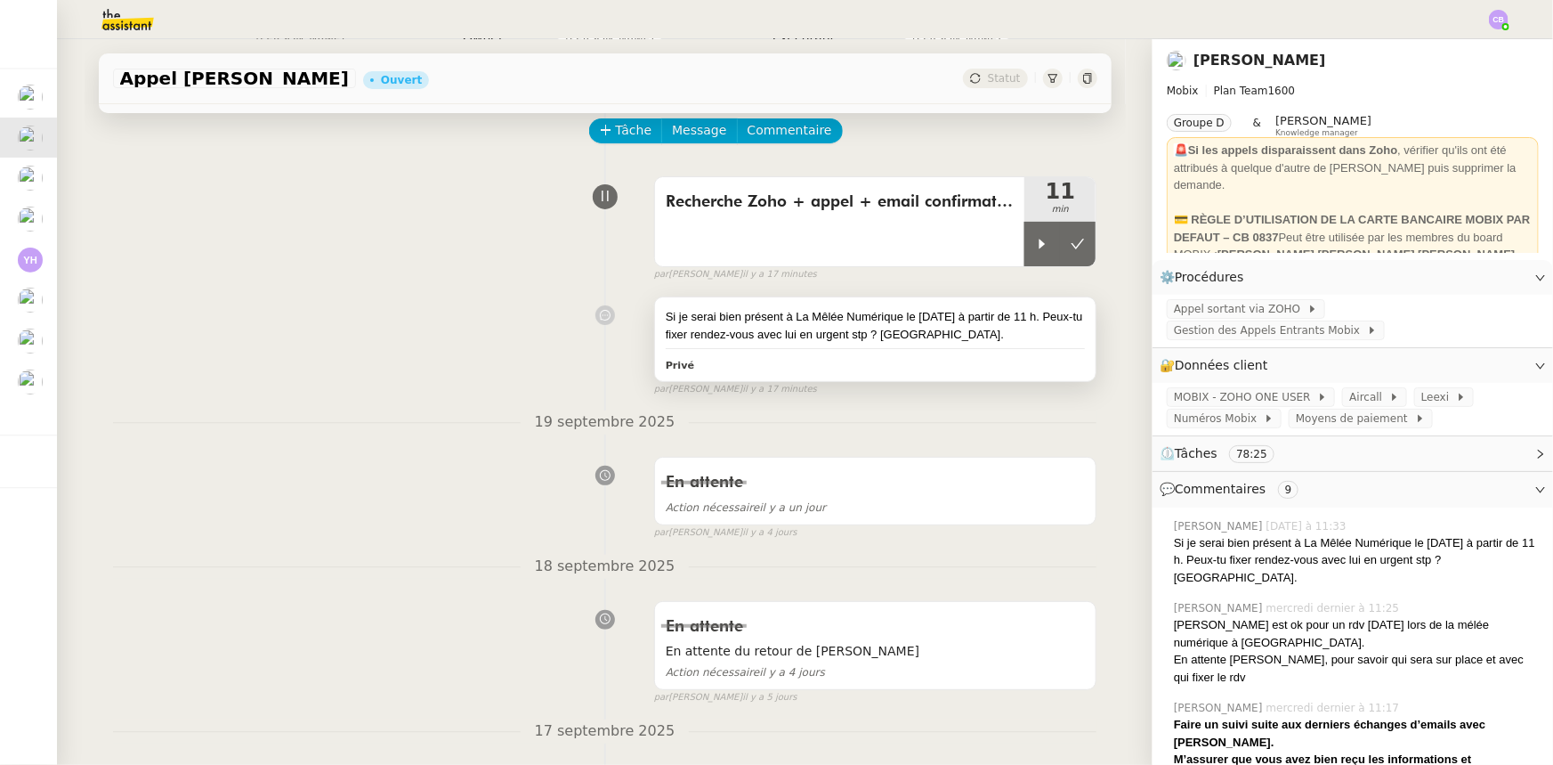
drag, startPoint x: 1029, startPoint y: 253, endPoint x: 864, endPoint y: 304, distance: 173.2
click at [1029, 253] on div at bounding box center [1043, 244] width 36 height 45
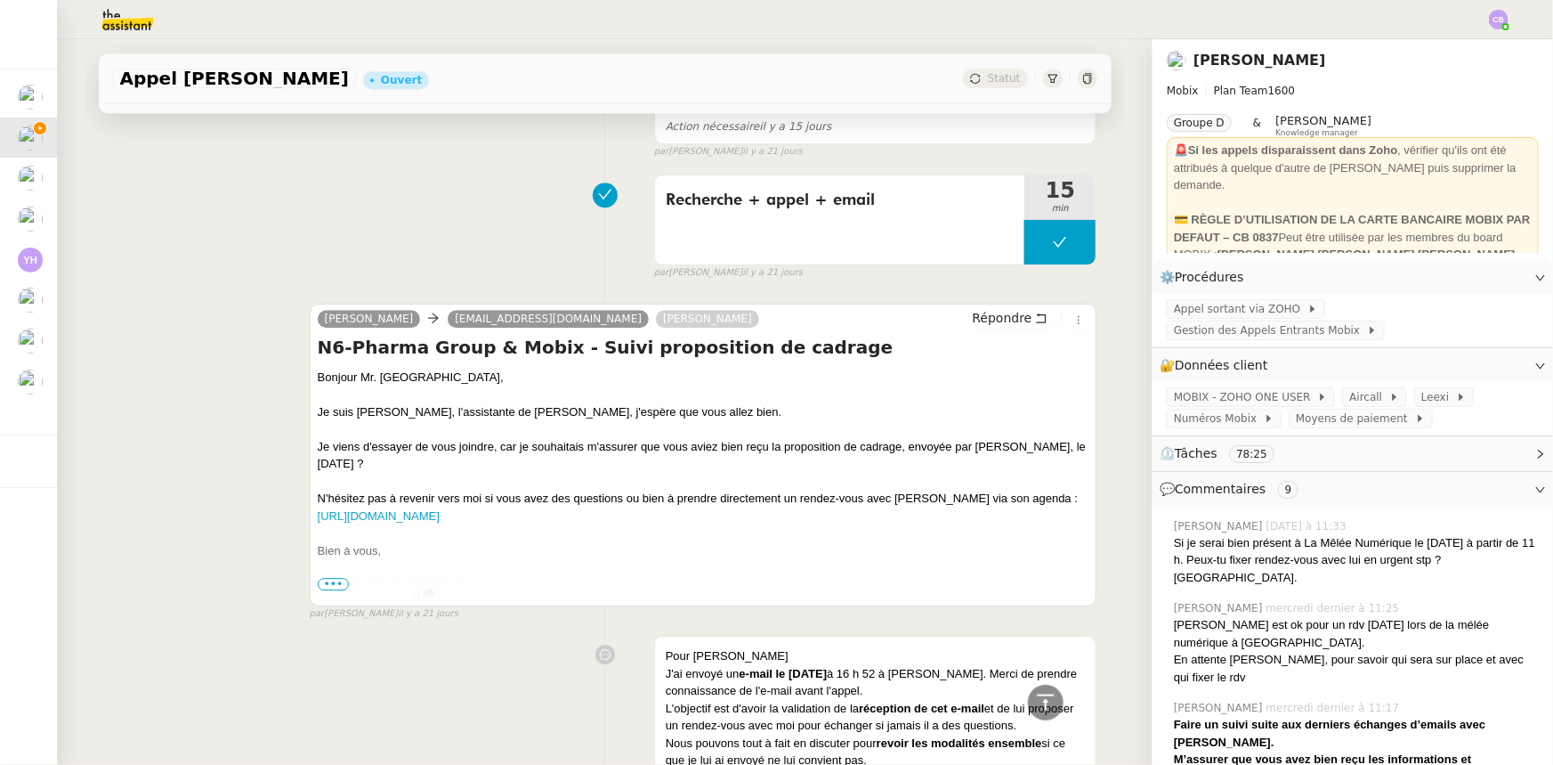
scroll to position [2428, 0]
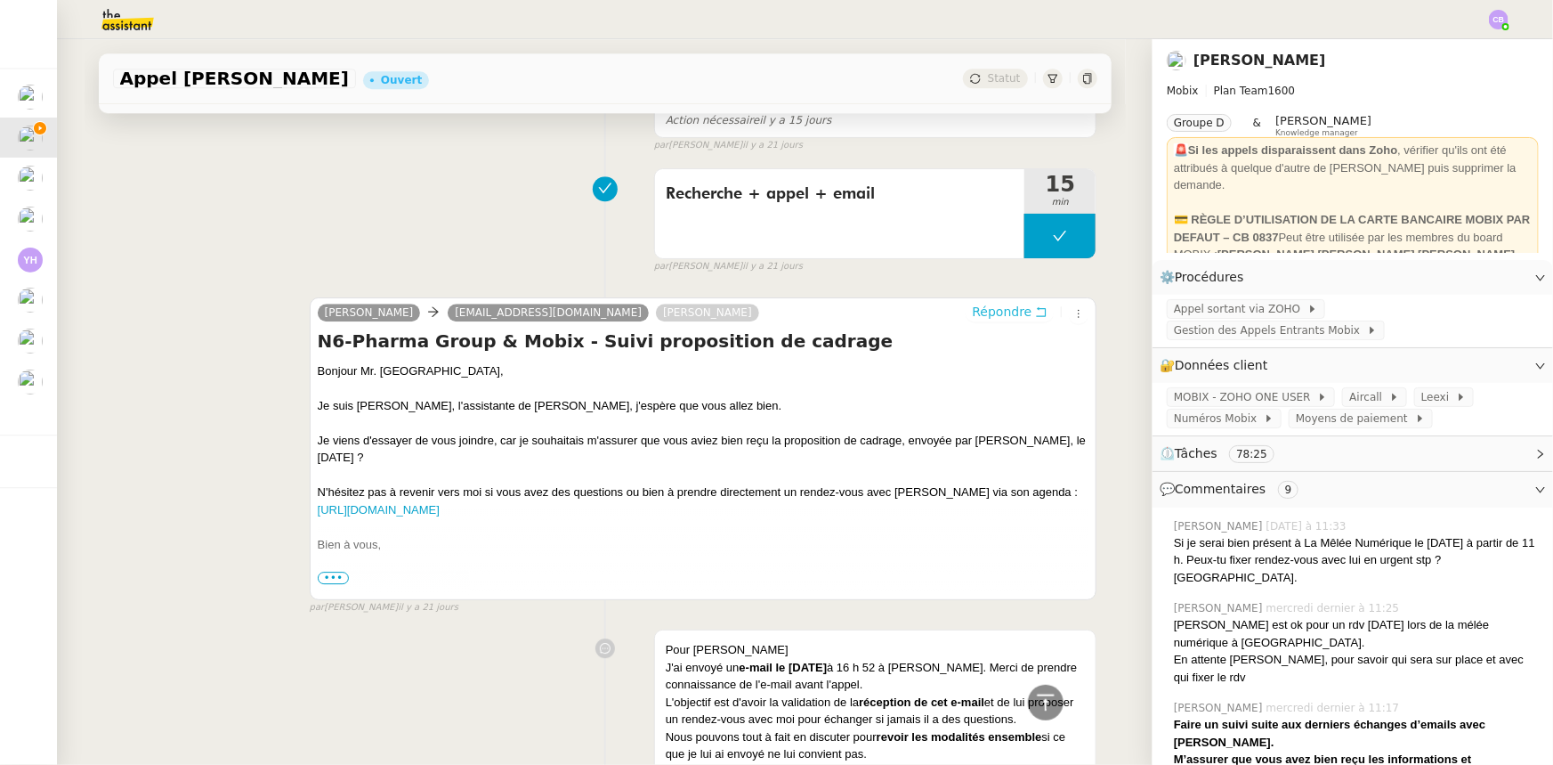
click at [988, 303] on span "Répondre" at bounding box center [1002, 312] width 60 height 18
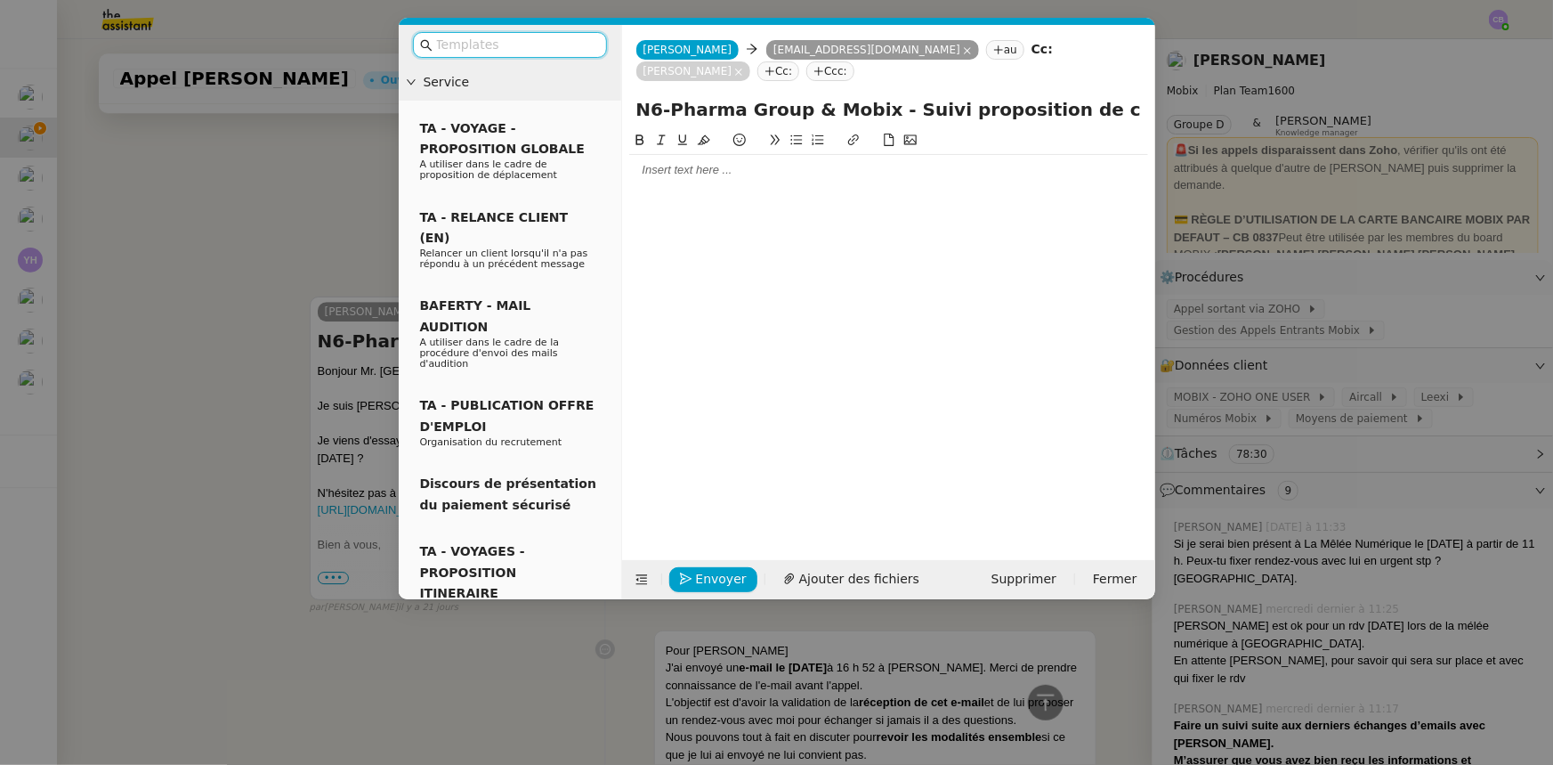
scroll to position [2565, 0]
click at [706, 175] on div at bounding box center [888, 170] width 519 height 16
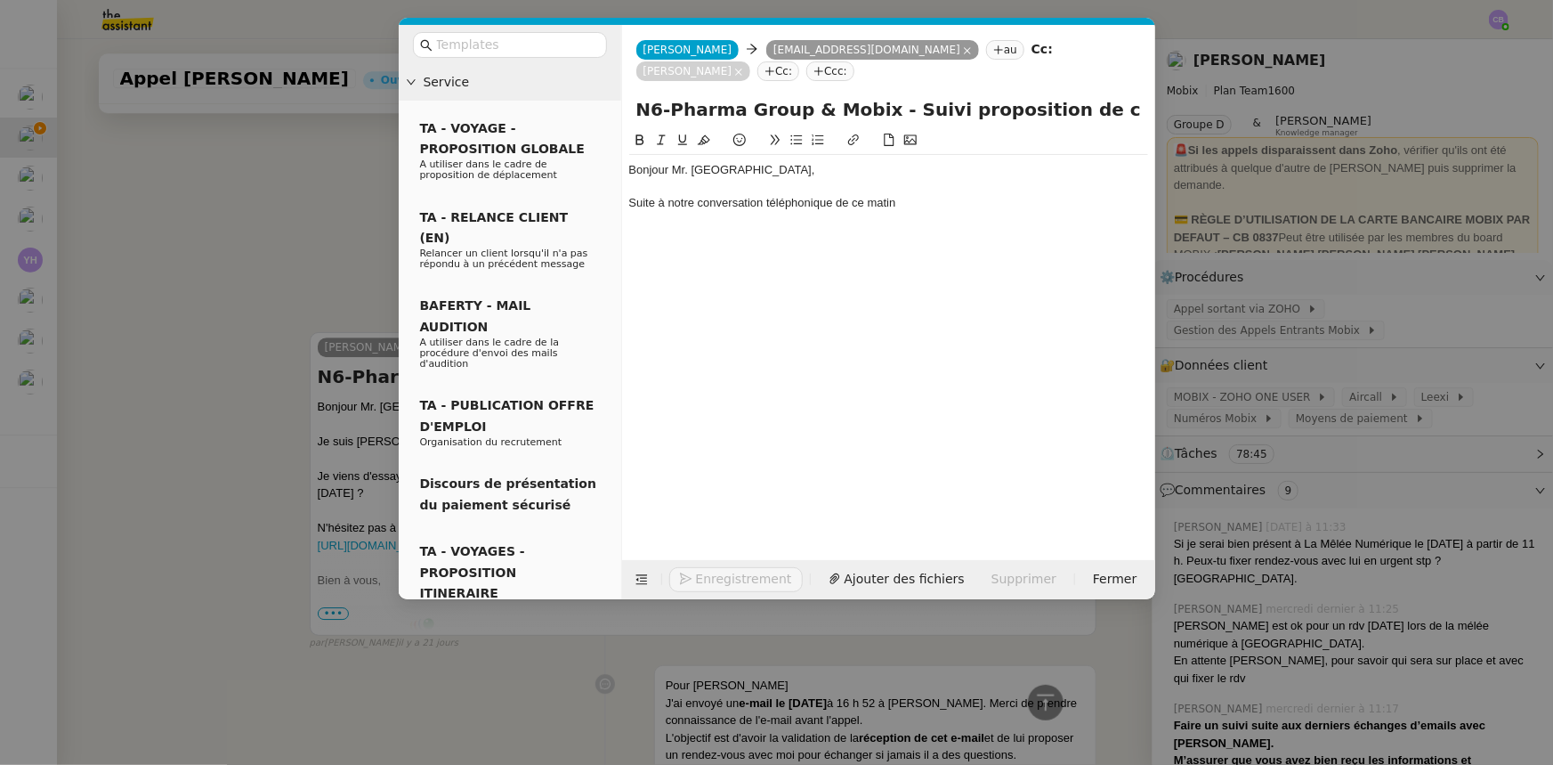
scroll to position [2617, 0]
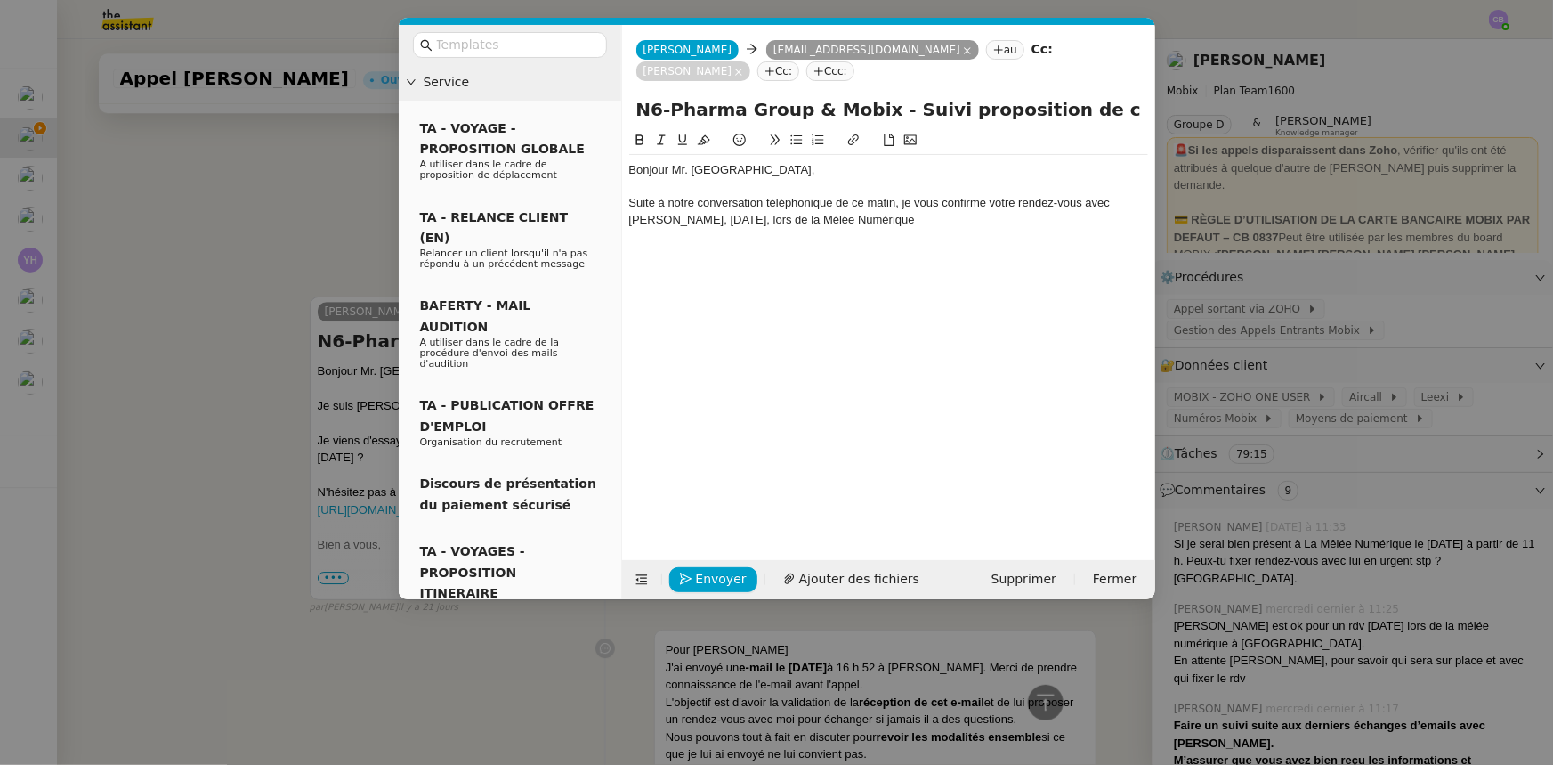
drag, startPoint x: 706, startPoint y: 221, endPoint x: 712, endPoint y: 233, distance: 13.9
click at [707, 221] on div "Suite à notre conversation téléphonique de ce matin, je vous confirme votre ren…" at bounding box center [888, 211] width 519 height 33
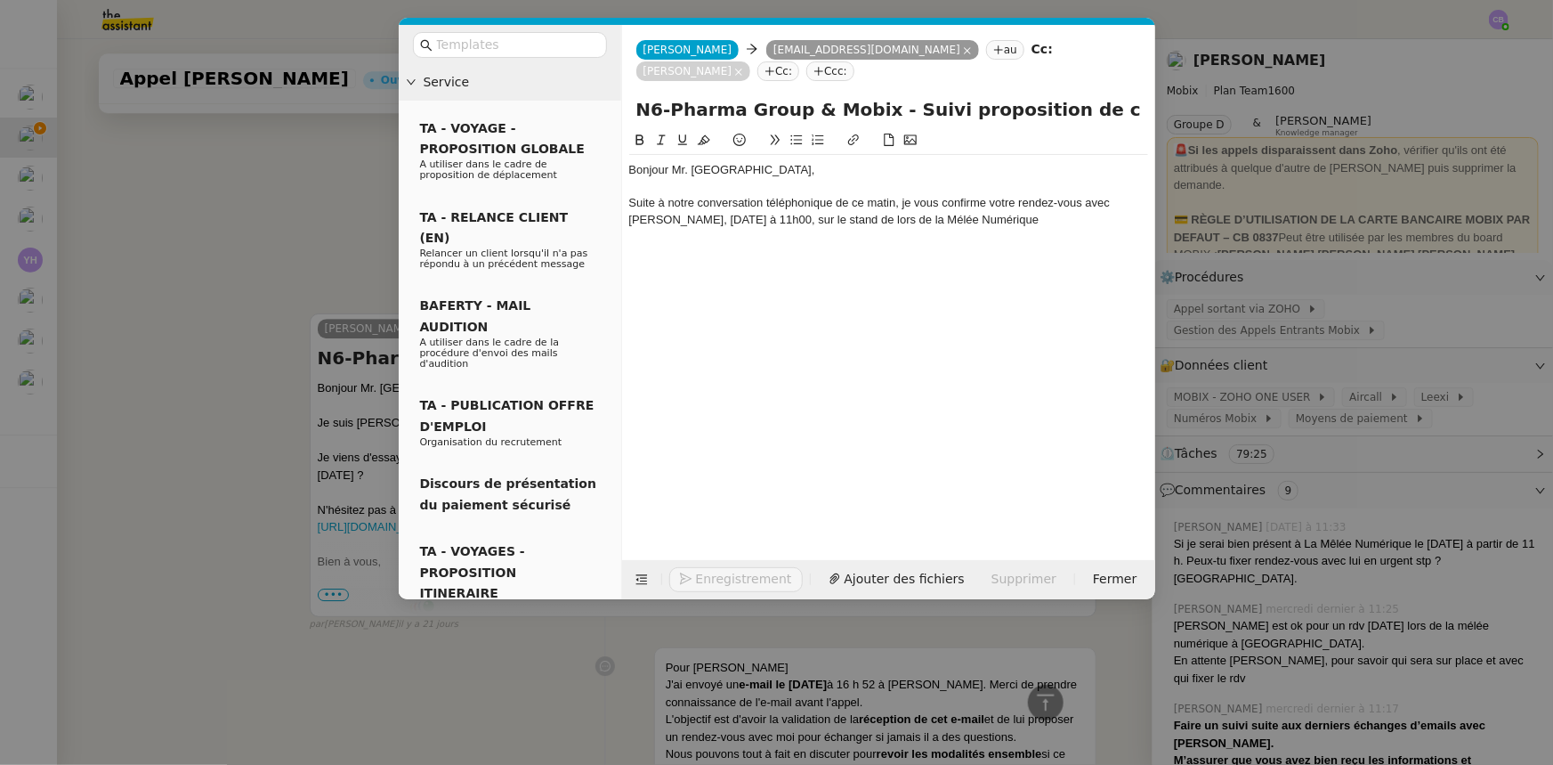
scroll to position [2634, 0]
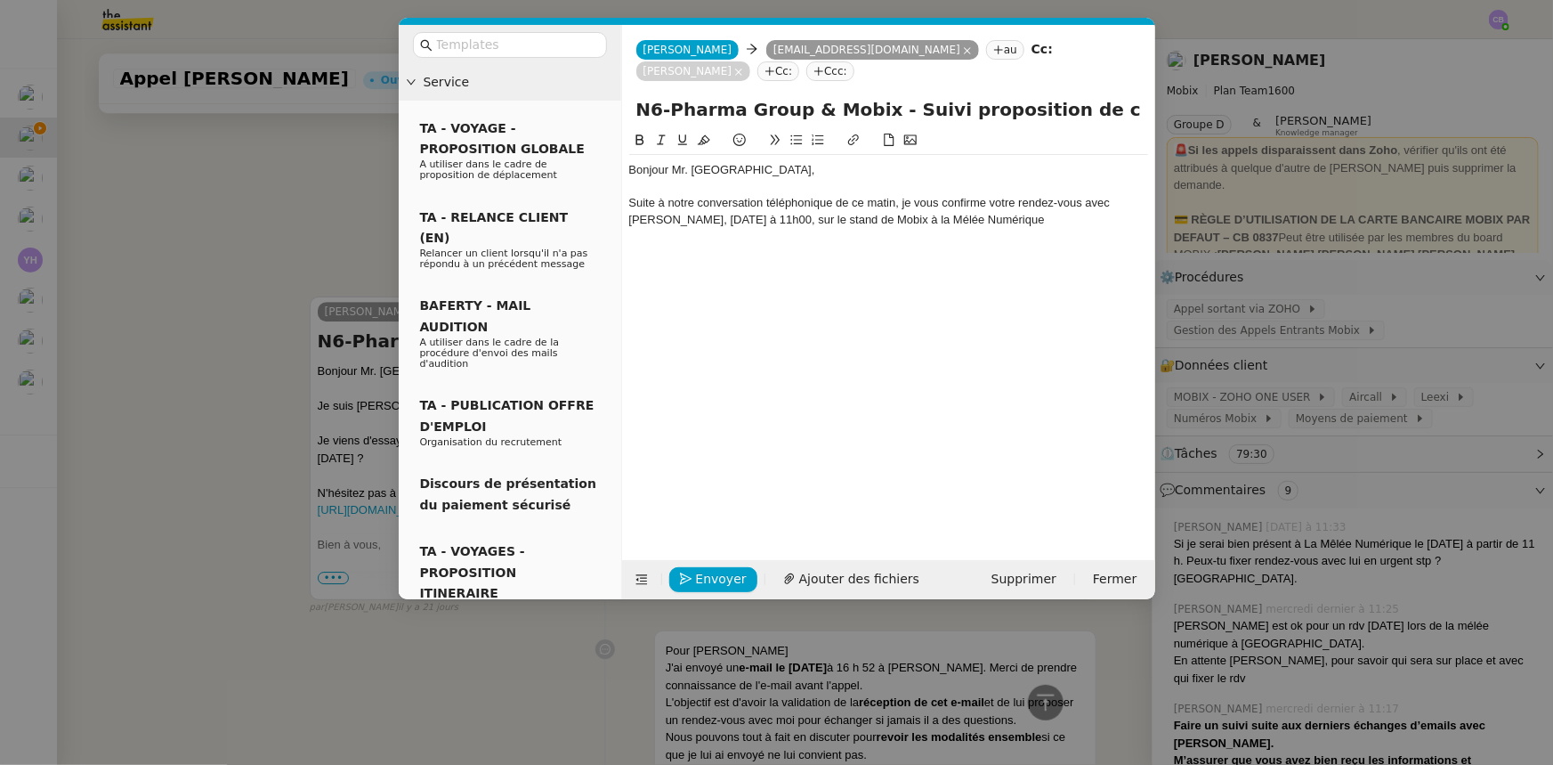
click at [915, 223] on div "Suite à notre conversation téléphonique de ce matin, je vous confirme votre ren…" at bounding box center [888, 211] width 519 height 33
click at [0, 0] on lt-span "Mêlée" at bounding box center [0, 0] width 0 height 0
click at [966, 216] on div "Suite à notre conversation téléphonique de ce matin, je vous confirme votre ren…" at bounding box center [888, 211] width 519 height 33
click at [0, 0] on lt-span "Numérique ." at bounding box center [0, 0] width 0 height 0
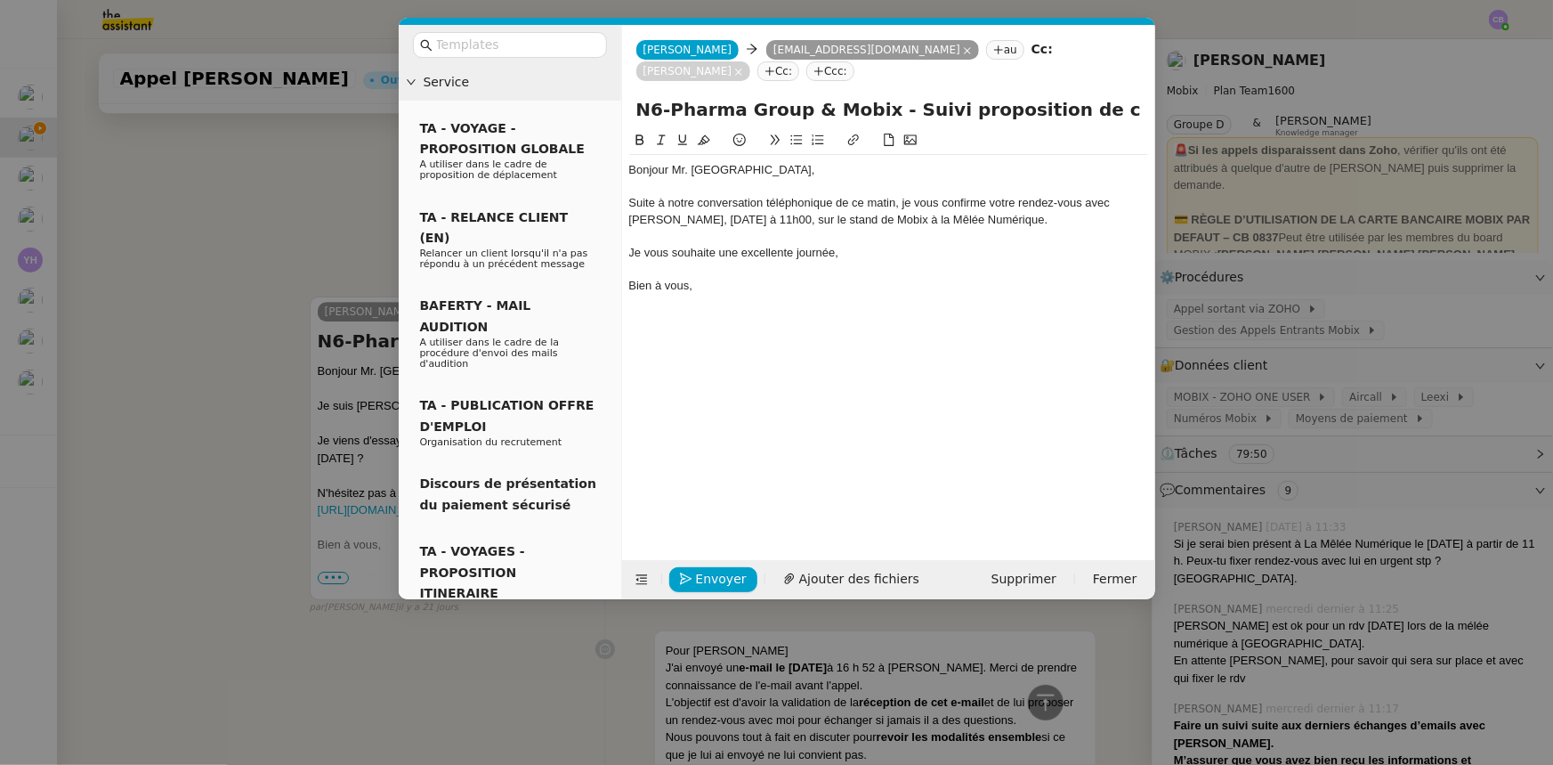
click at [330, 220] on nz-modal-container "Service TA - VOYAGE - PROPOSITION GLOBALE A utiliser dans le cadre de propositi…" at bounding box center [776, 382] width 1553 height 765
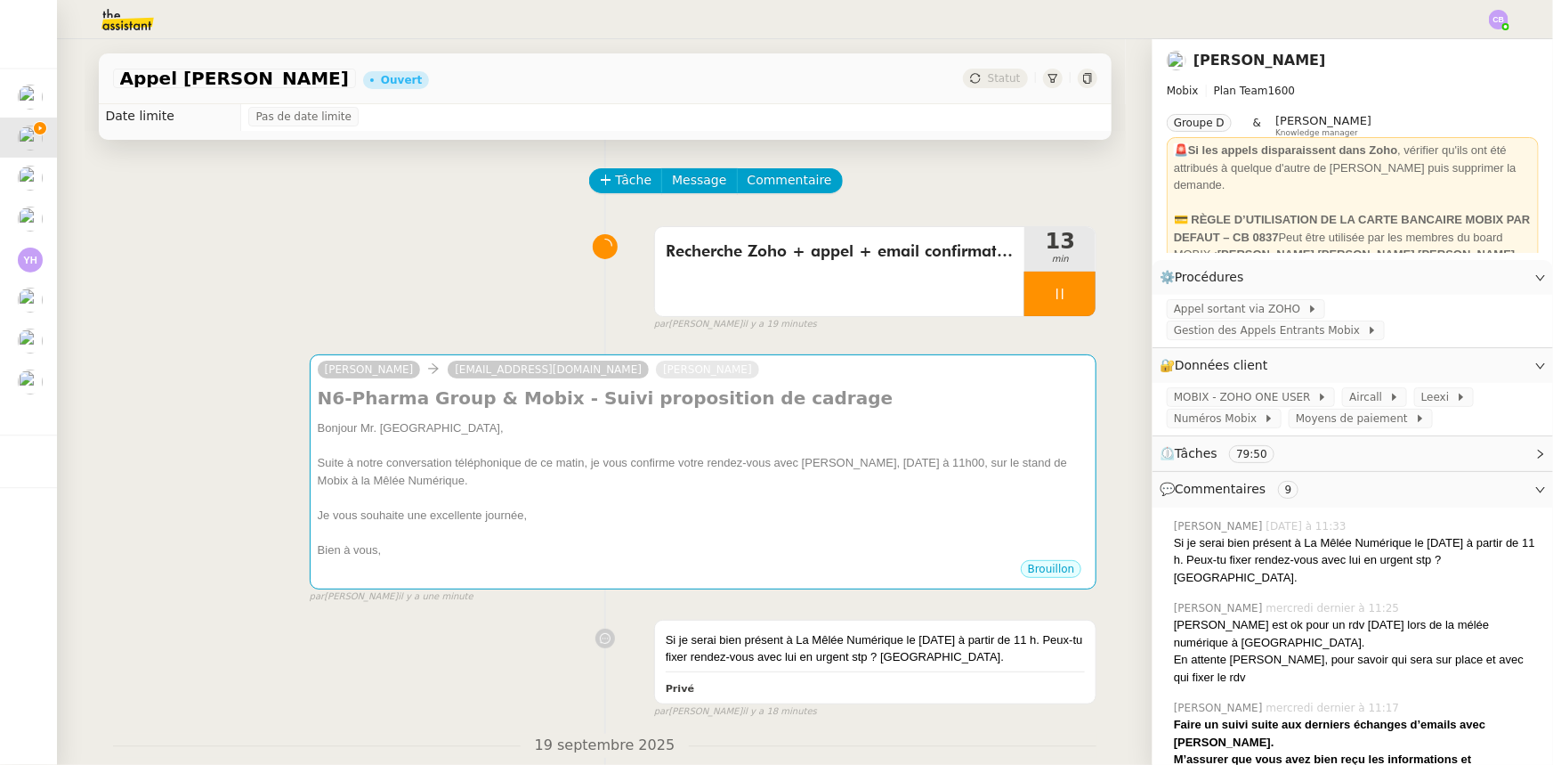
scroll to position [0, 0]
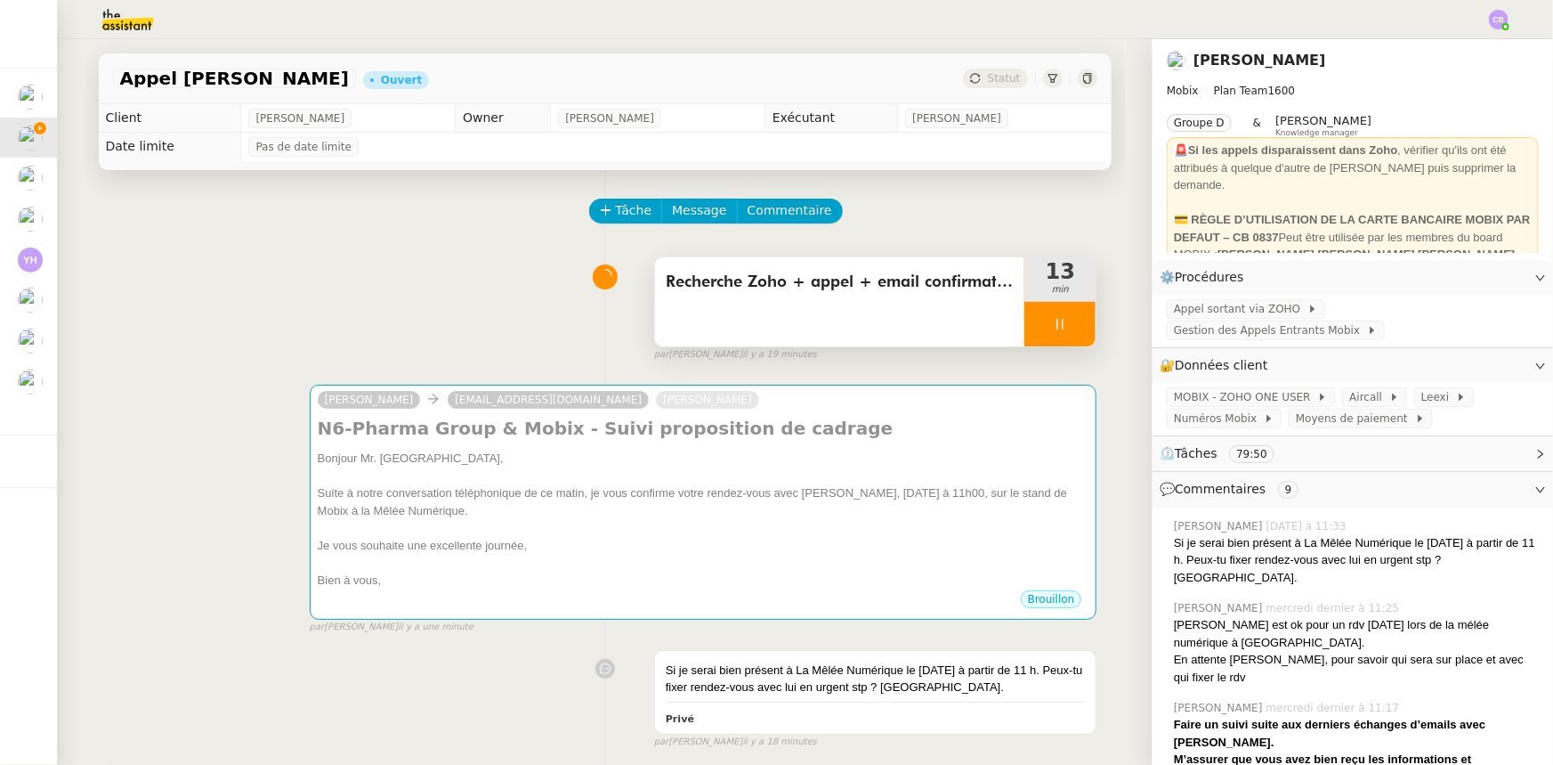
click at [1025, 334] on div at bounding box center [1060, 324] width 71 height 45
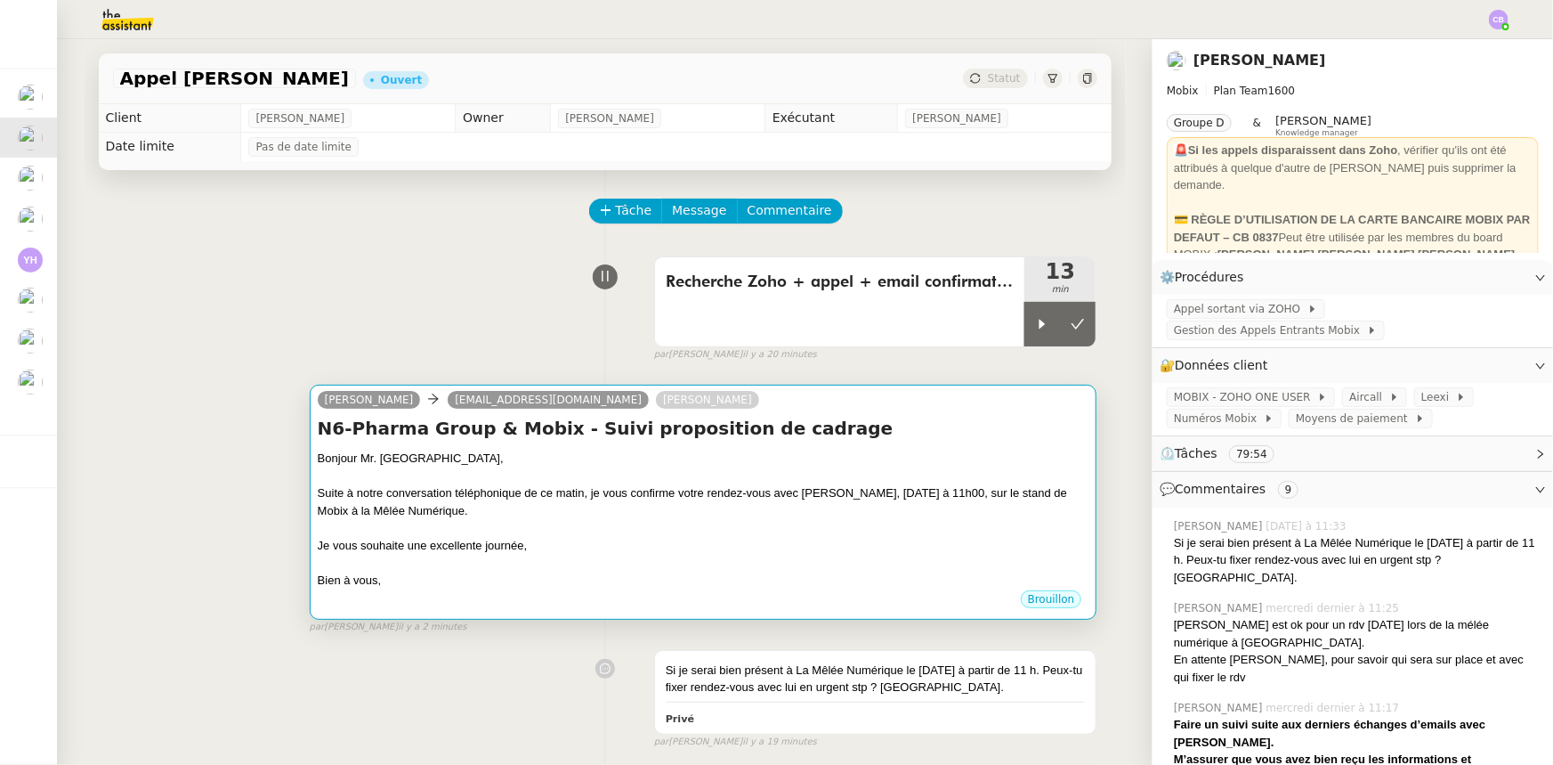
drag, startPoint x: 1024, startPoint y: 323, endPoint x: 933, endPoint y: 434, distance: 143.6
click at [1035, 323] on icon at bounding box center [1042, 324] width 14 height 14
click at [864, 518] on div "Suite à notre conversation téléphonique de ce matin, je vous confirme votre ren…" at bounding box center [704, 501] width 772 height 35
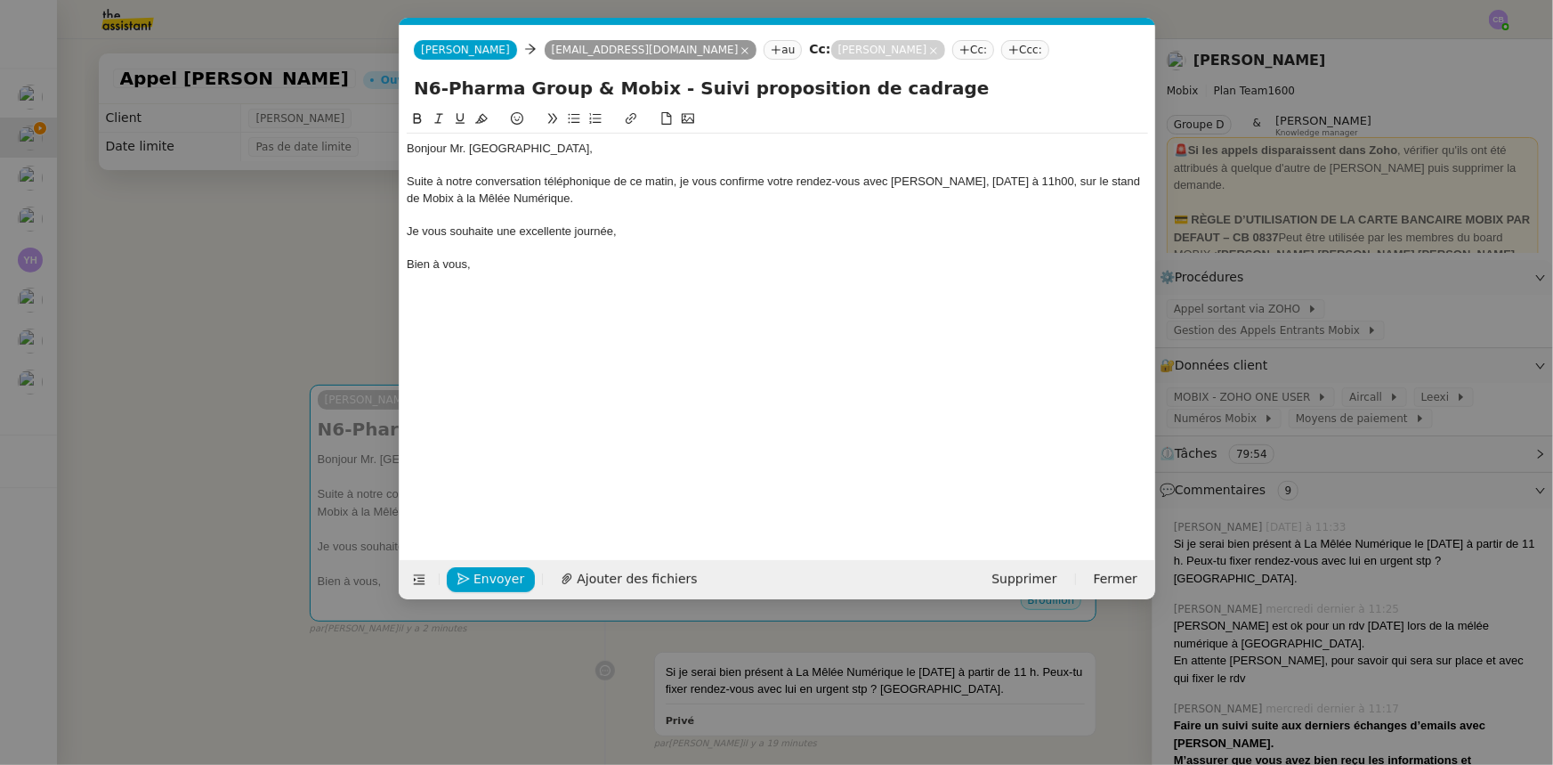
scroll to position [0, 37]
drag, startPoint x: 1131, startPoint y: 181, endPoint x: 1020, endPoint y: 178, distance: 110.4
click at [1020, 178] on div "Suite à notre conversation téléphonique de ce matin, je vous confirme votre ren…" at bounding box center [778, 190] width 742 height 33
click at [484, 199] on div "Suite à notre conversation téléphonique de ce matin, je vous confirme votre ren…" at bounding box center [778, 190] width 742 height 33
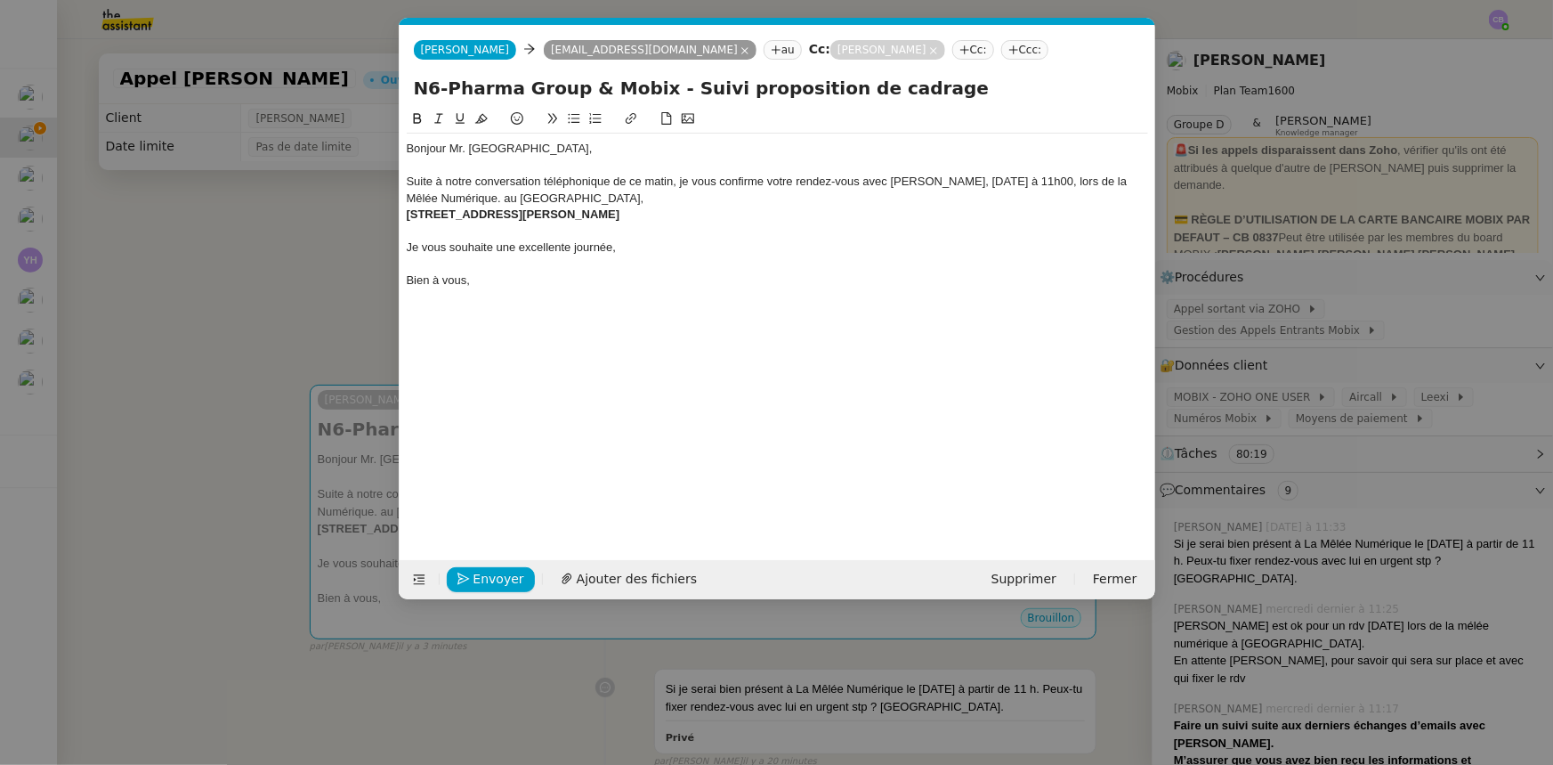
click at [466, 197] on div "Suite à notre conversation téléphonique de ce matin, je vous confirme votre ren…" at bounding box center [778, 190] width 742 height 33
drag, startPoint x: 653, startPoint y: 219, endPoint x: 471, endPoint y: 195, distance: 183.2
click at [471, 195] on div "Bonjour Mr. Jaudouin, Suite à notre conversation téléphonique de ce matin, je v…" at bounding box center [778, 215] width 742 height 162
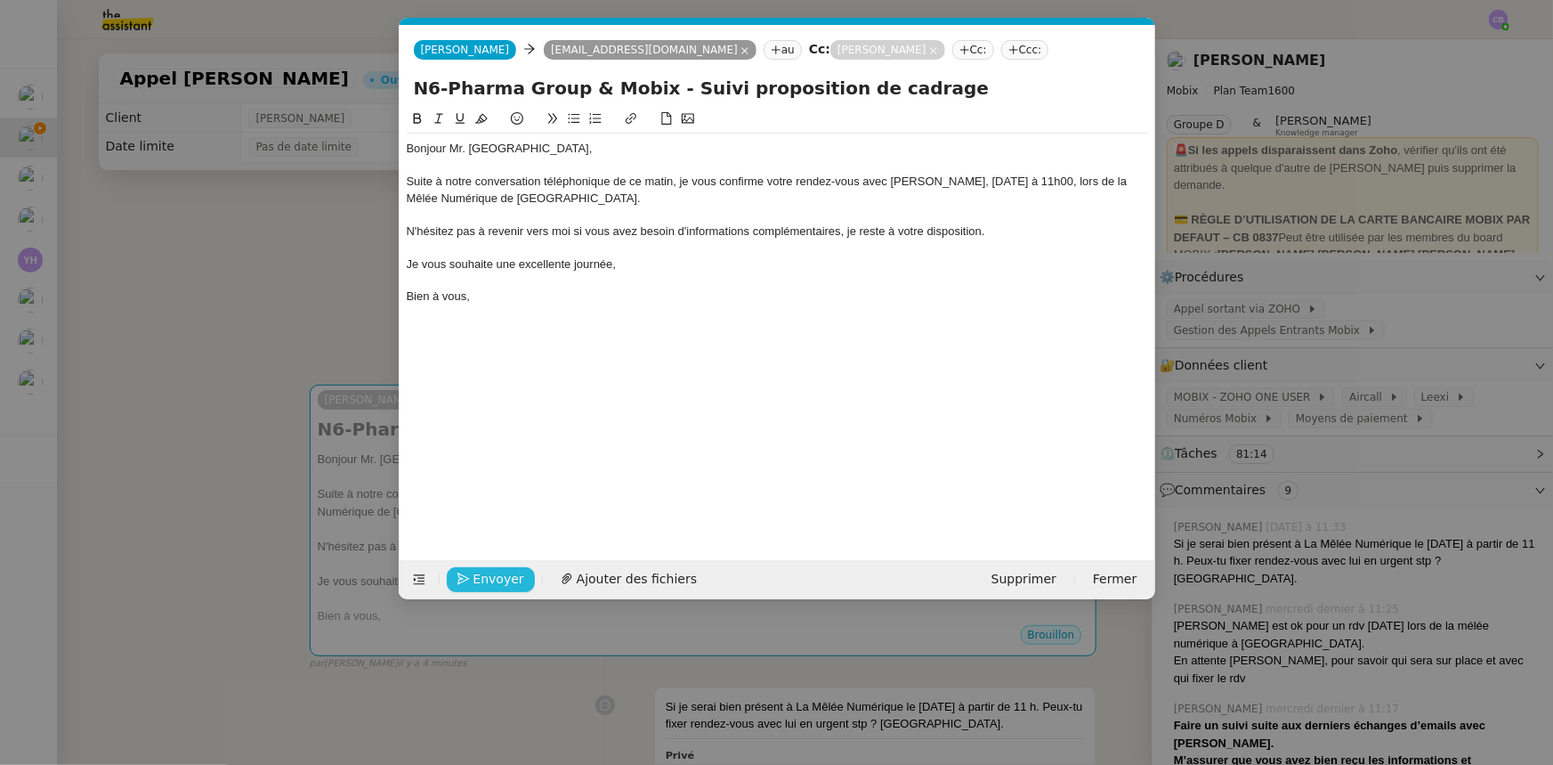
click at [508, 579] on span "Envoyer" at bounding box center [499, 579] width 51 height 20
click at [508, 579] on span "Confirmer l'envoi" at bounding box center [527, 579] width 107 height 20
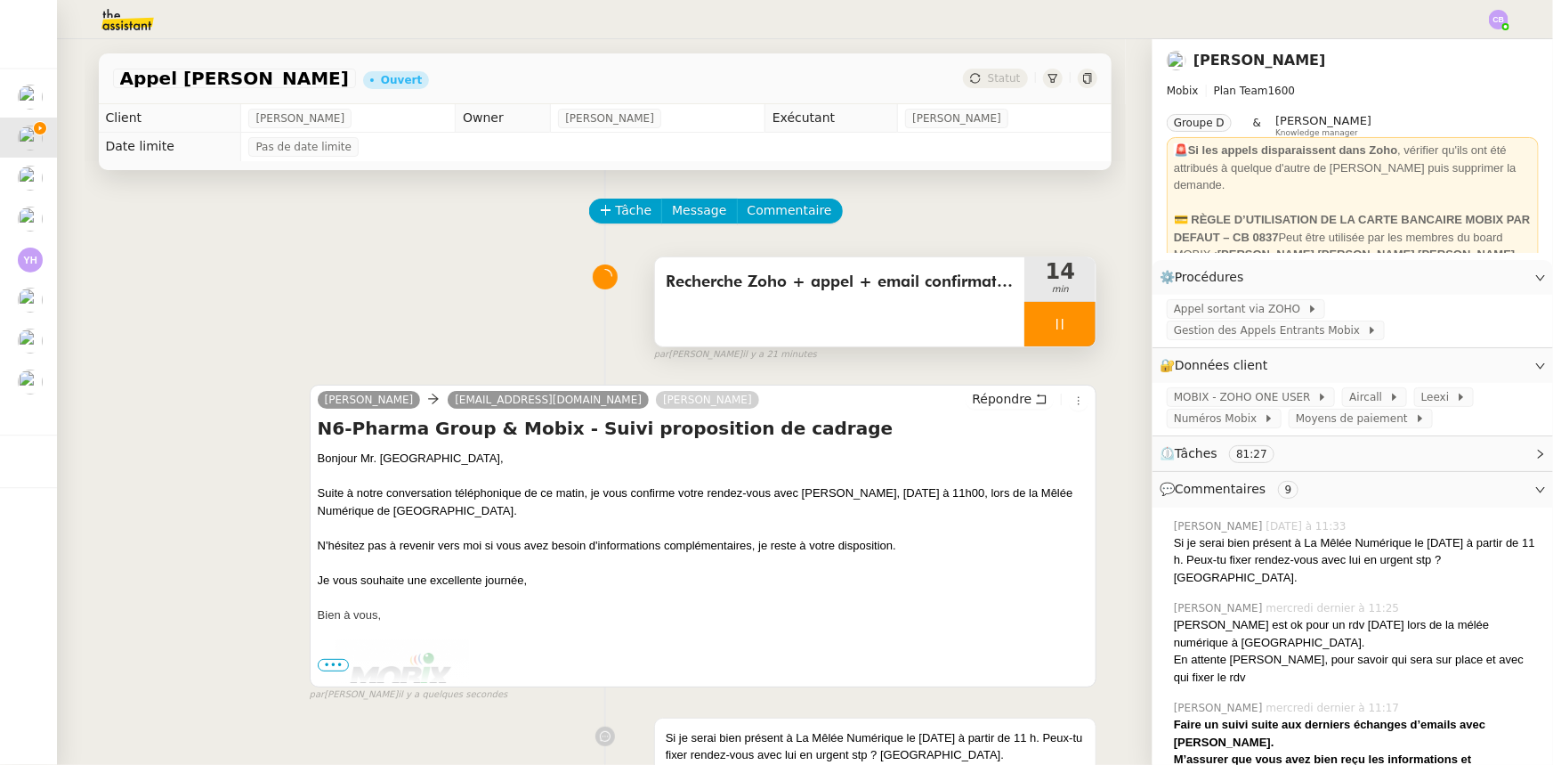
click at [1025, 323] on div at bounding box center [1060, 324] width 71 height 45
click at [1071, 329] on icon at bounding box center [1078, 324] width 14 height 14
click at [1182, 312] on span "Appel sortant via ZOHO" at bounding box center [1241, 309] width 134 height 18
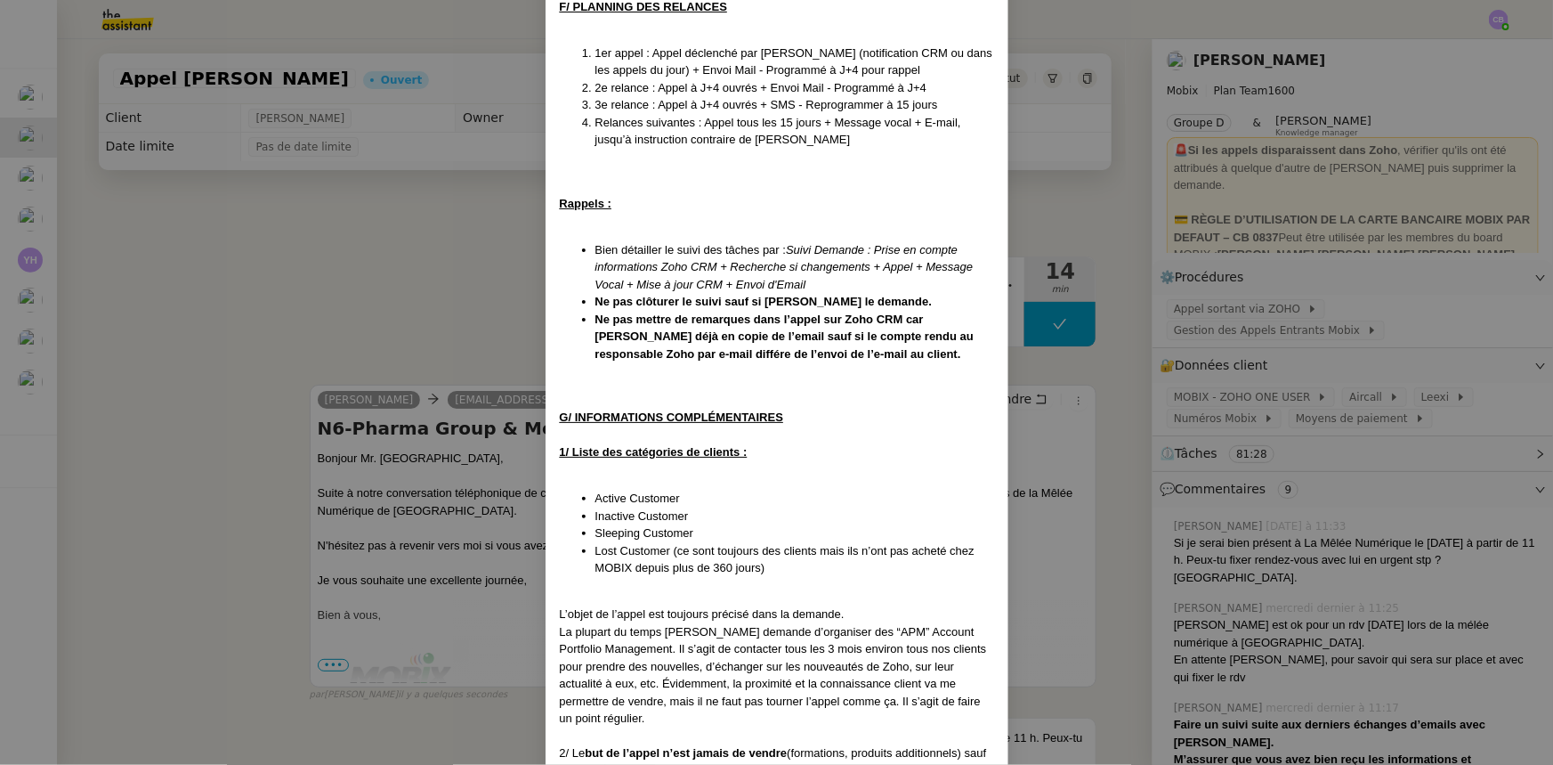
scroll to position [3075, 0]
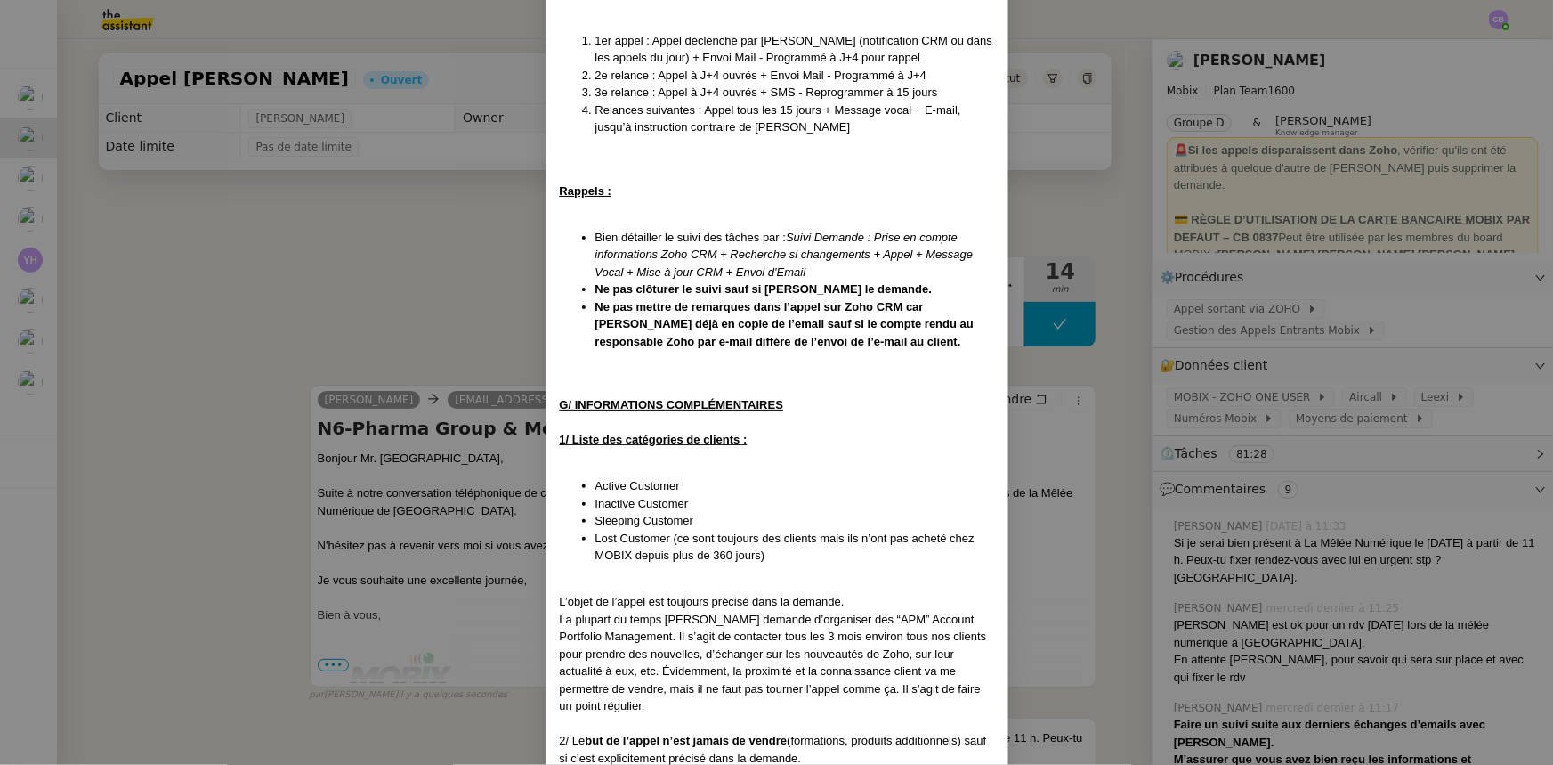
click at [443, 274] on nz-modal-container "Créé le [DATE] MAJ le [DATE] Contexte : Cette procédure s’applique lors du trai…" at bounding box center [776, 382] width 1553 height 765
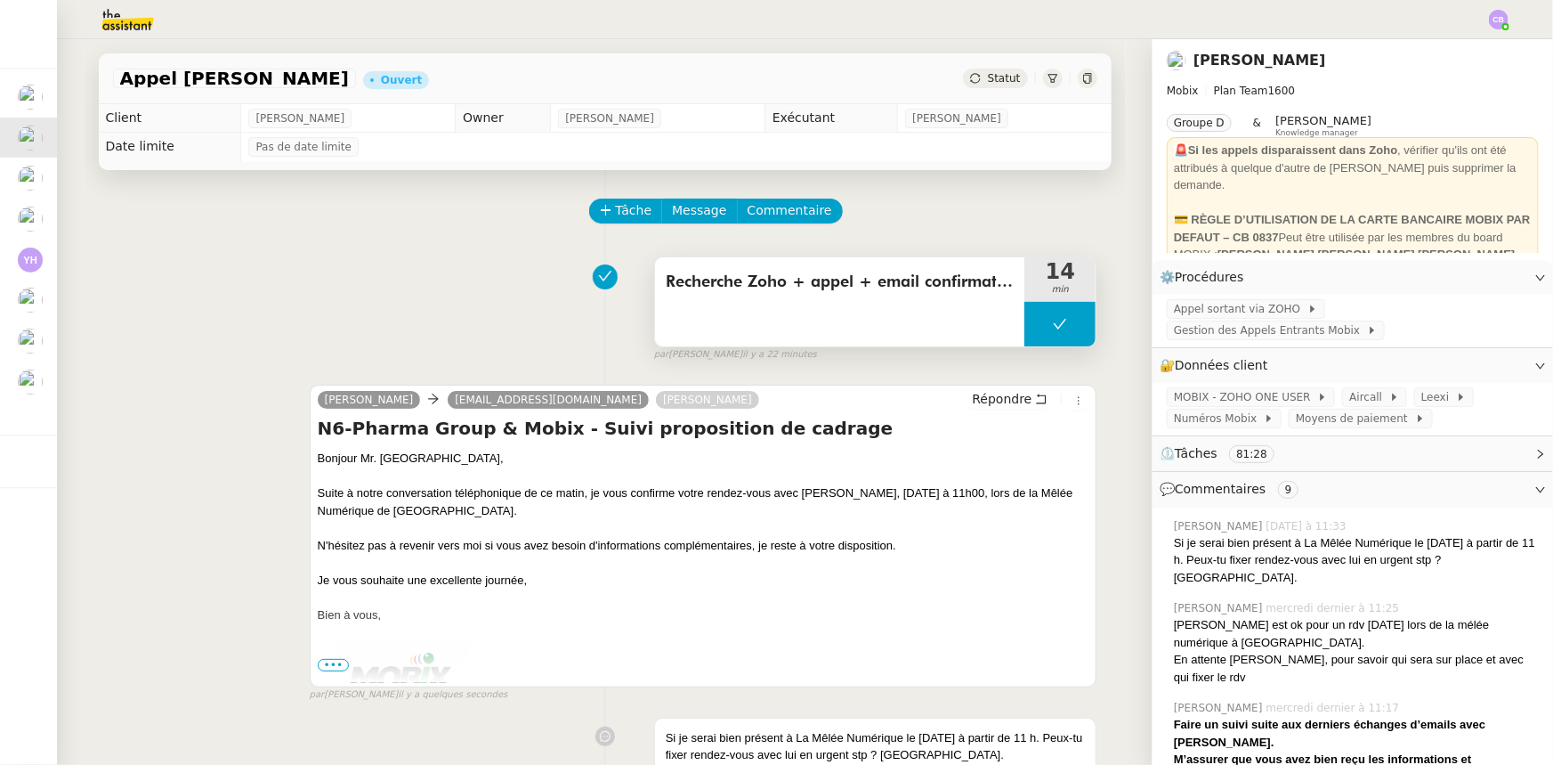
click at [1025, 326] on button at bounding box center [1060, 324] width 71 height 45
click at [1025, 334] on div at bounding box center [1043, 324] width 36 height 45
click at [1025, 322] on div at bounding box center [1060, 324] width 71 height 45
click at [1060, 336] on button at bounding box center [1078, 324] width 36 height 45
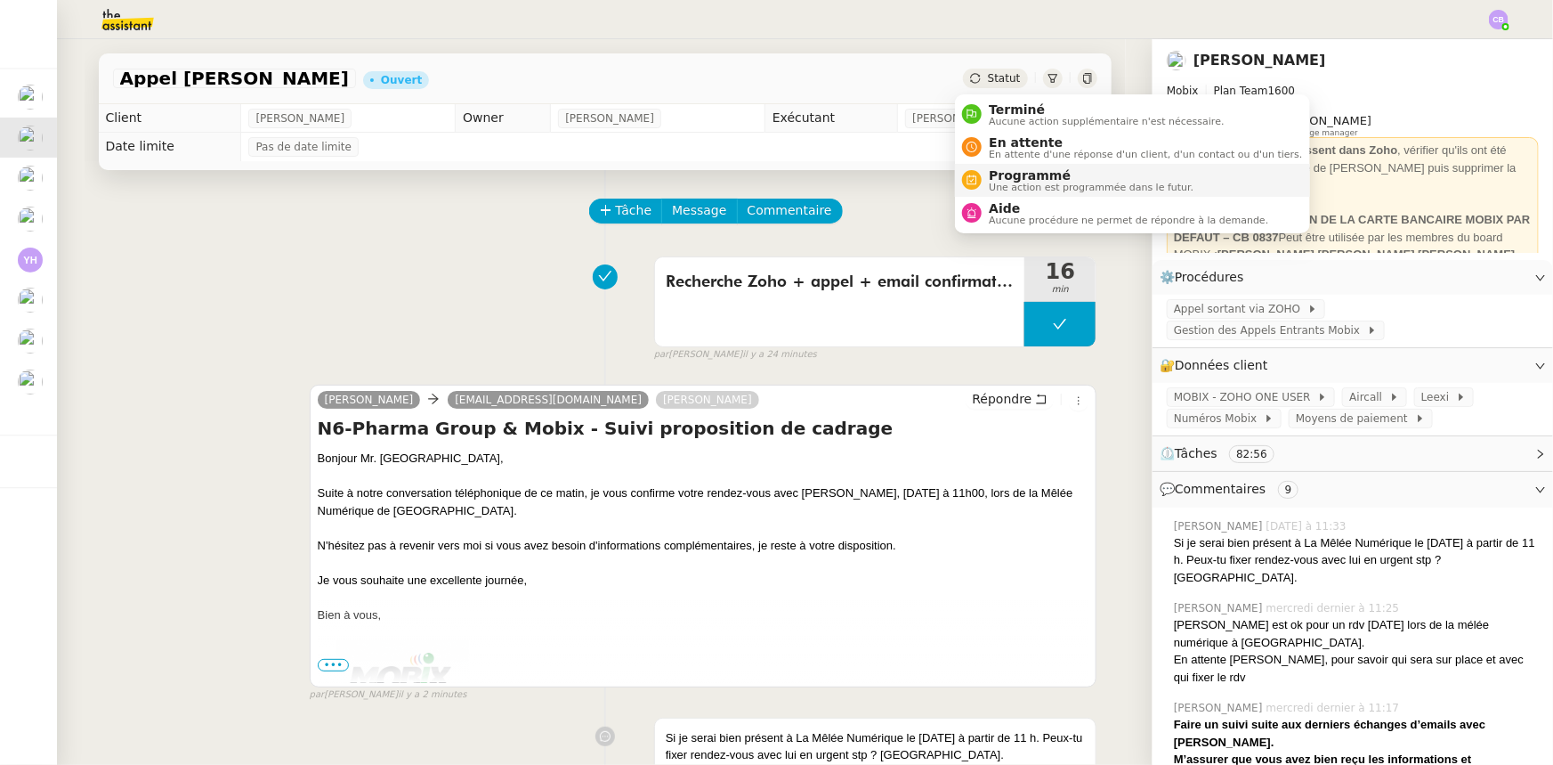
click at [994, 174] on span "Programmé" at bounding box center [1091, 175] width 205 height 14
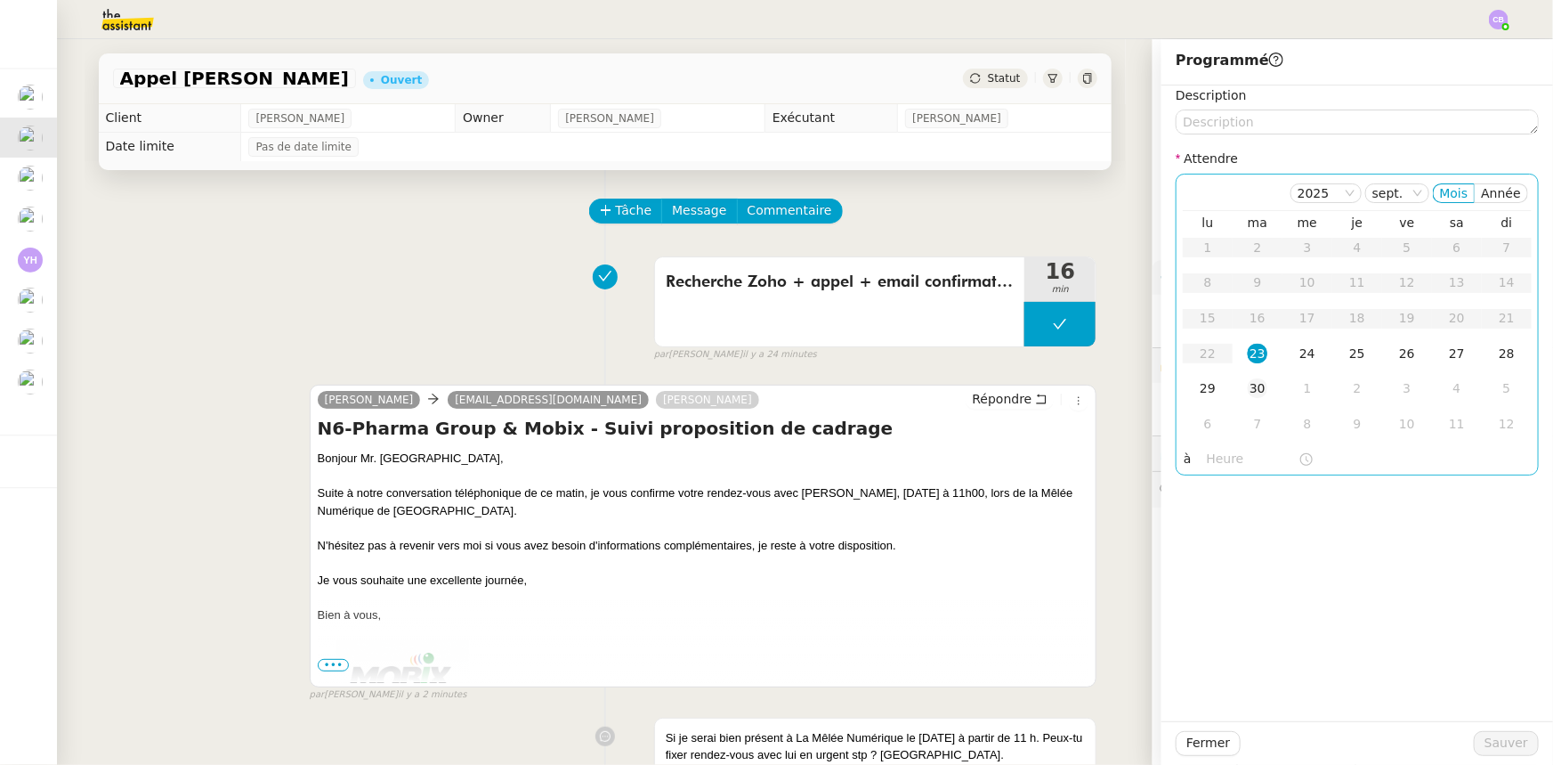
click at [1248, 391] on div "30" at bounding box center [1258, 388] width 20 height 20
click at [1212, 458] on input "text" at bounding box center [1253, 459] width 92 height 20
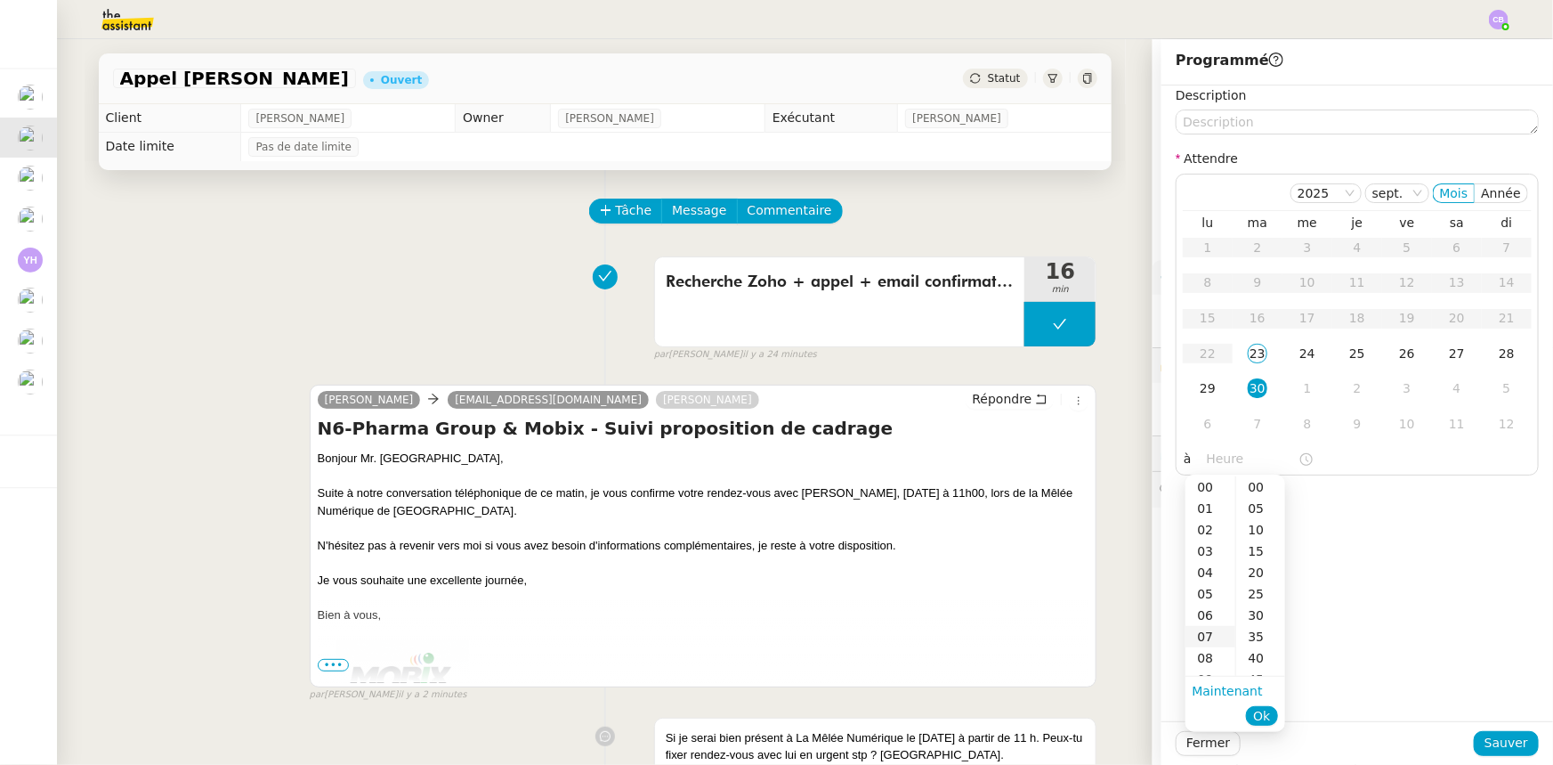
click at [1207, 637] on div "07" at bounding box center [1211, 636] width 50 height 21
click at [1255, 486] on div "00" at bounding box center [1261, 486] width 49 height 21
type input "07:00"
click at [1267, 716] on span "Ok" at bounding box center [1261, 716] width 17 height 18
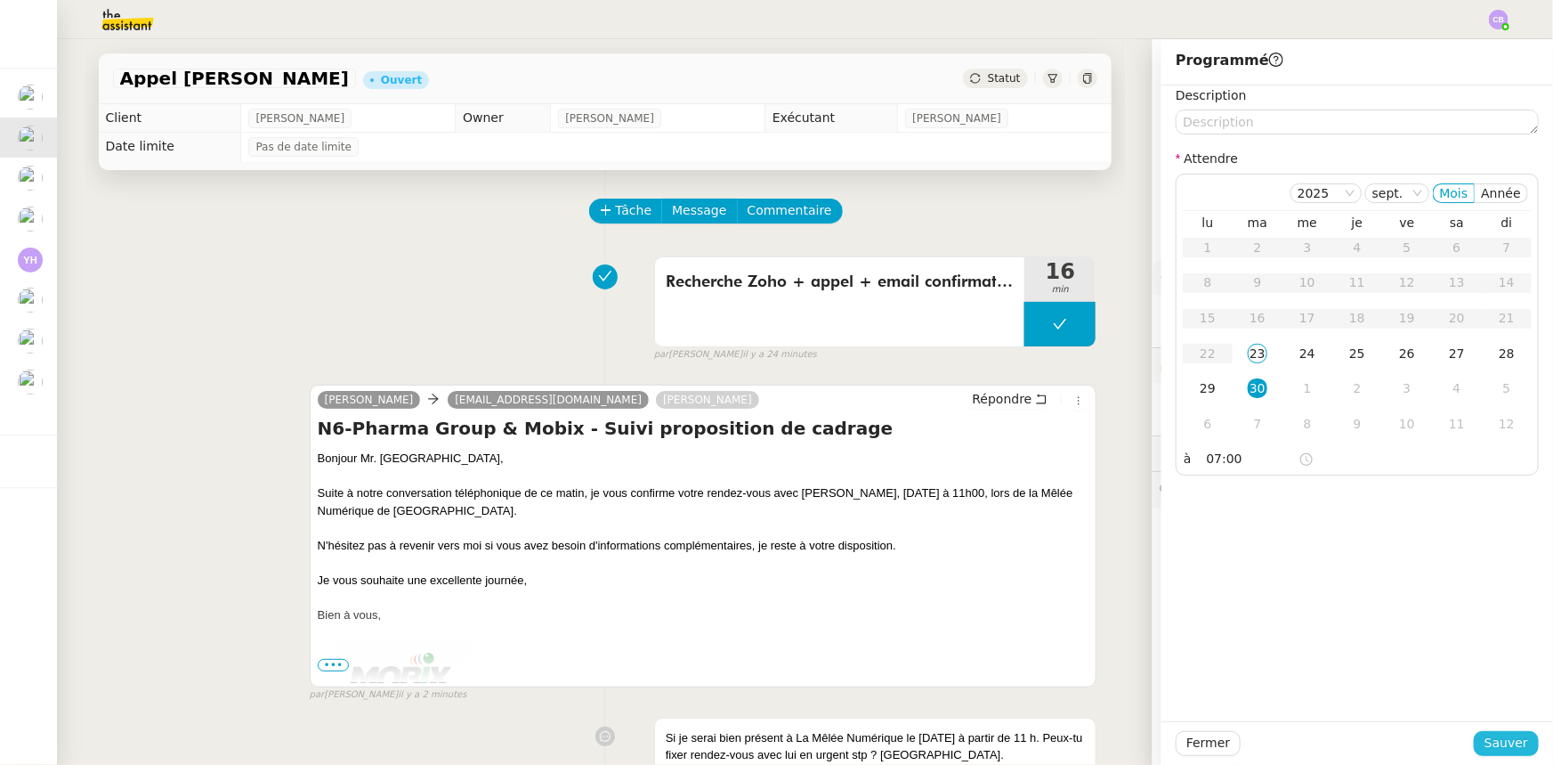
click at [1487, 749] on span "Sauver" at bounding box center [1507, 743] width 44 height 20
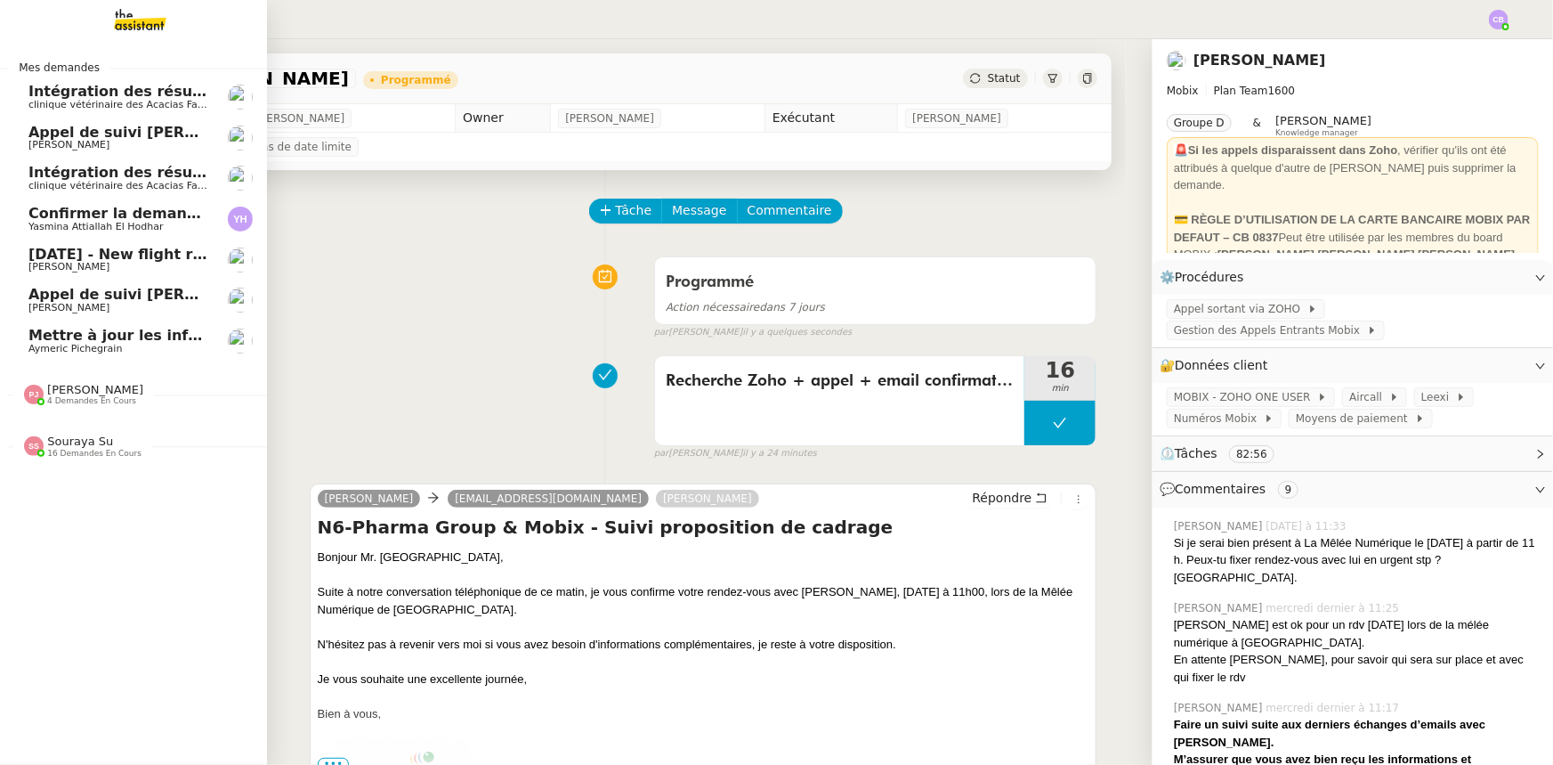
click at [124, 136] on span "Appel de suivi [PERSON_NAME] - CYBERSERENO" at bounding box center [220, 132] width 384 height 17
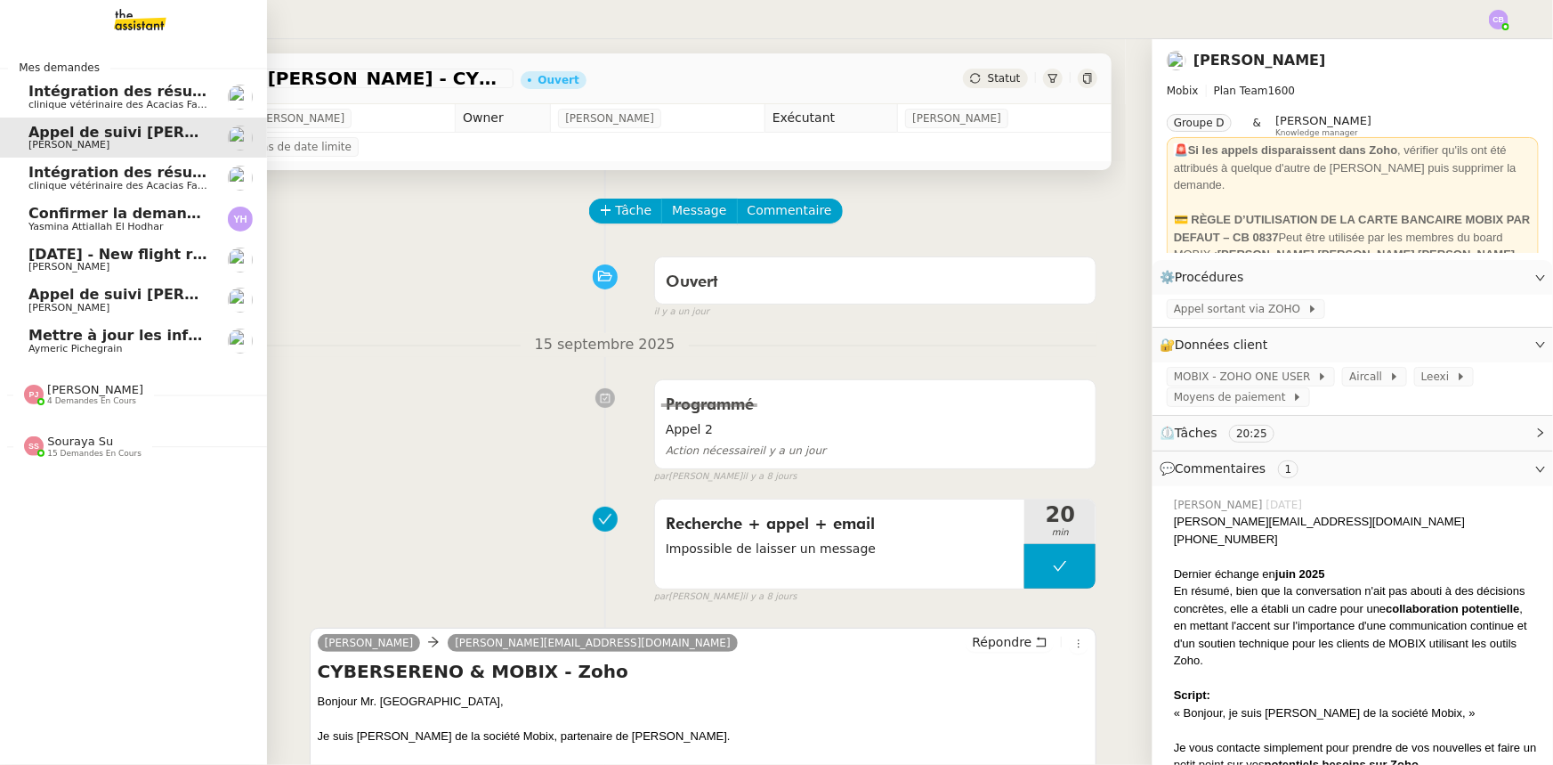
click at [67, 93] on span "Intégration des résumés [URL] sur Notion - [DATE]" at bounding box center [230, 91] width 405 height 17
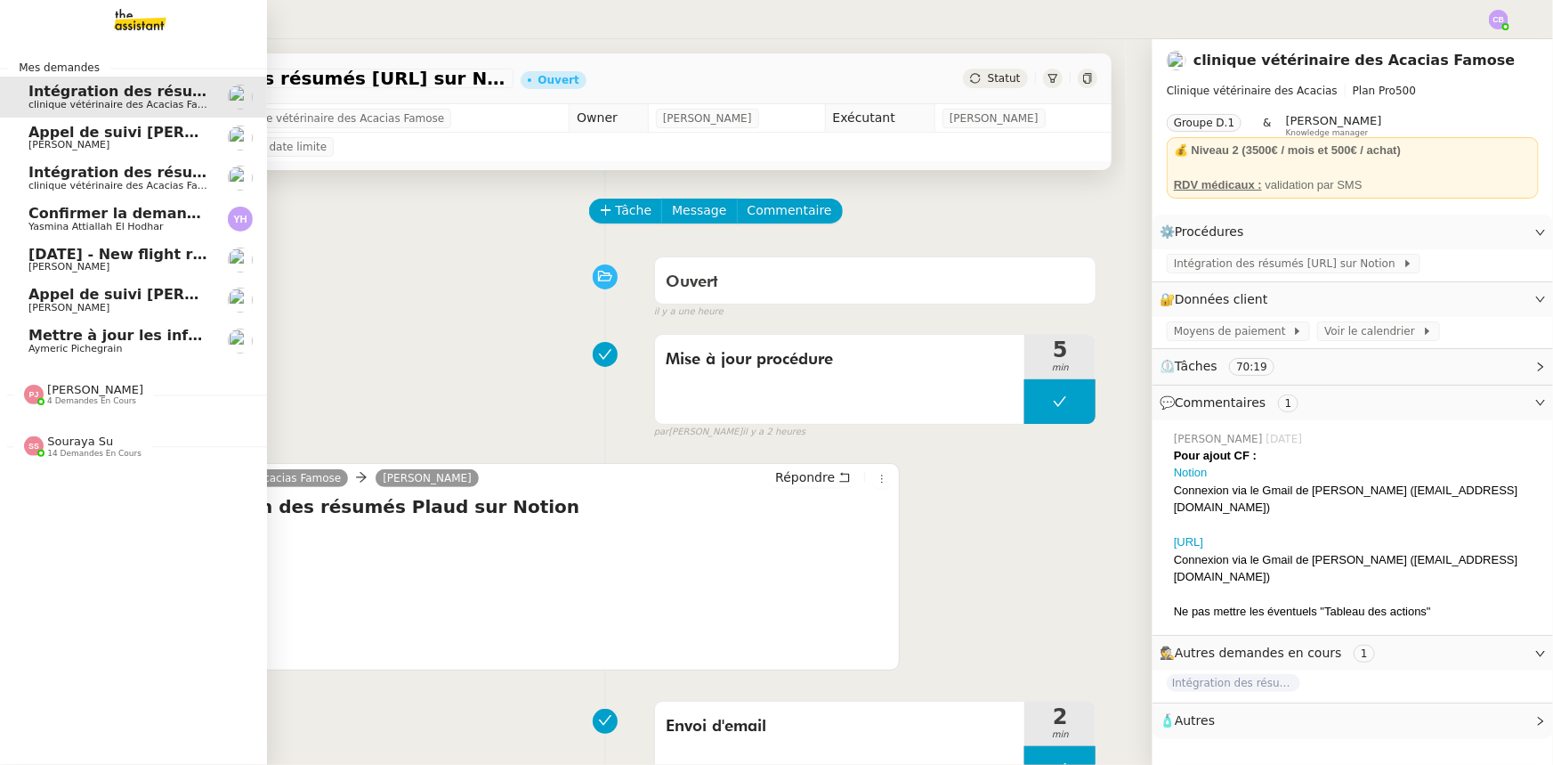
click at [81, 178] on span "Intégration des résumés [URL] sur Notion - [DATE]" at bounding box center [230, 172] width 405 height 17
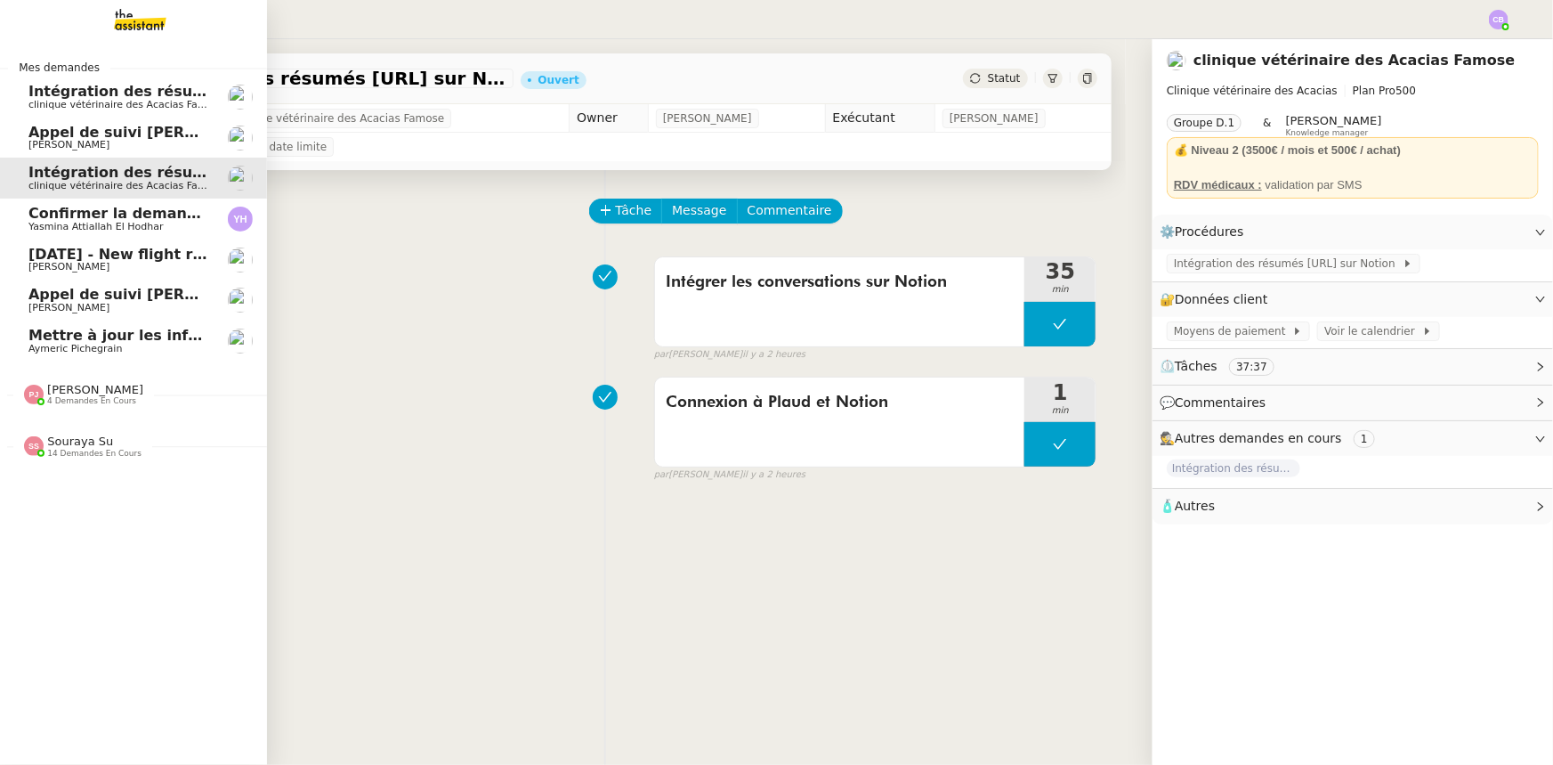
click at [116, 298] on span "Appel de suivi [PERSON_NAME] - EKIPEO GROUP" at bounding box center [221, 294] width 386 height 17
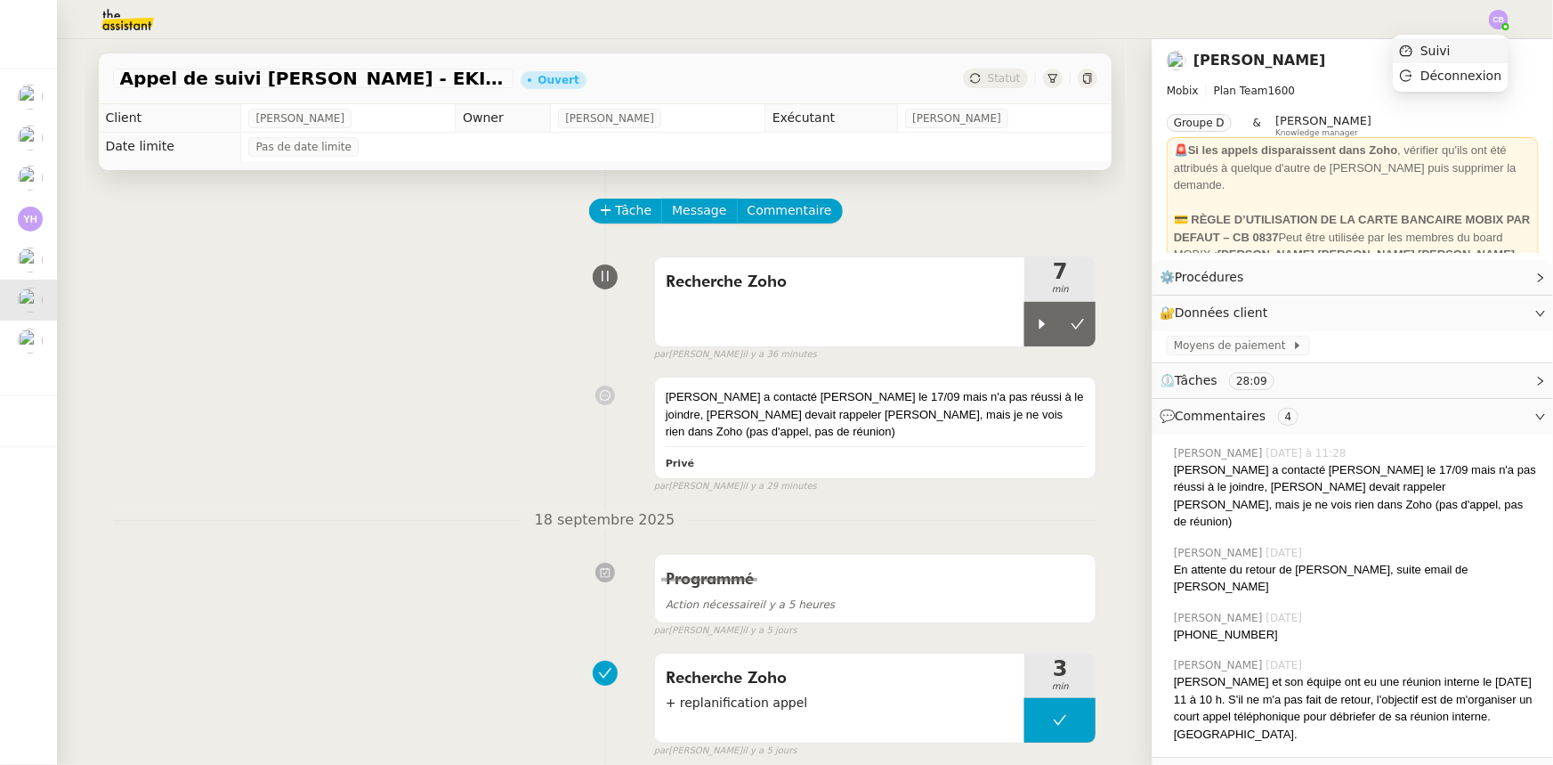
click at [1440, 53] on span "Suivi" at bounding box center [1436, 51] width 30 height 14
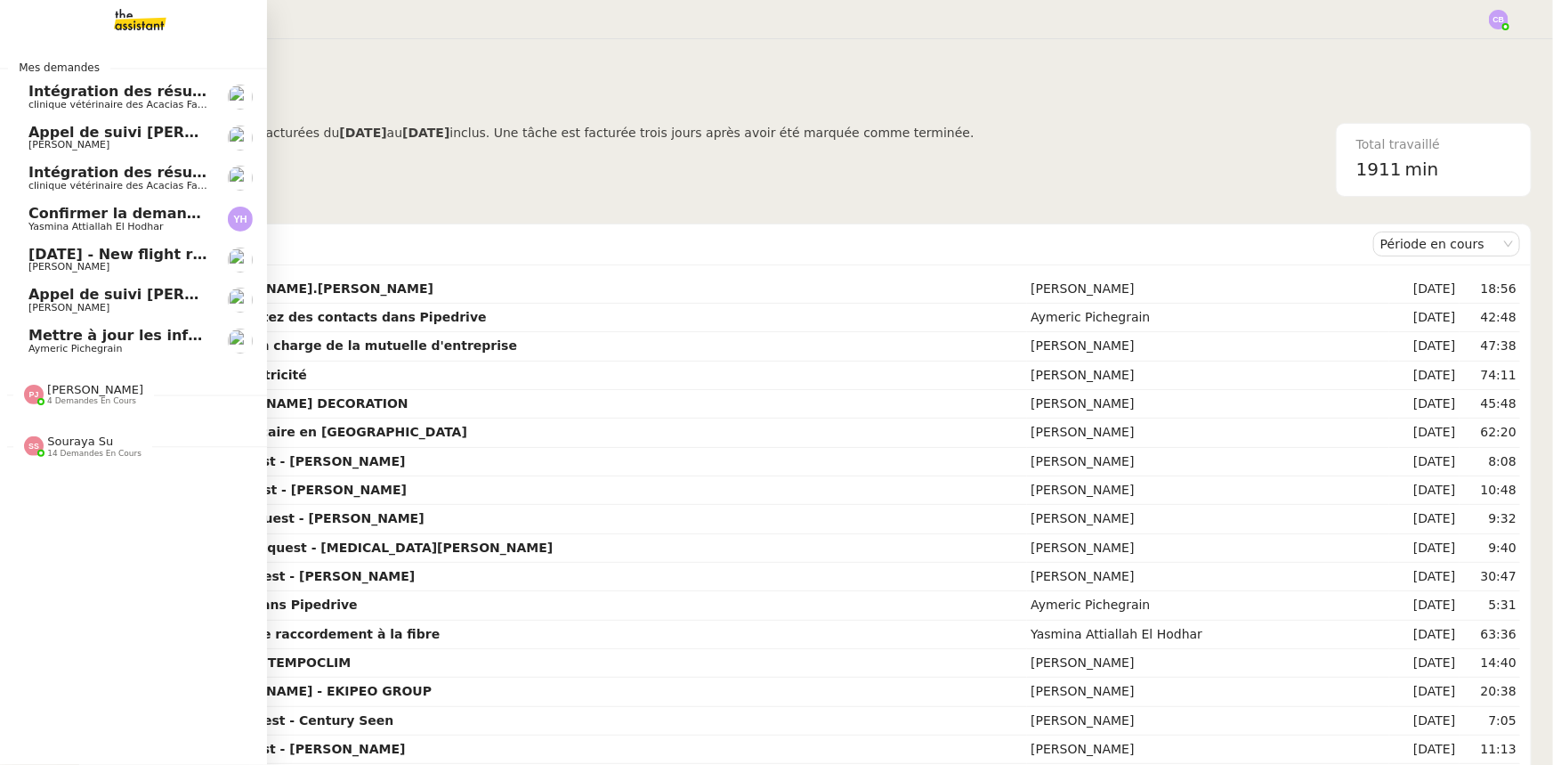
click at [105, 394] on span "[PERSON_NAME]" at bounding box center [95, 389] width 96 height 13
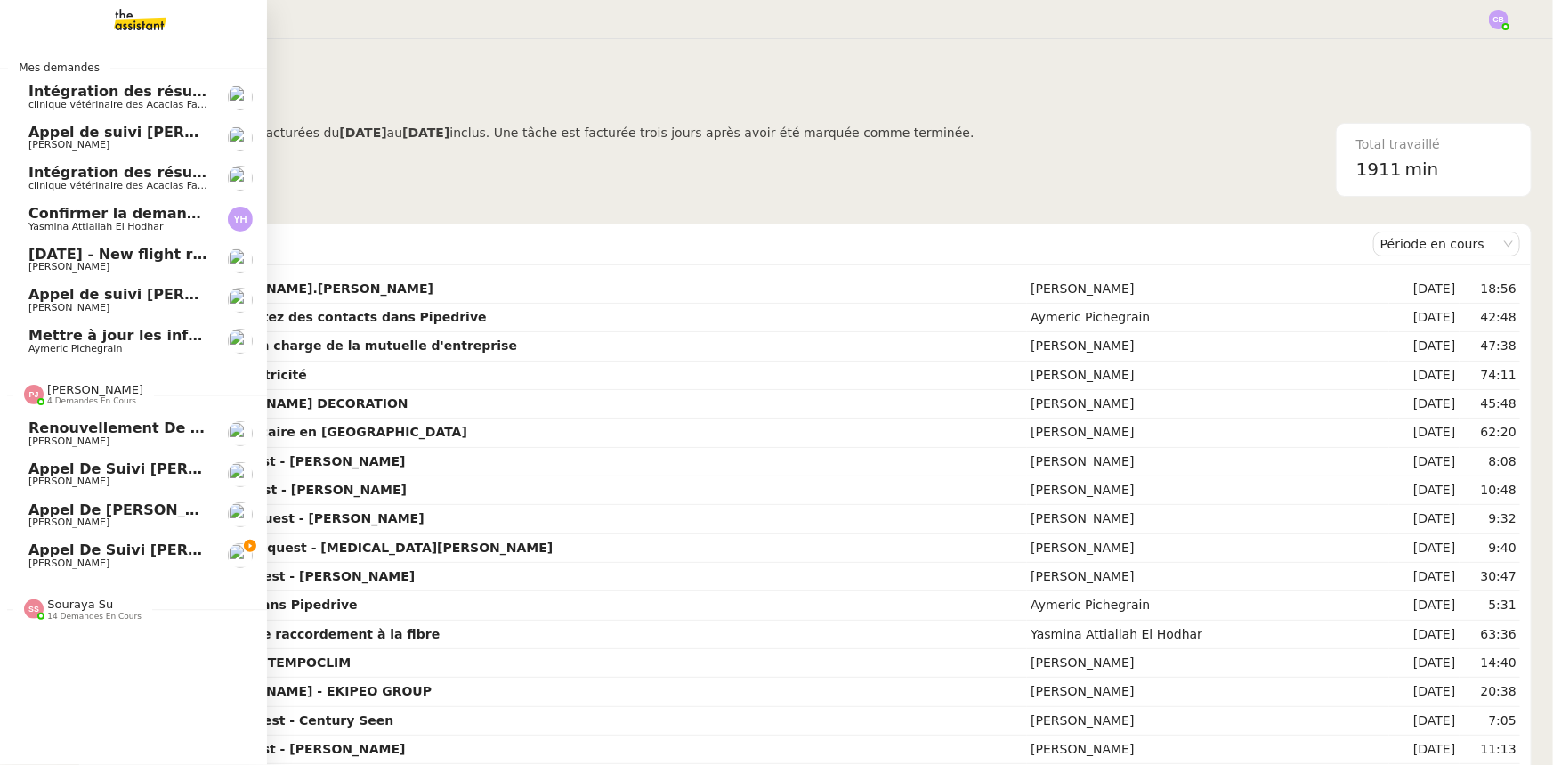
click at [105, 394] on span "[PERSON_NAME]" at bounding box center [95, 389] width 96 height 13
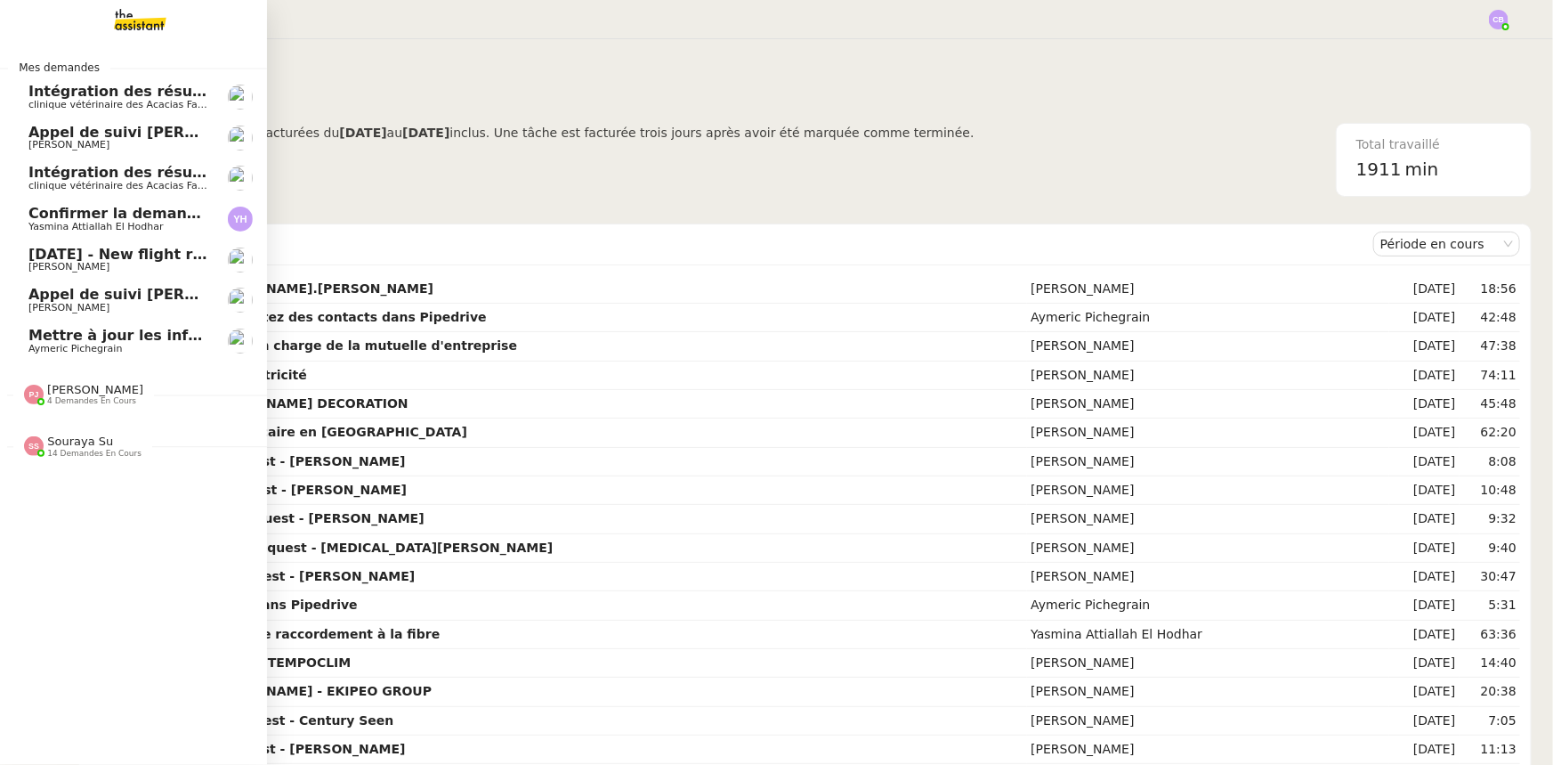
click at [100, 445] on div "Souraya Su 14 demandes en cours" at bounding box center [94, 445] width 94 height 23
click at [93, 449] on span "14 demandes en cours" at bounding box center [94, 454] width 94 height 10
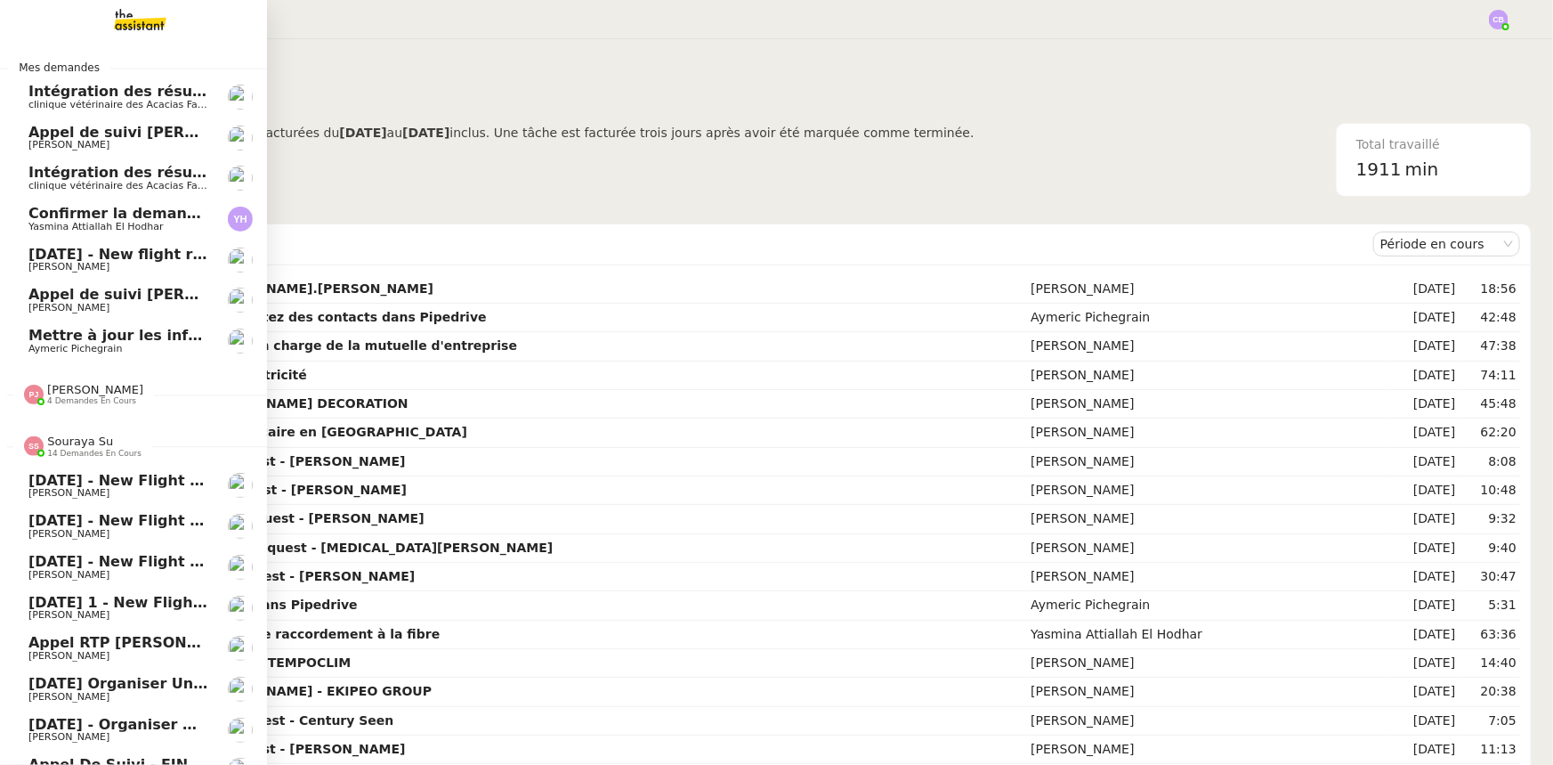
click at [67, 449] on span "14 demandes en cours" at bounding box center [94, 454] width 94 height 10
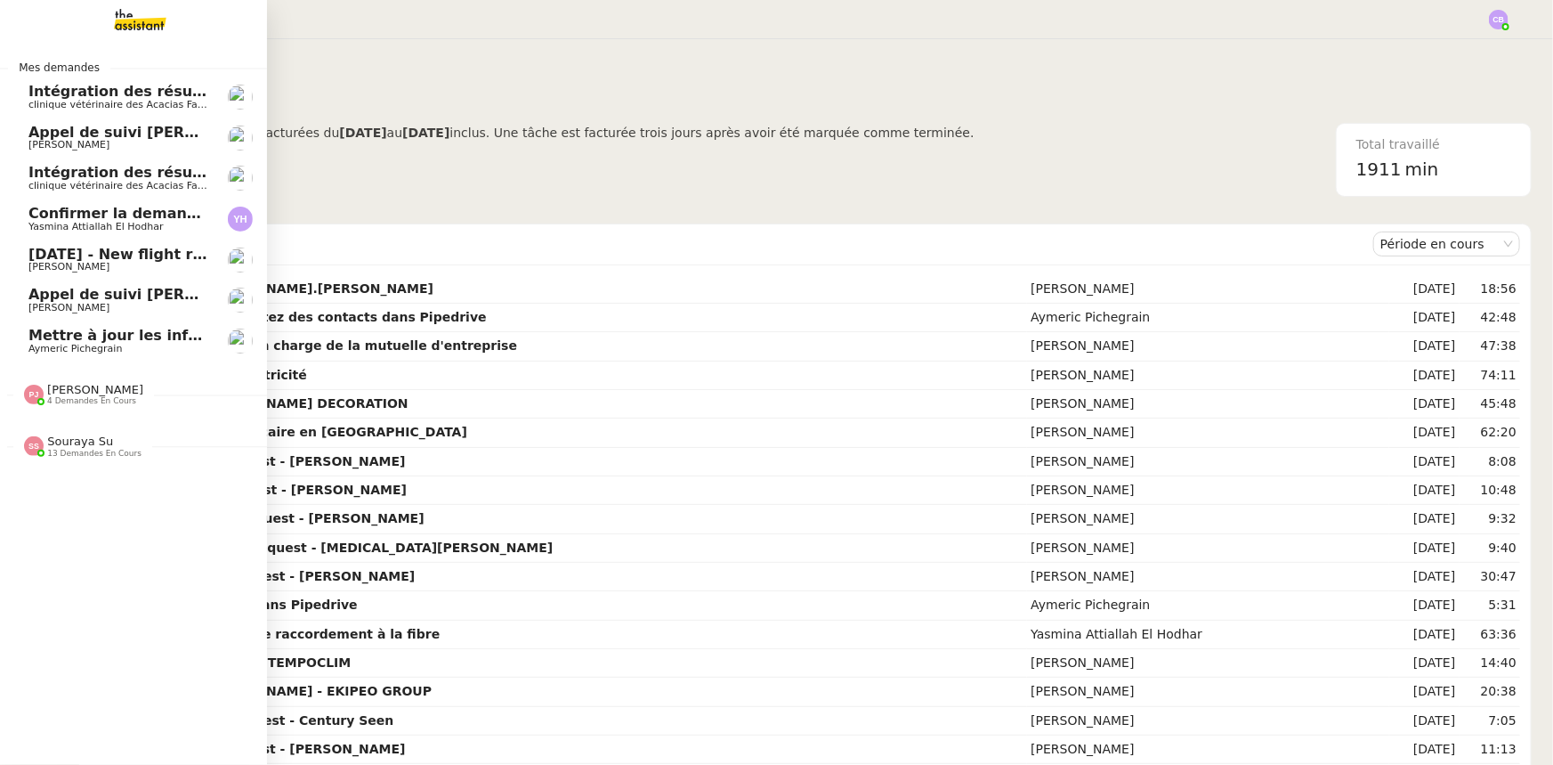
click at [96, 222] on span "Yasmina Attiallah El Hodhar" at bounding box center [95, 227] width 134 height 12
